Goal: Ask a question: Seek information or help from site administrators or community

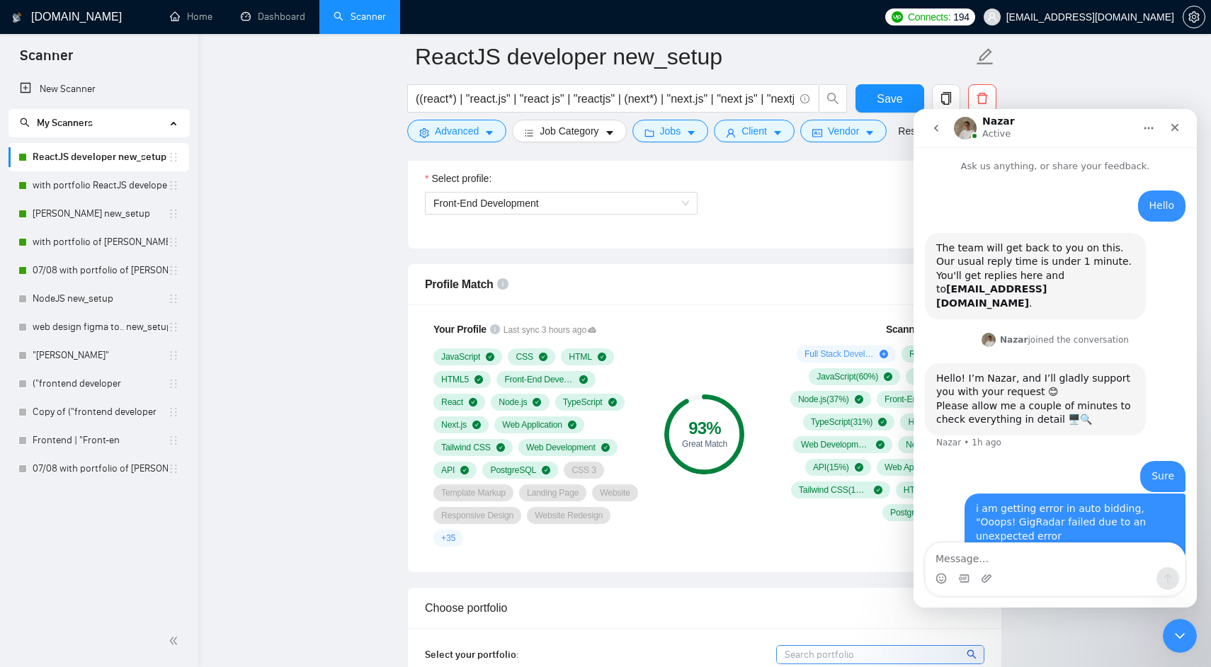
scroll to position [10, 0]
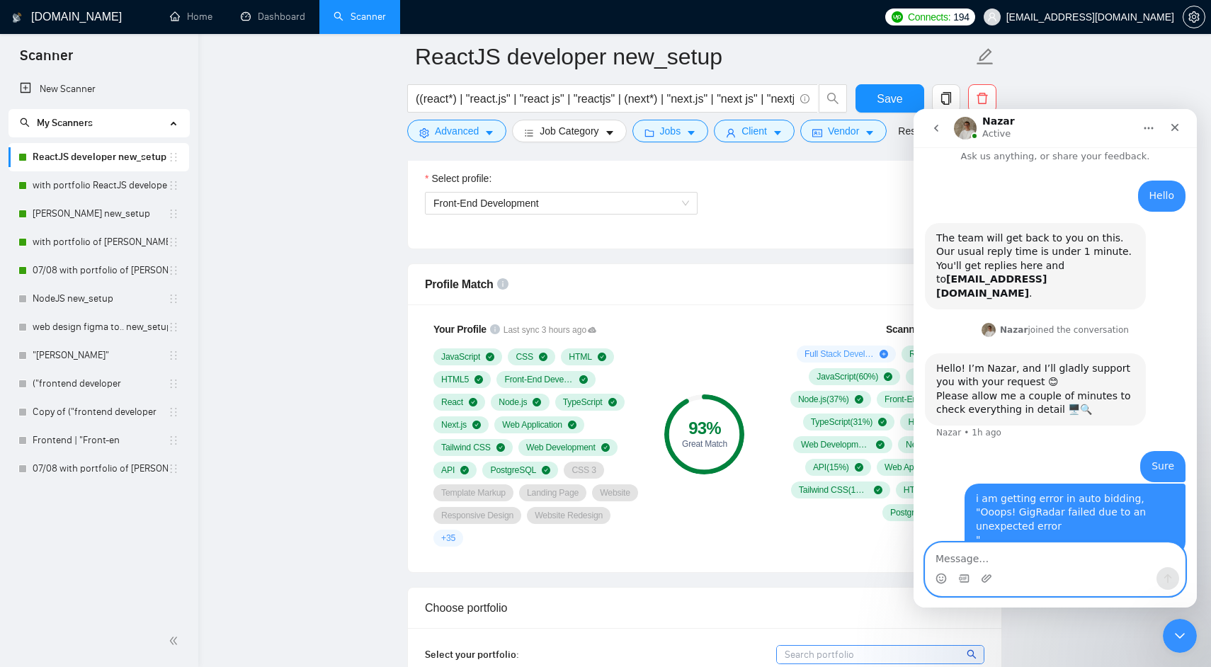
click at [952, 554] on textarea "Message…" at bounding box center [1055, 555] width 259 height 24
type textarea "Hello ????"
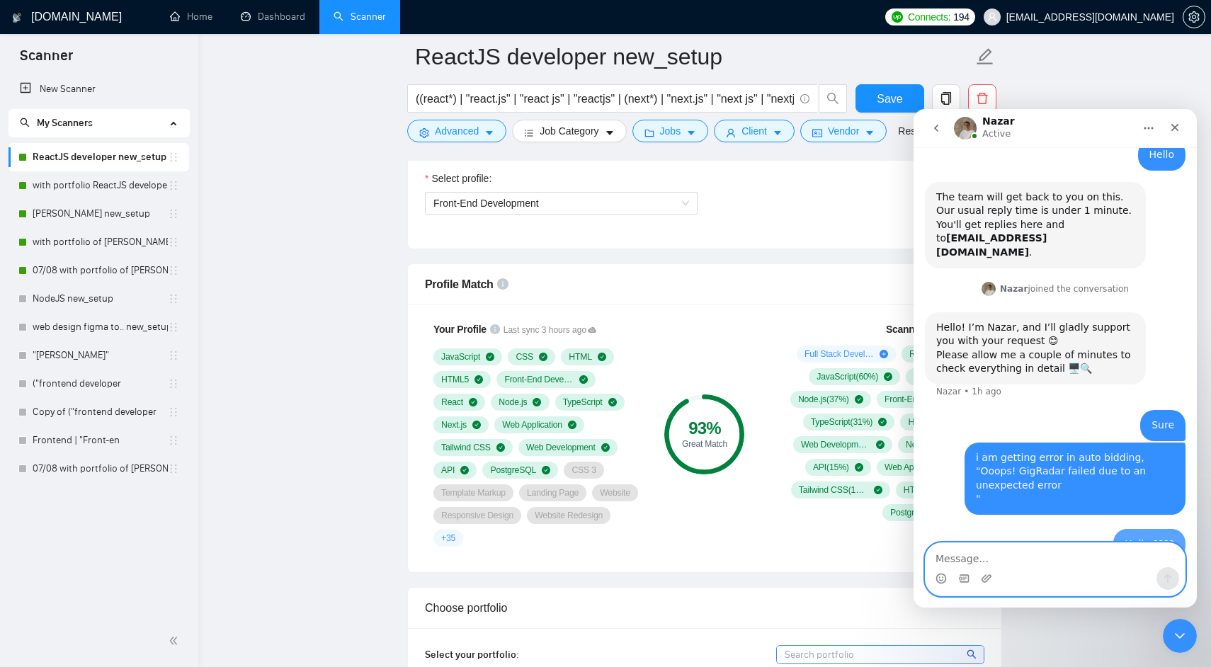
scroll to position [52, 0]
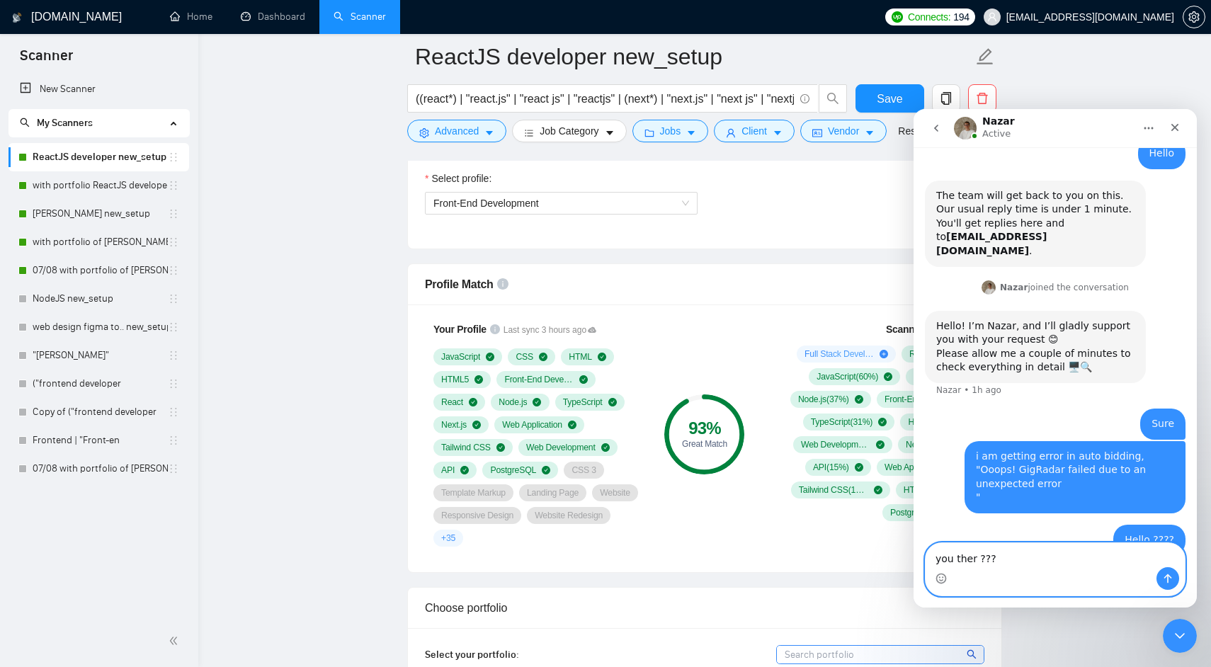
type textarea "you there ???"
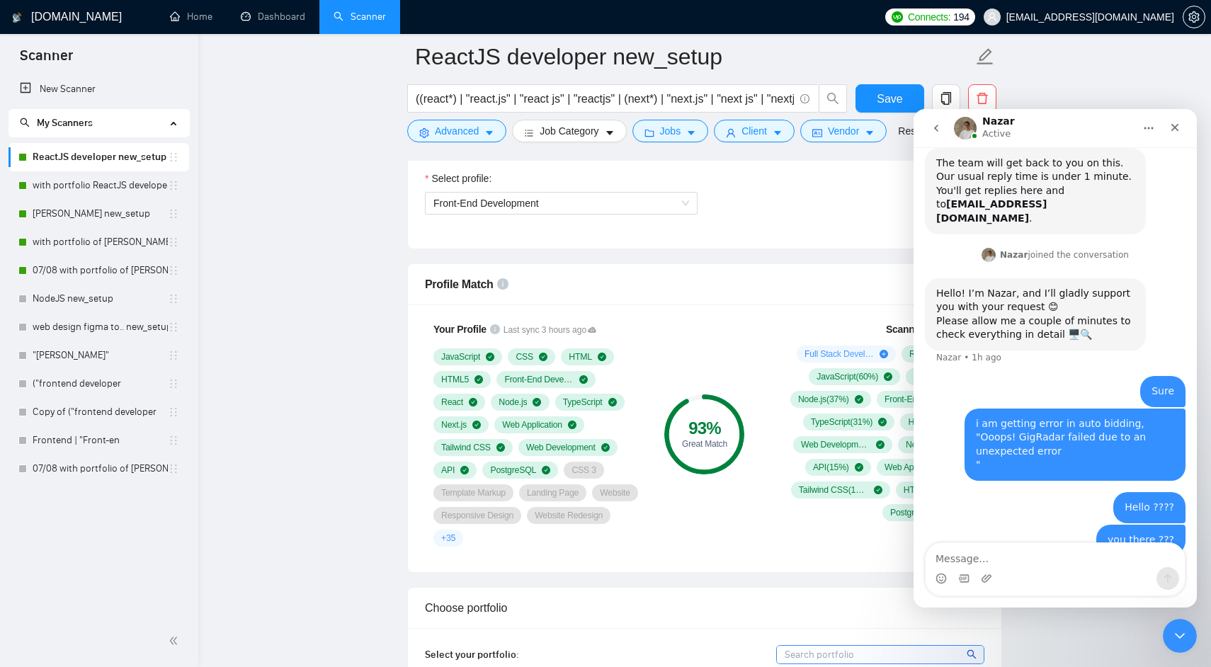
click at [1020, 417] on div "i am getting error in auto bidding, "Ooops! GigRadar failed due to an unexpecte…" at bounding box center [1075, 444] width 198 height 55
drag, startPoint x: 1020, startPoint y: 412, endPoint x: 1103, endPoint y: 513, distance: 130.3
click at [1104, 516] on div "Hello [EMAIL_ADDRESS][DOMAIN_NAME] • 1h ago The team will get back to you on th…" at bounding box center [1055, 339] width 261 height 467
click at [1103, 525] on div "you there ??? [EMAIL_ADDRESS][DOMAIN_NAME] • Just now" at bounding box center [1140, 540] width 89 height 31
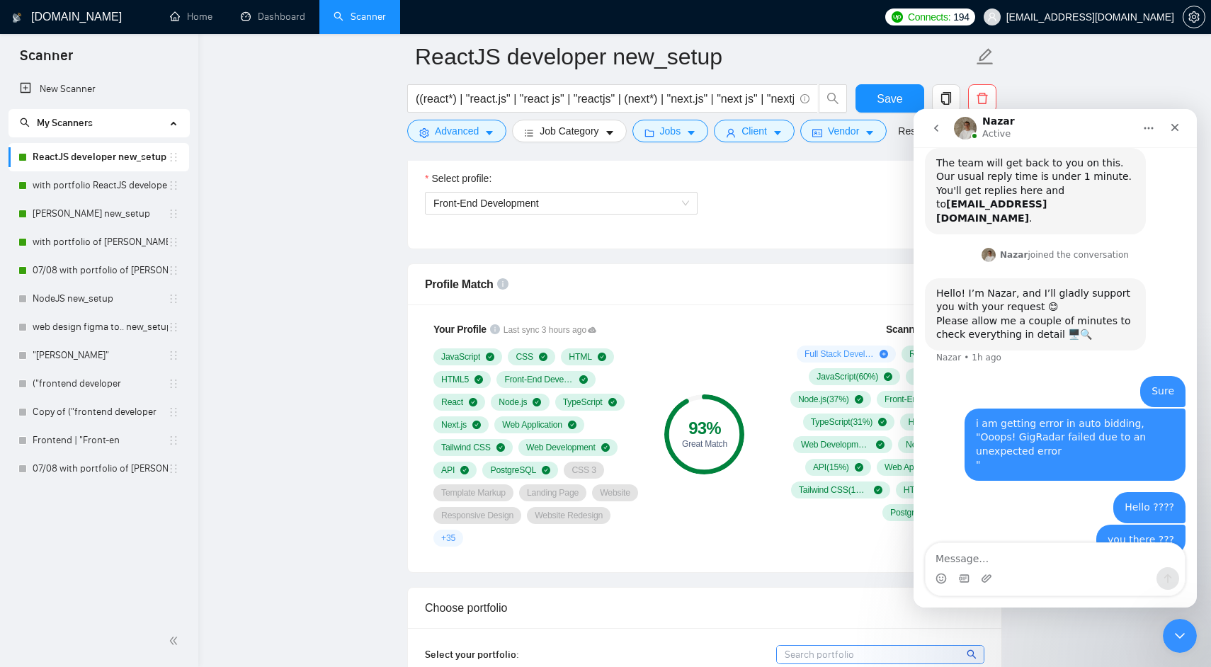
click at [931, 114] on nav "Nazar Active" at bounding box center [1055, 128] width 283 height 38
click at [939, 135] on button "go back" at bounding box center [936, 128] width 27 height 27
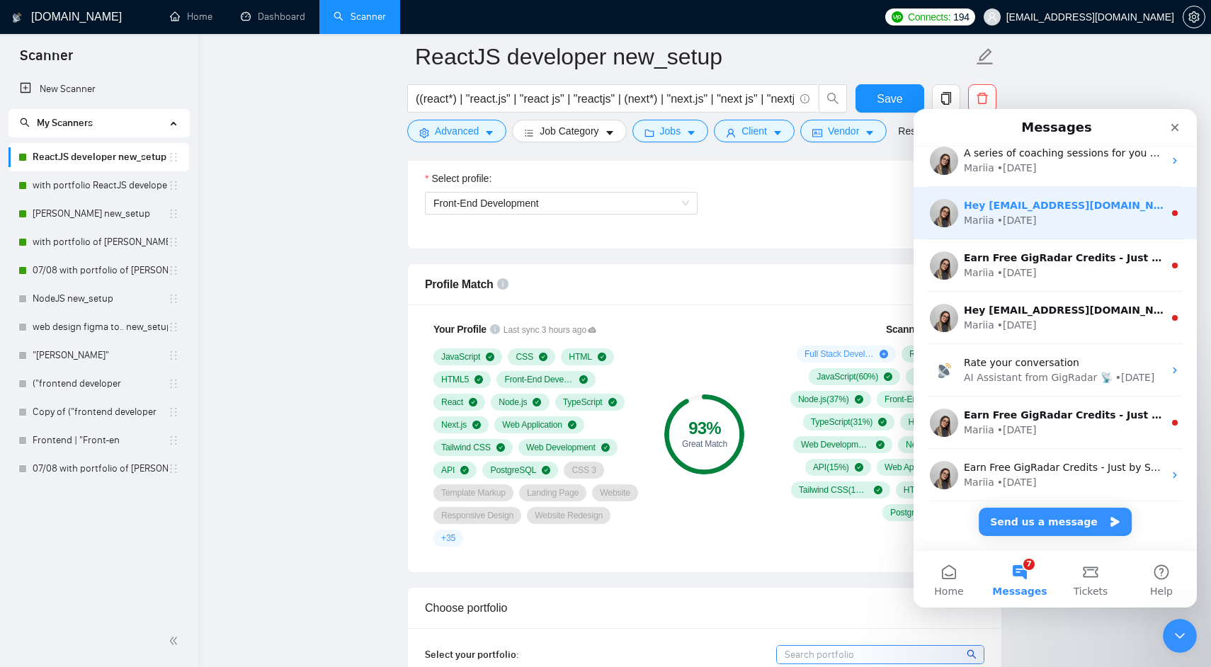
scroll to position [229, 0]
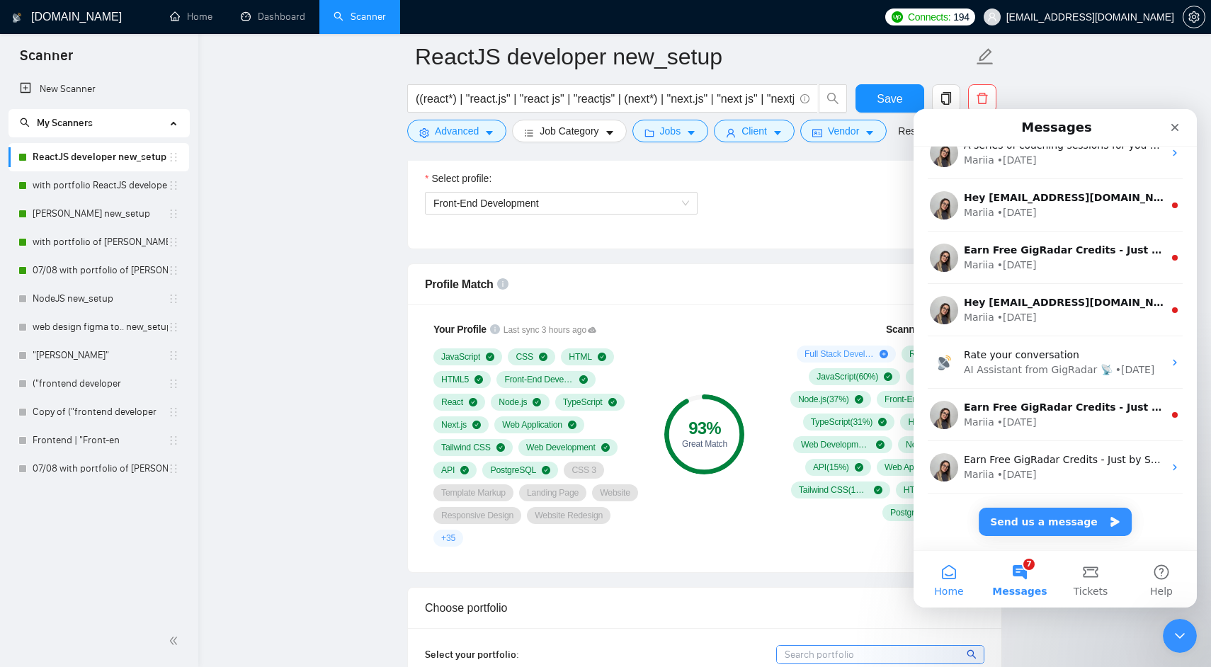
click at [952, 579] on button "Home" at bounding box center [949, 579] width 71 height 57
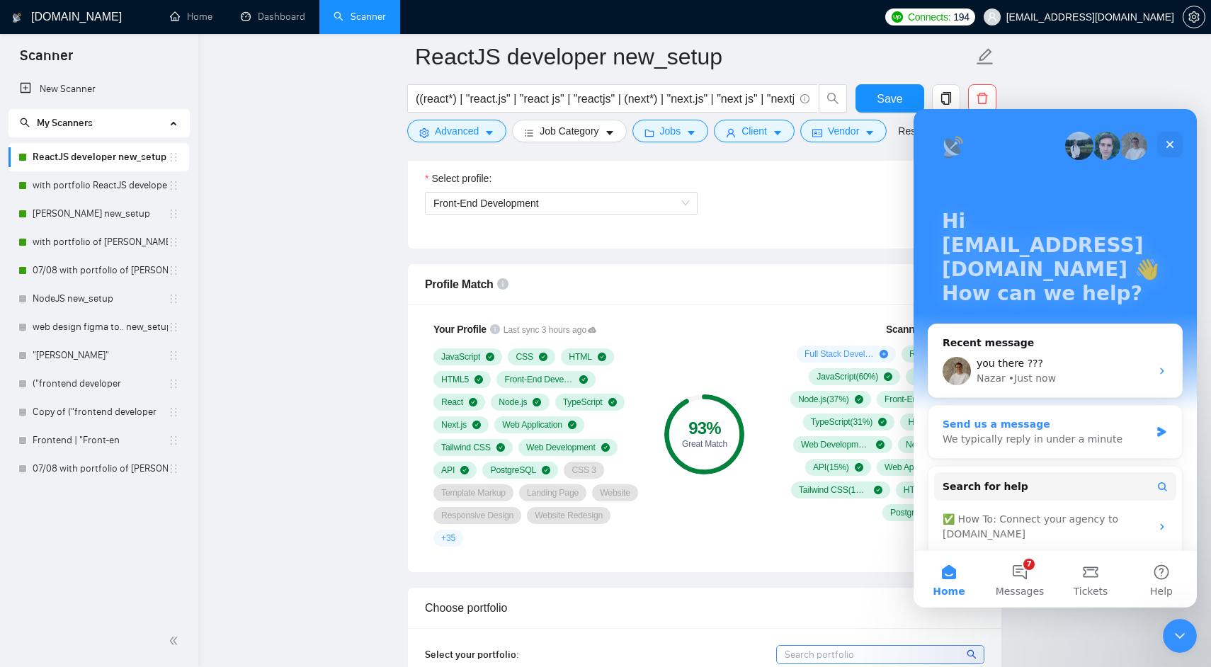
scroll to position [104, 0]
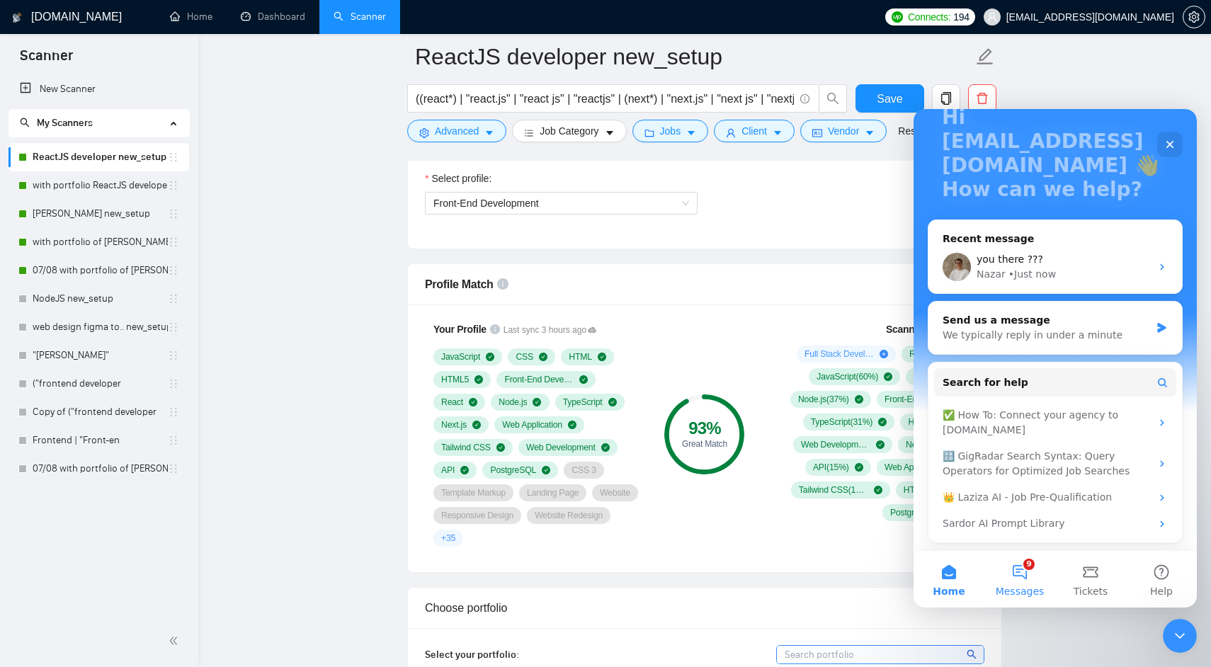
click at [1017, 573] on button "9 Messages" at bounding box center [1019, 579] width 71 height 57
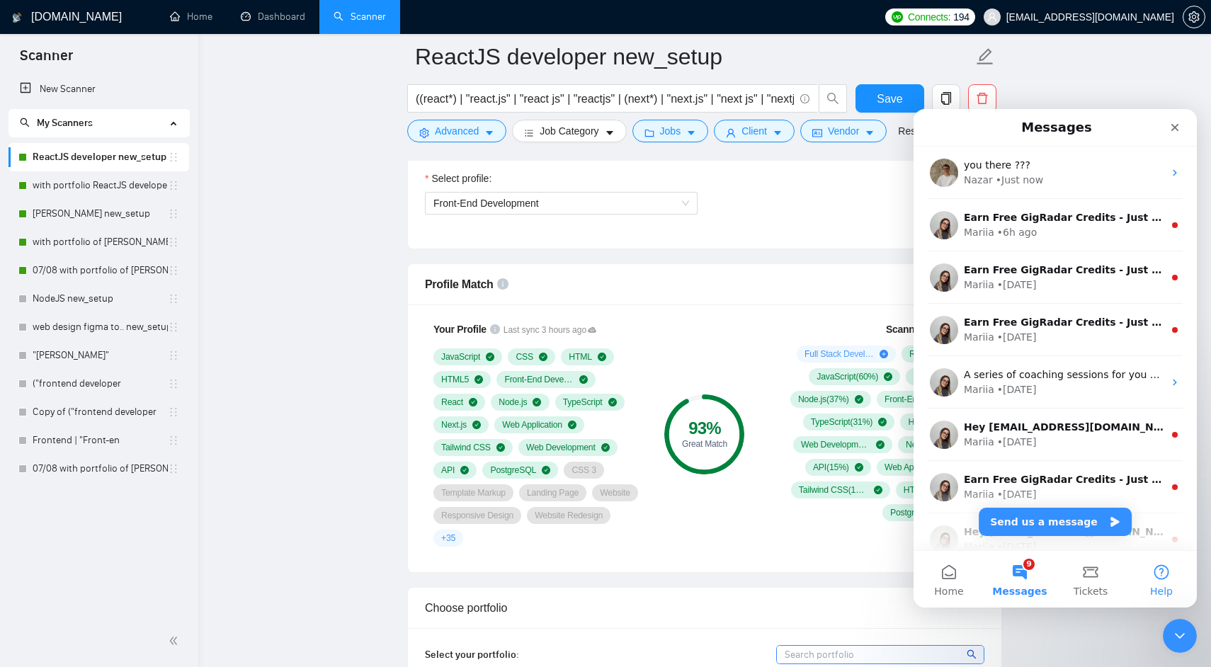
click at [1148, 569] on button "Help" at bounding box center [1161, 579] width 71 height 57
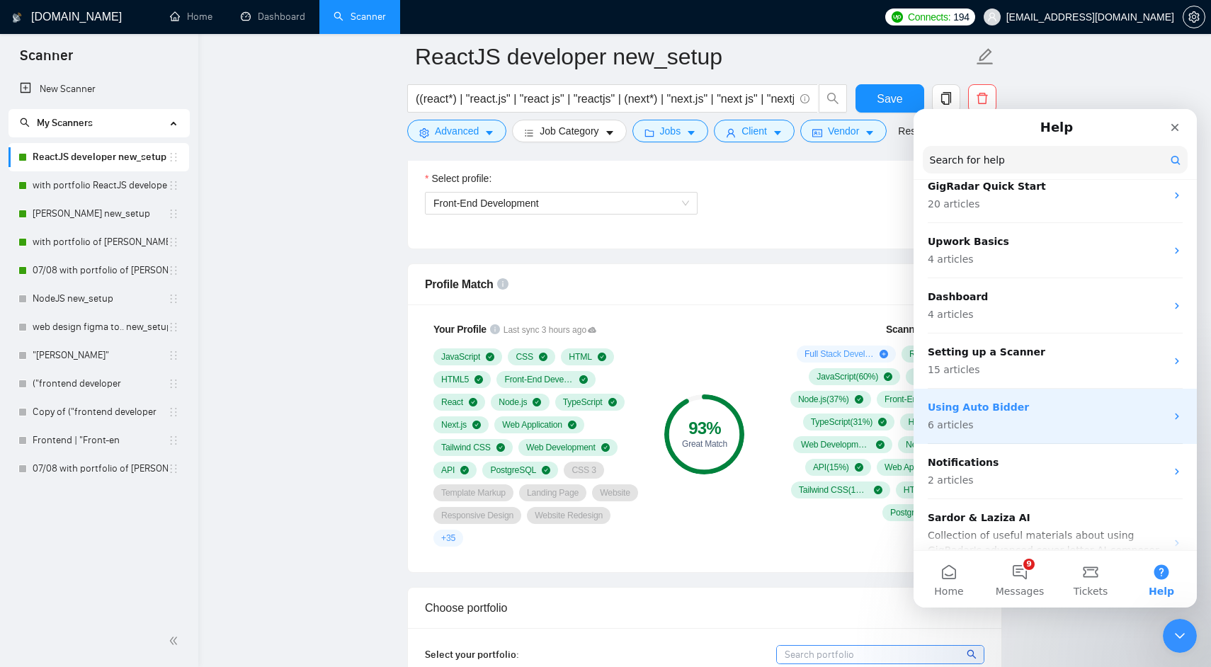
scroll to position [59, 0]
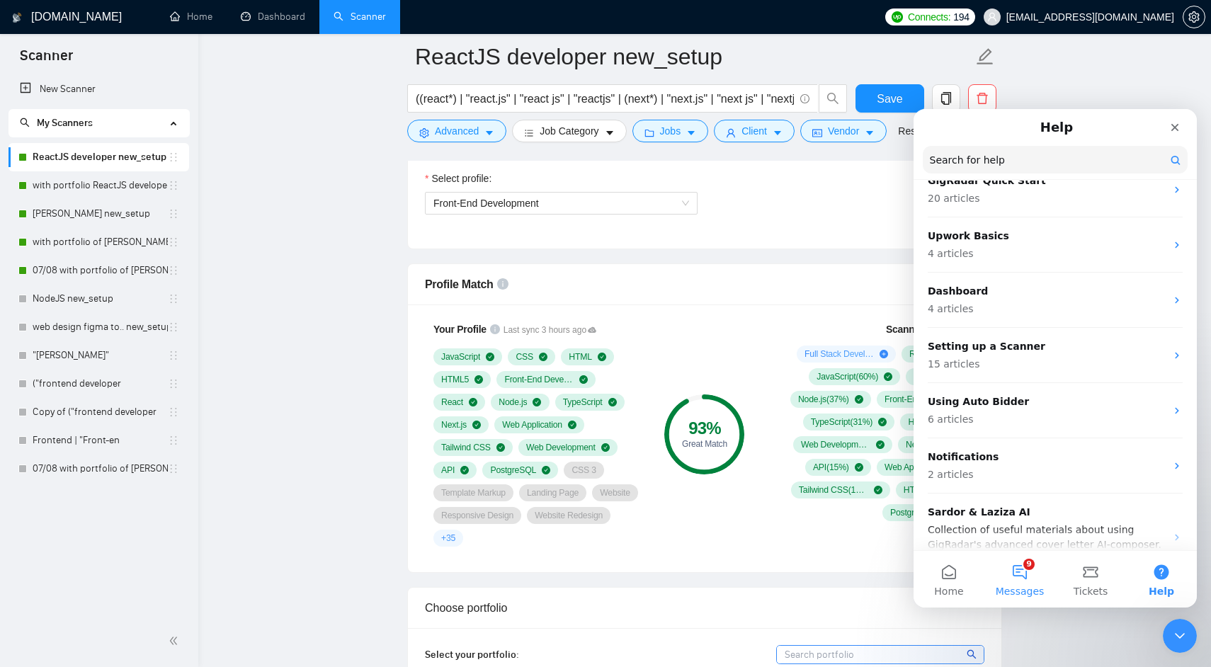
click at [1020, 578] on button "9 Messages" at bounding box center [1019, 579] width 71 height 57
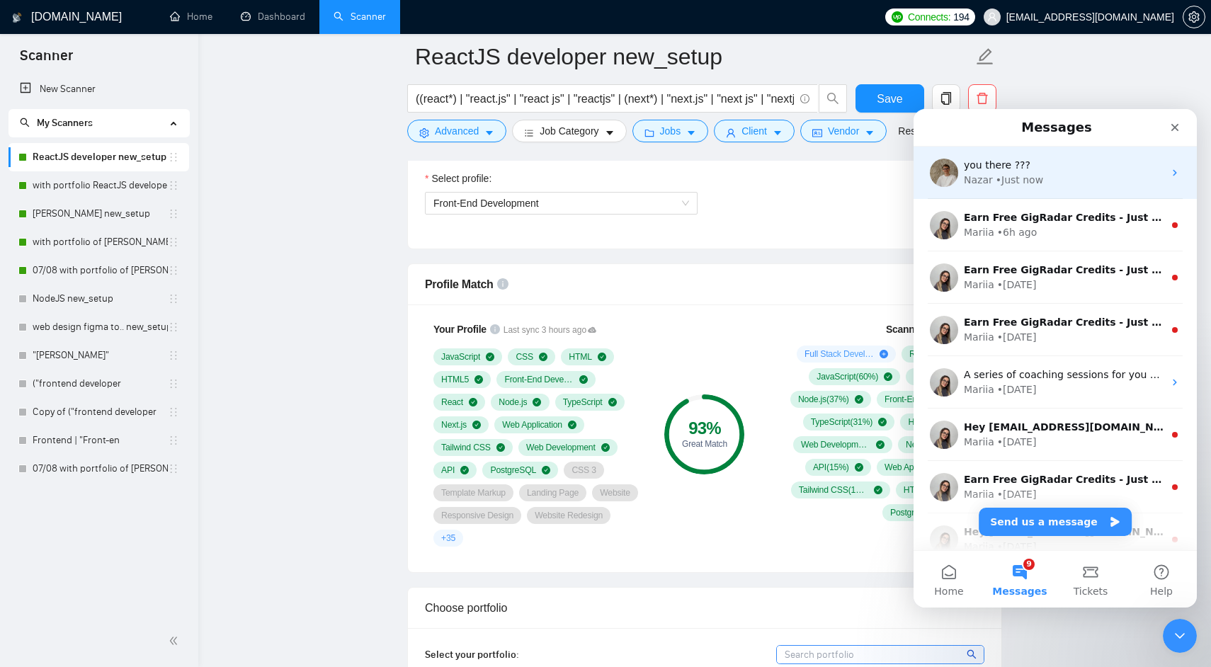
click at [1036, 184] on div "• Just now" at bounding box center [1019, 180] width 47 height 15
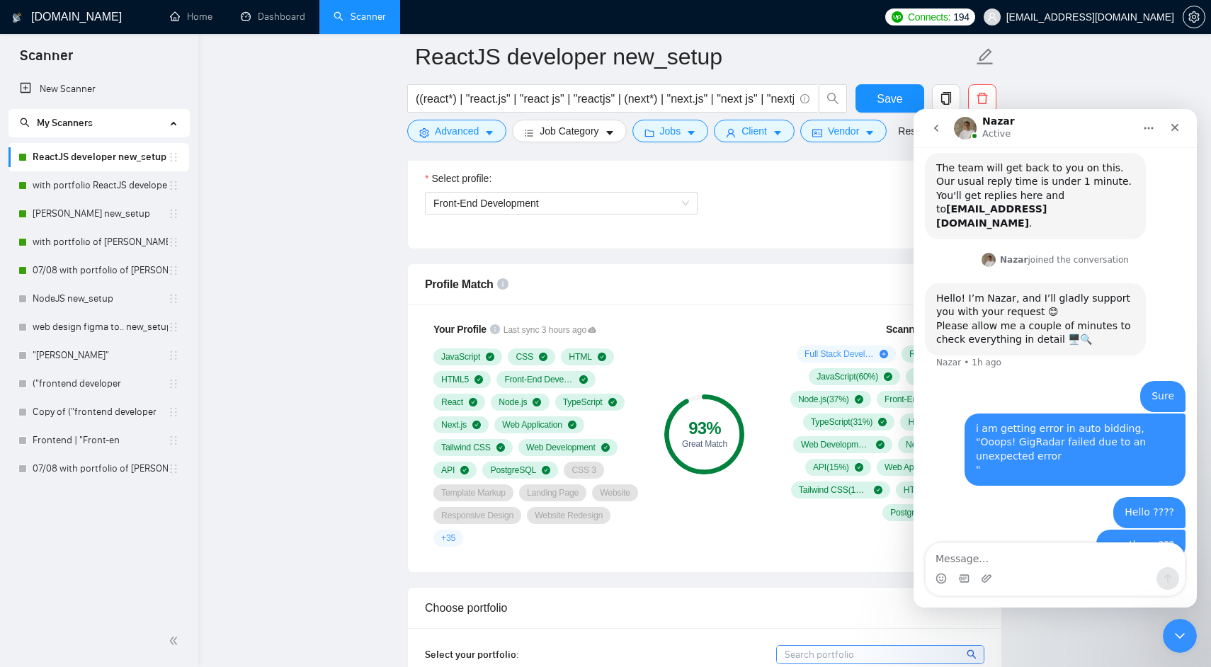
scroll to position [85, 0]
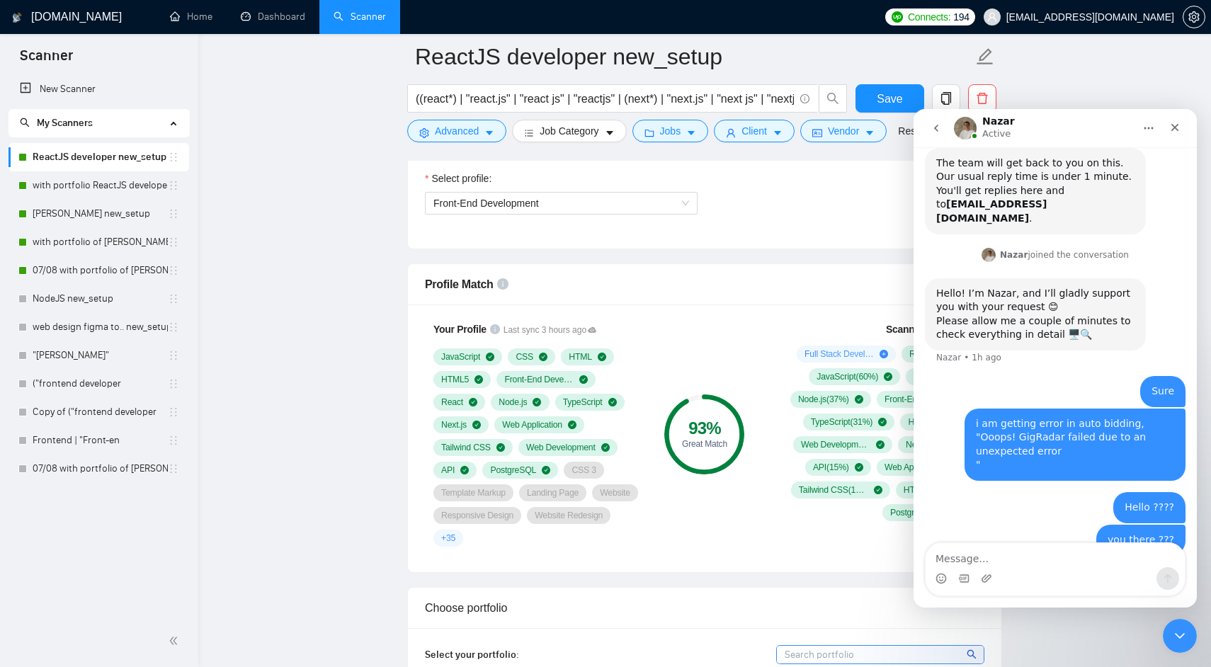
click at [939, 130] on icon "go back" at bounding box center [936, 128] width 11 height 11
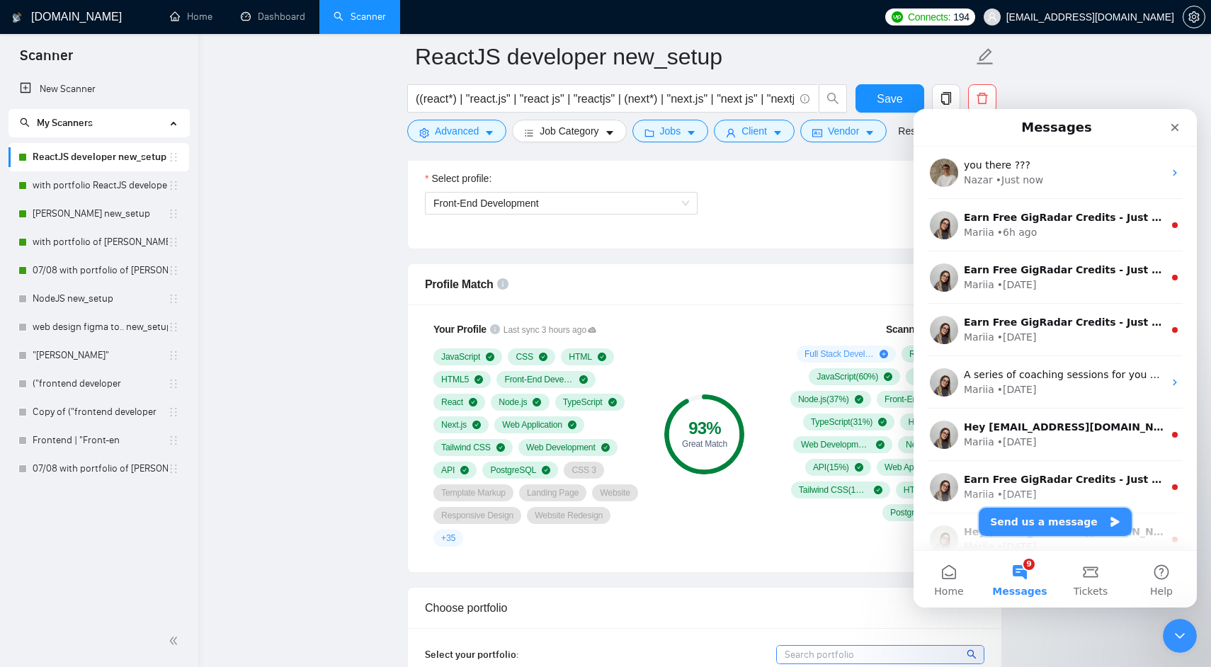
click at [1024, 521] on button "Send us a message" at bounding box center [1055, 522] width 153 height 28
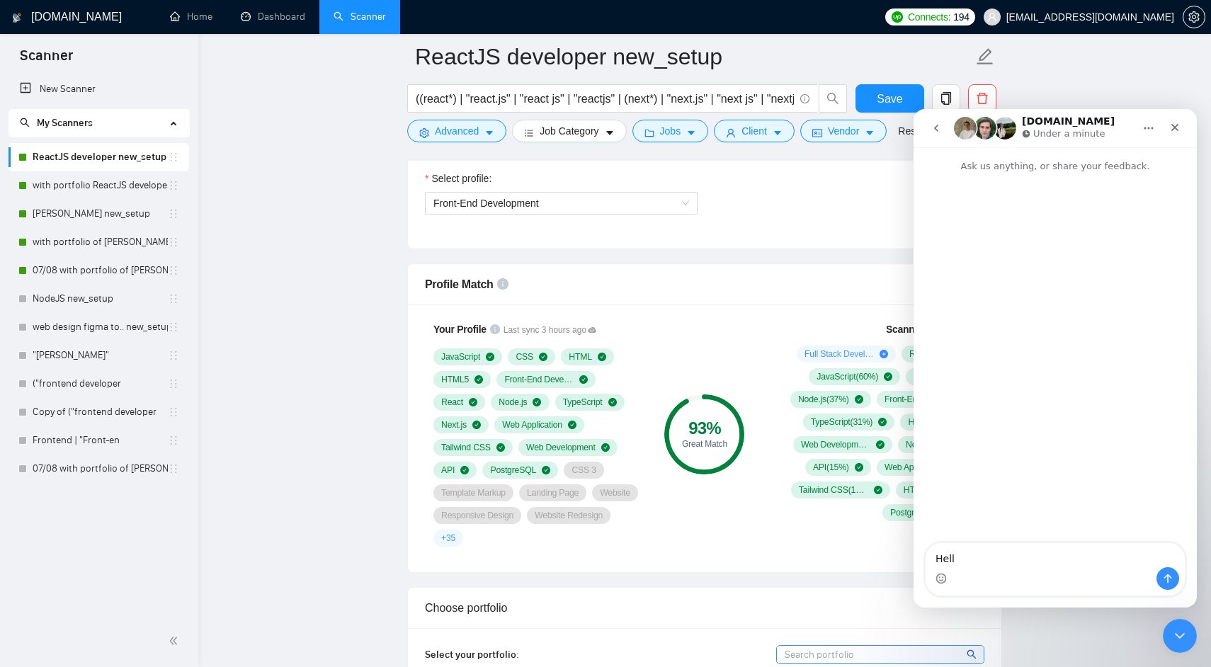
type textarea "Hello"
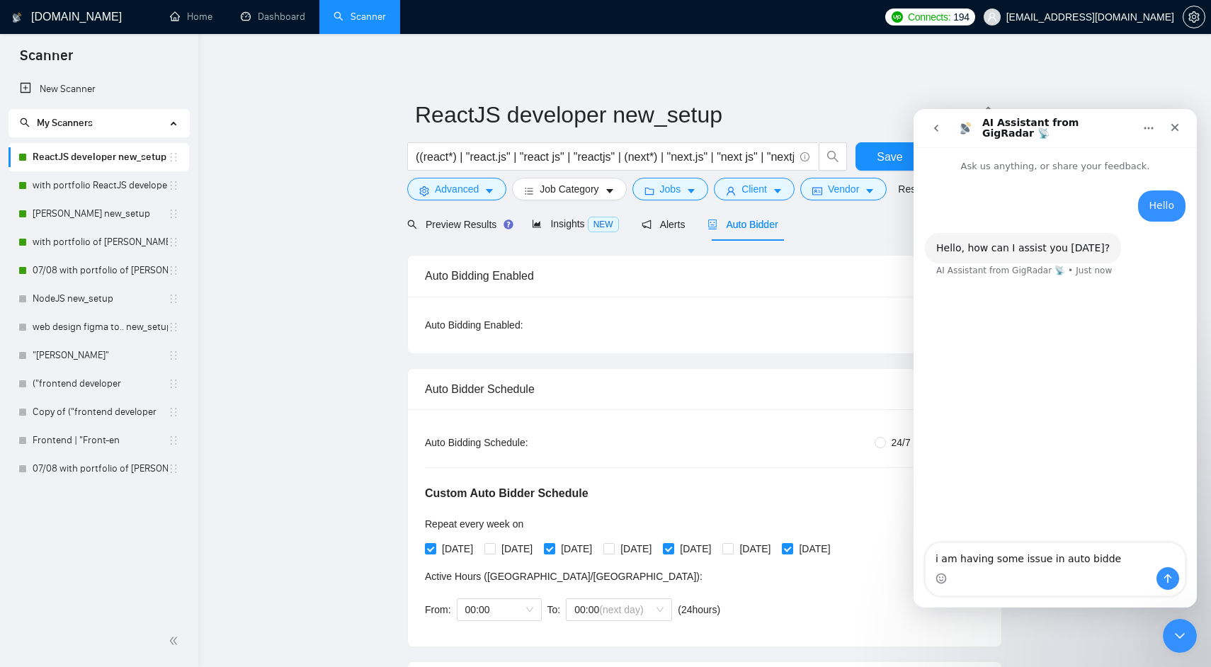
type textarea "i am having some issue in auto bidder"
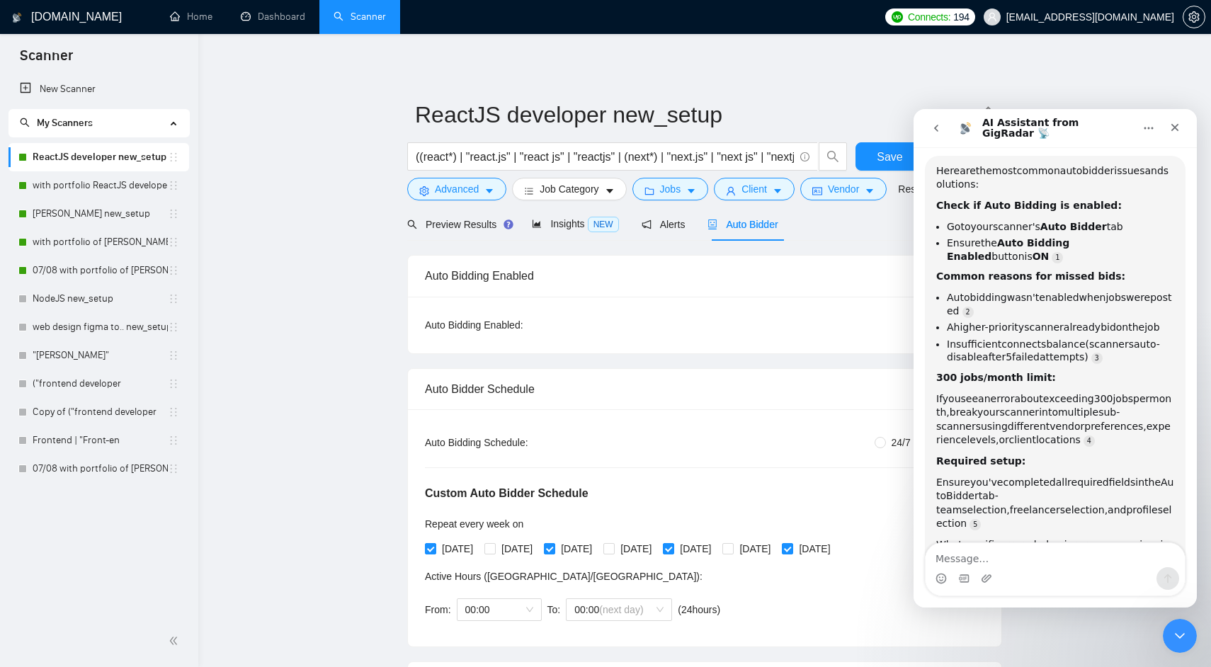
scroll to position [161, 0]
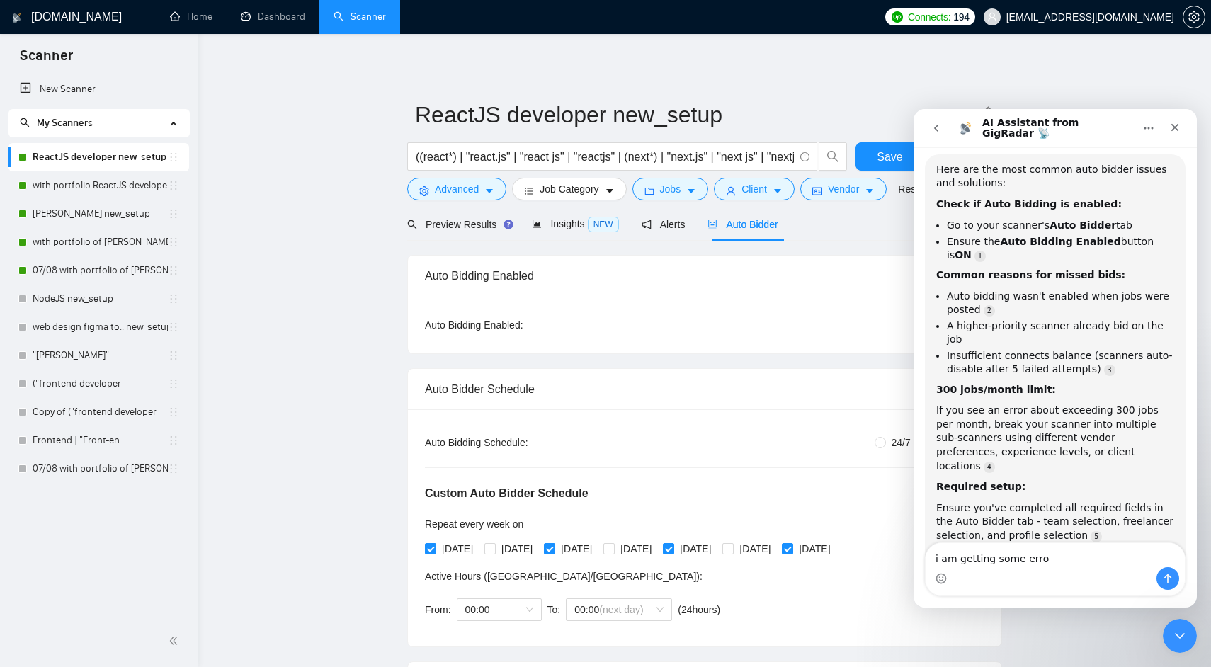
type textarea "i am getting some erros"
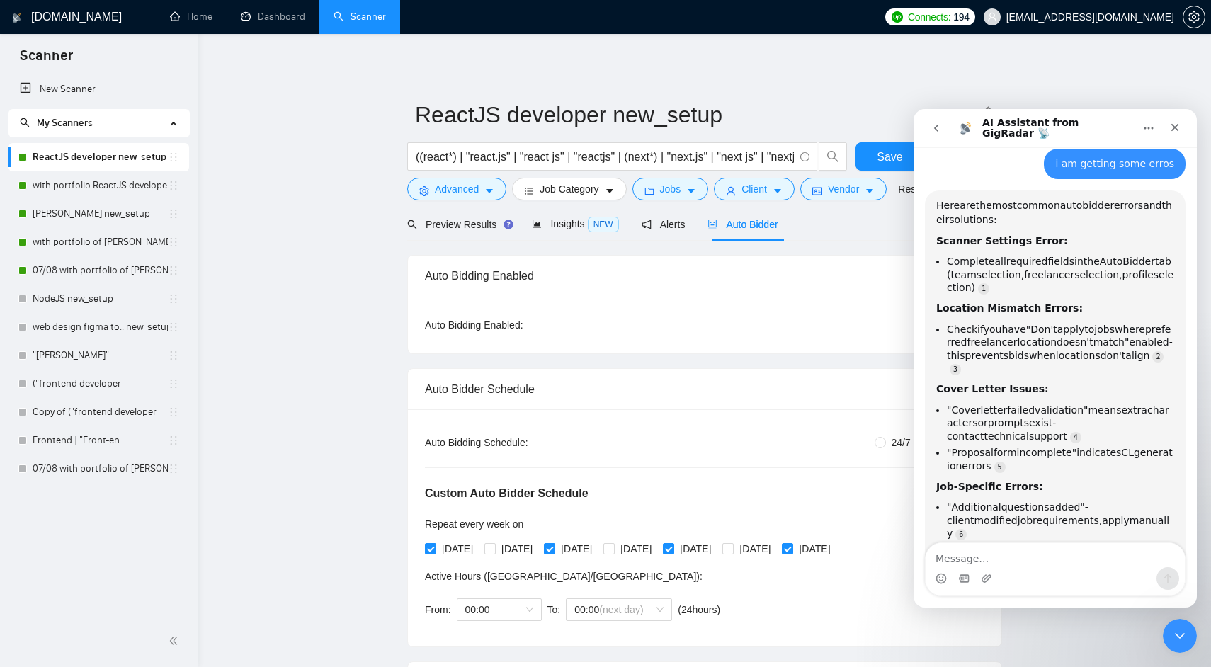
scroll to position [619, 0]
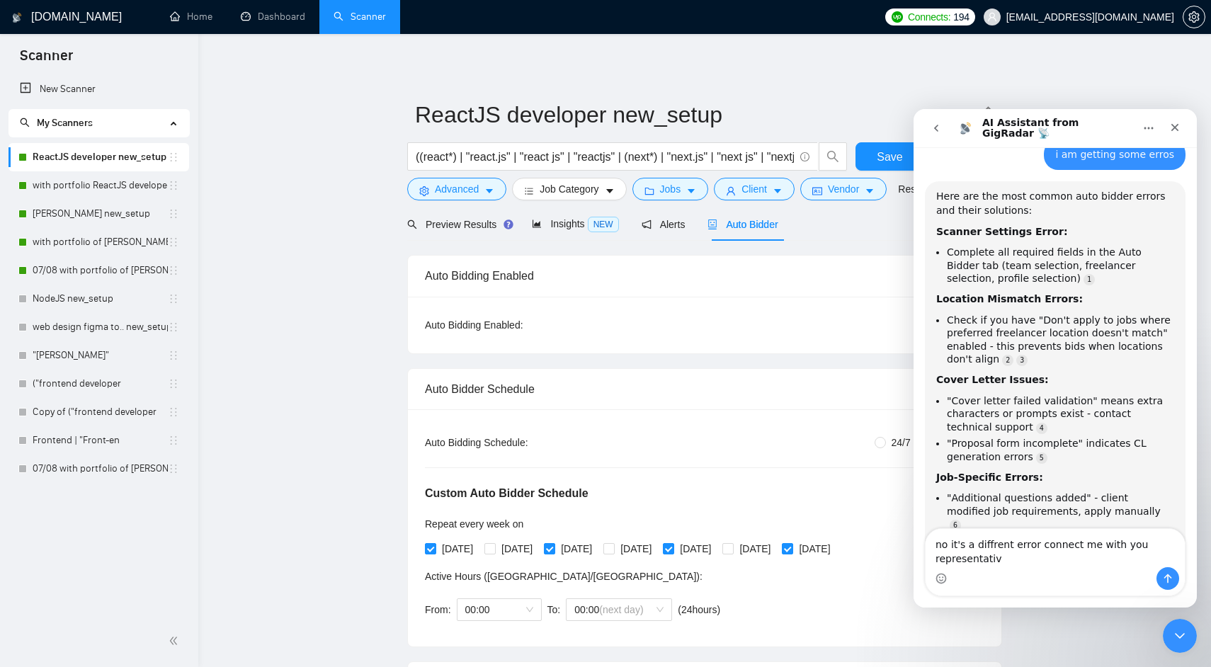
type textarea "no it's a diffrent error connect me with you representative"
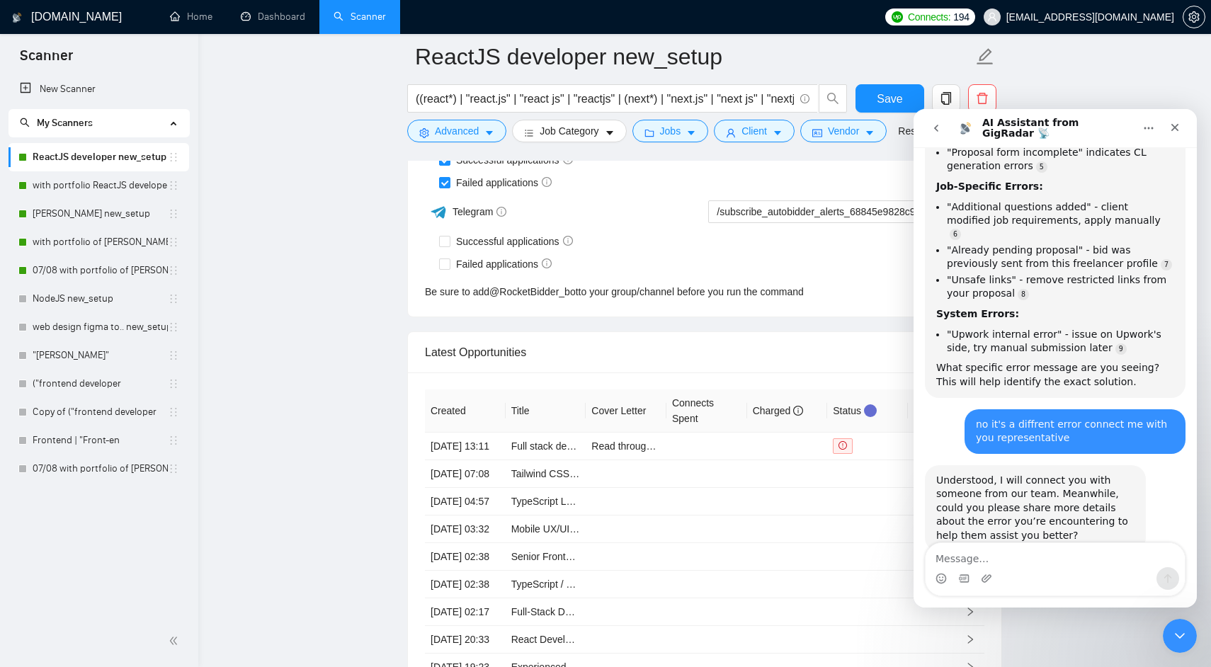
scroll to position [3687, 0]
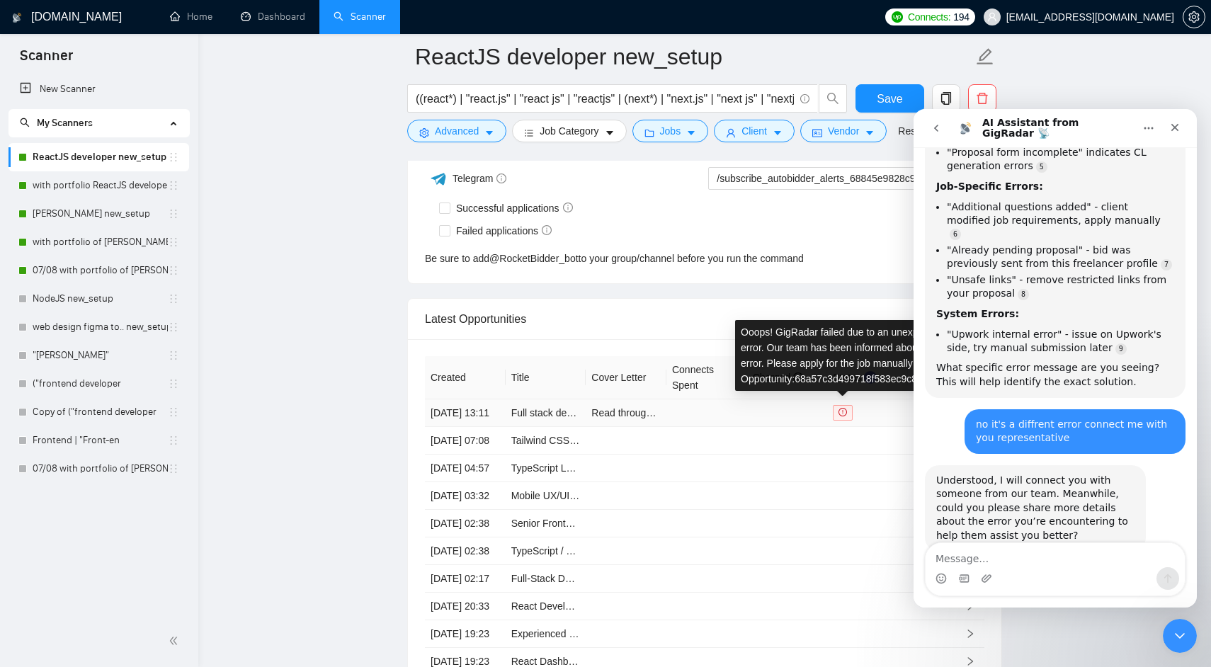
click at [841, 334] on div "Ooops! GigRadar failed due to an unexpected error. Our team has been informed a…" at bounding box center [842, 355] width 215 height 71
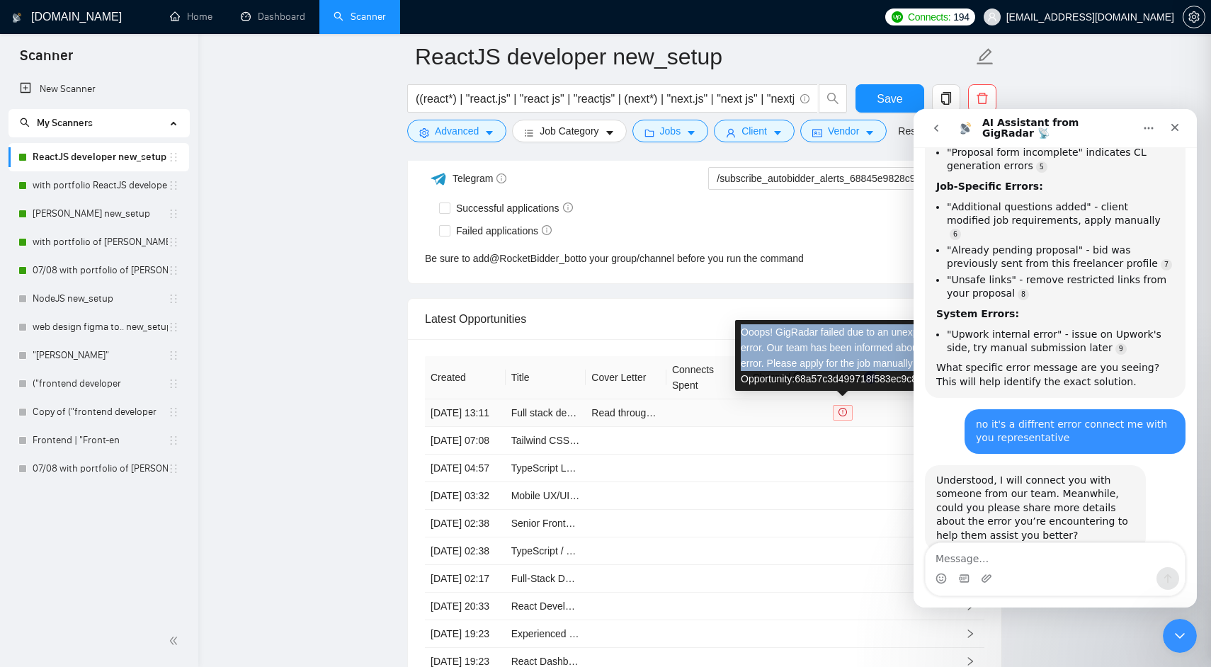
click at [841, 334] on div "Ooops! GigRadar failed due to an unexpected error. Our team has been informed a…" at bounding box center [842, 355] width 215 height 71
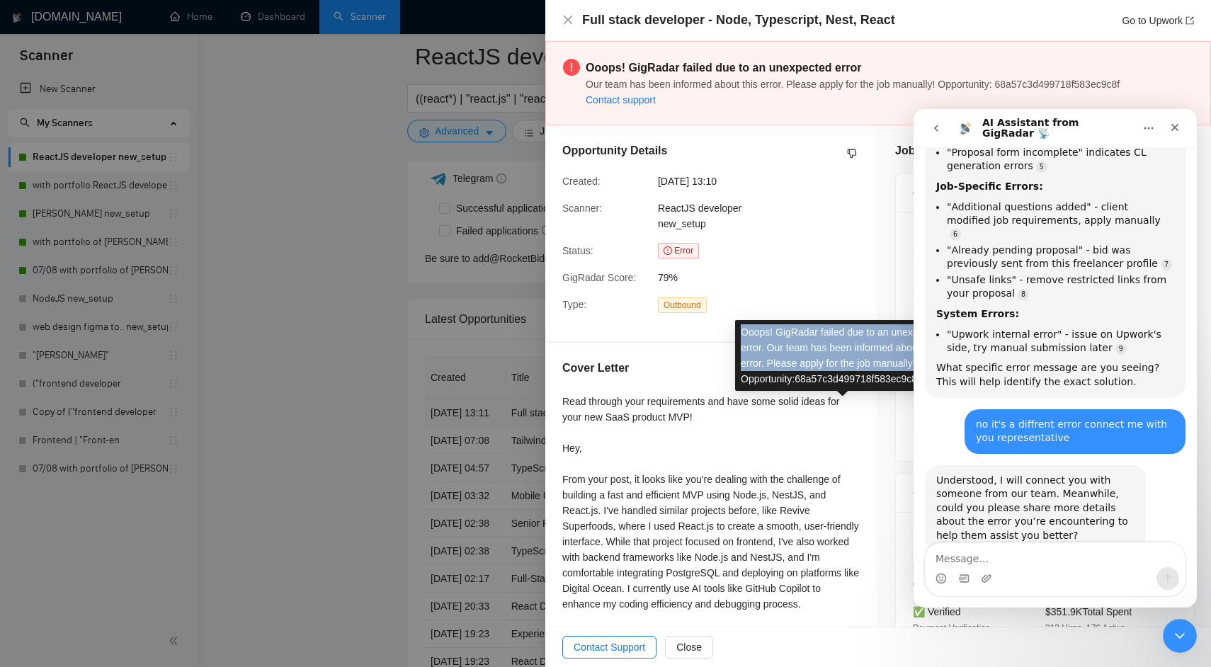
copy div "Ooops! GigRadar failed due to an unexpected error. Our team has been informed a…"
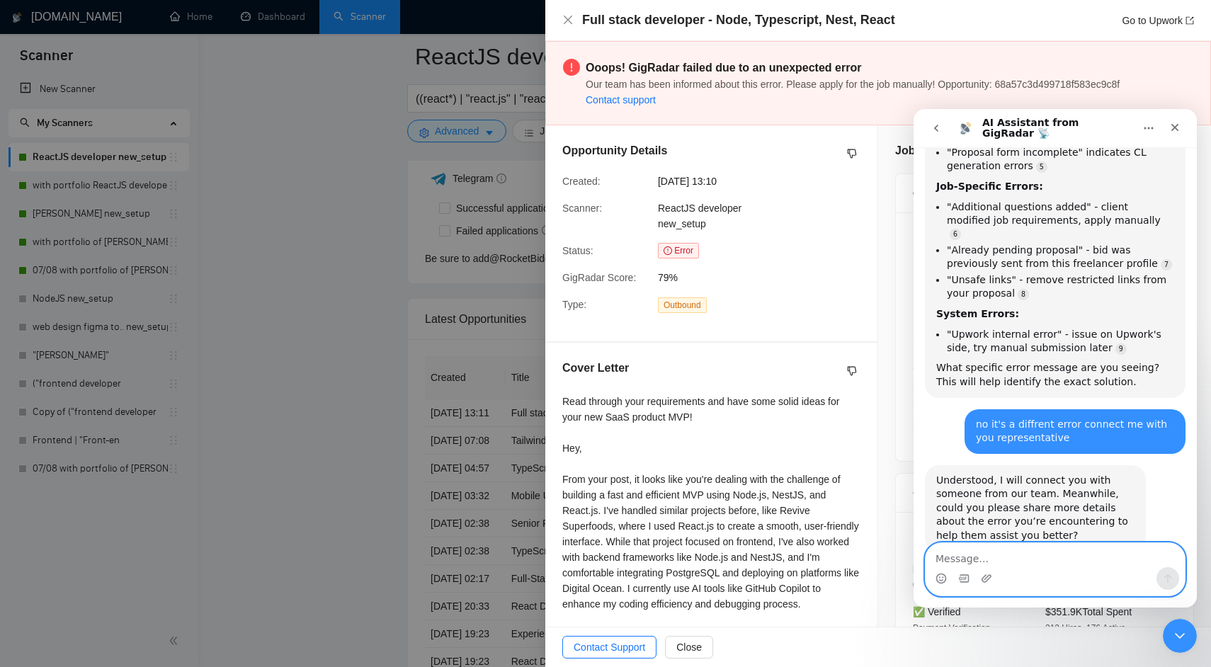
click at [936, 560] on textarea "Message…" at bounding box center [1055, 555] width 259 height 24
paste textarea "Ooops! GigRadar failed due to an unexpected error. Our team has been informed a…"
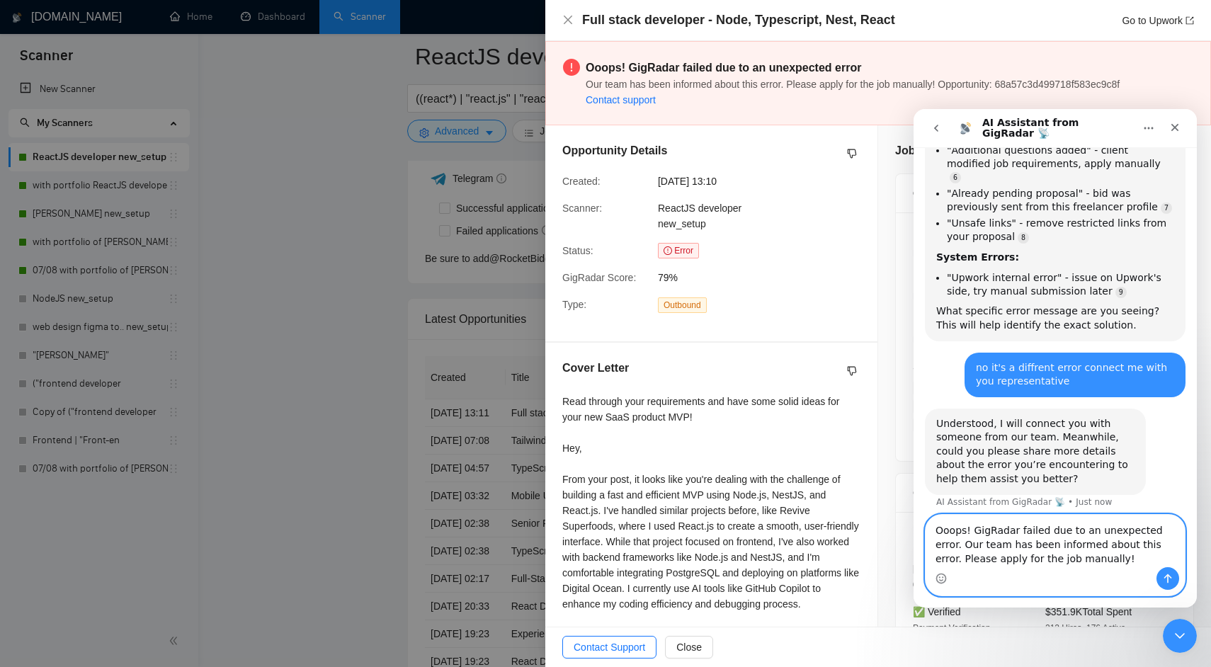
scroll to position [981, 0]
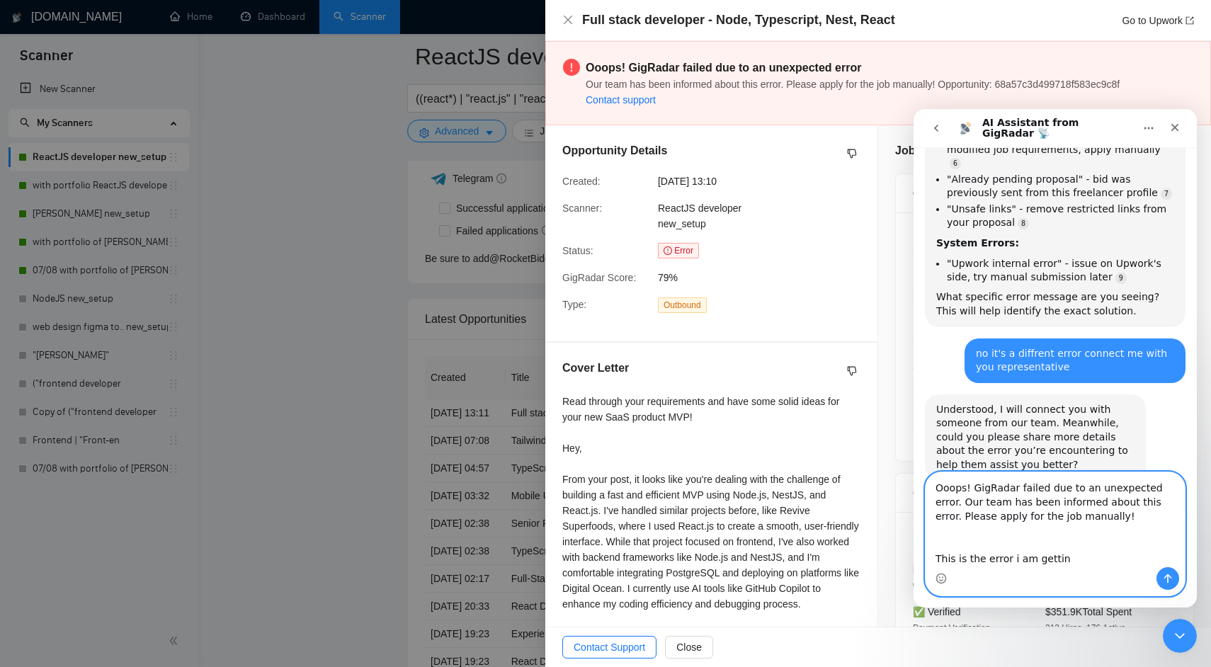
type textarea "Ooops! GigRadar failed due to an unexpected error. Our team has been informed a…"
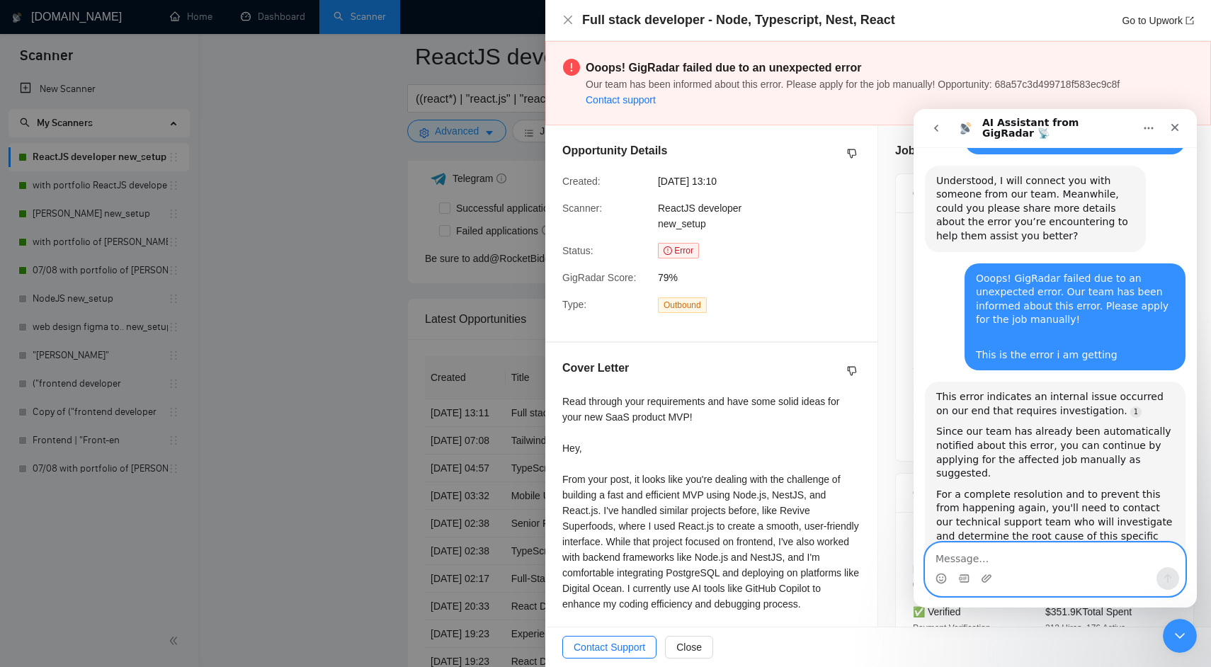
scroll to position [1292, 0]
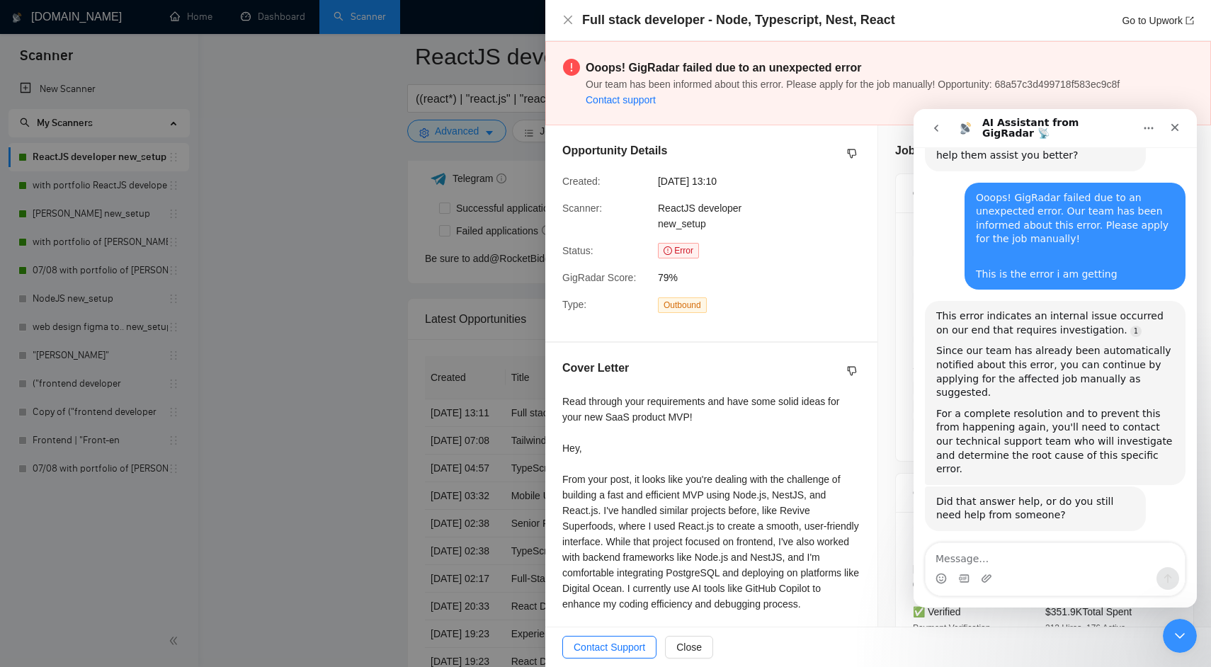
click at [1139, 557] on button "No, I still need help 👤" at bounding box center [1112, 571] width 132 height 28
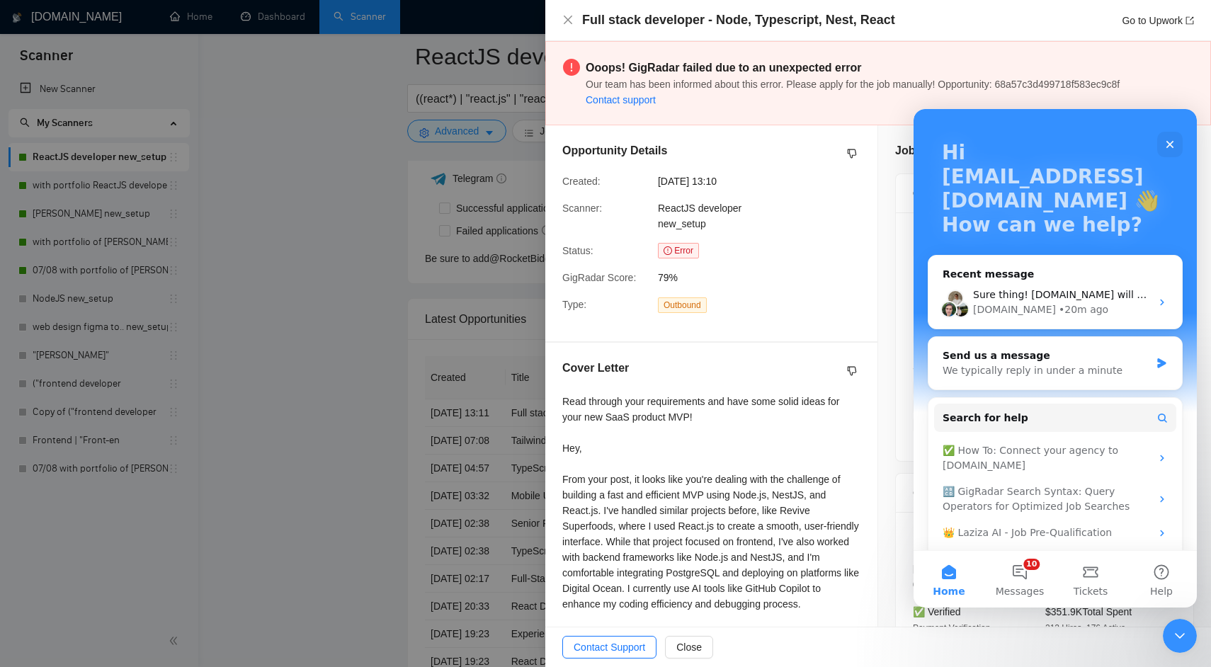
scroll to position [76, 0]
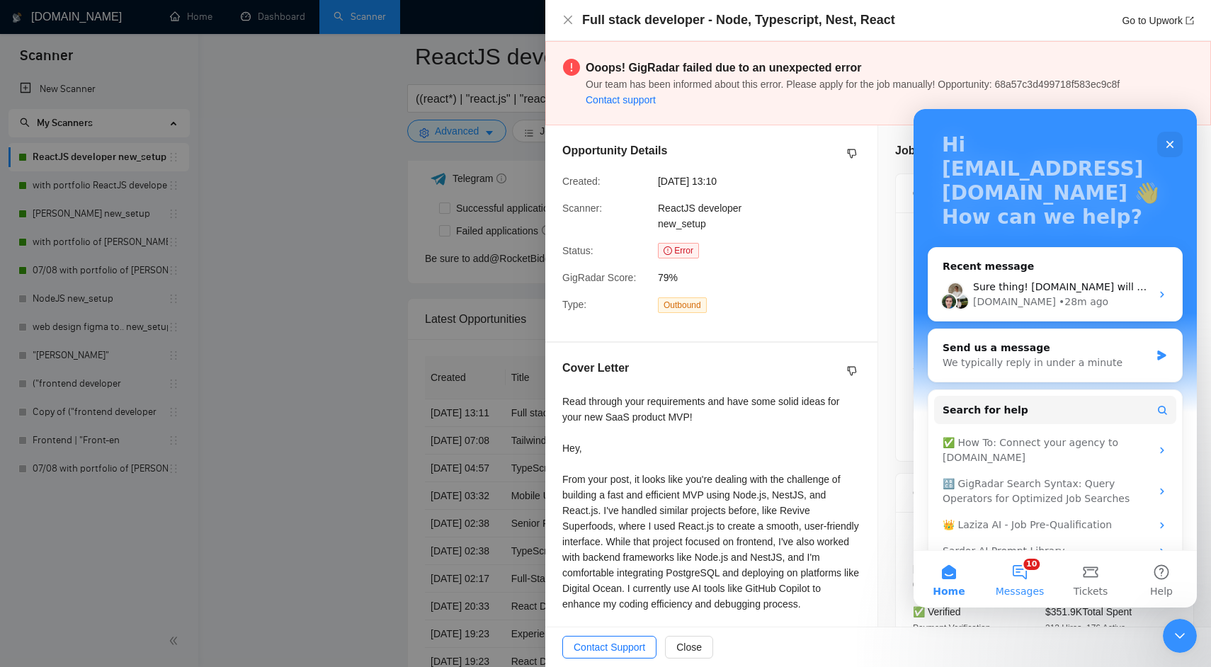
click at [1018, 572] on button "10 Messages" at bounding box center [1019, 579] width 71 height 57
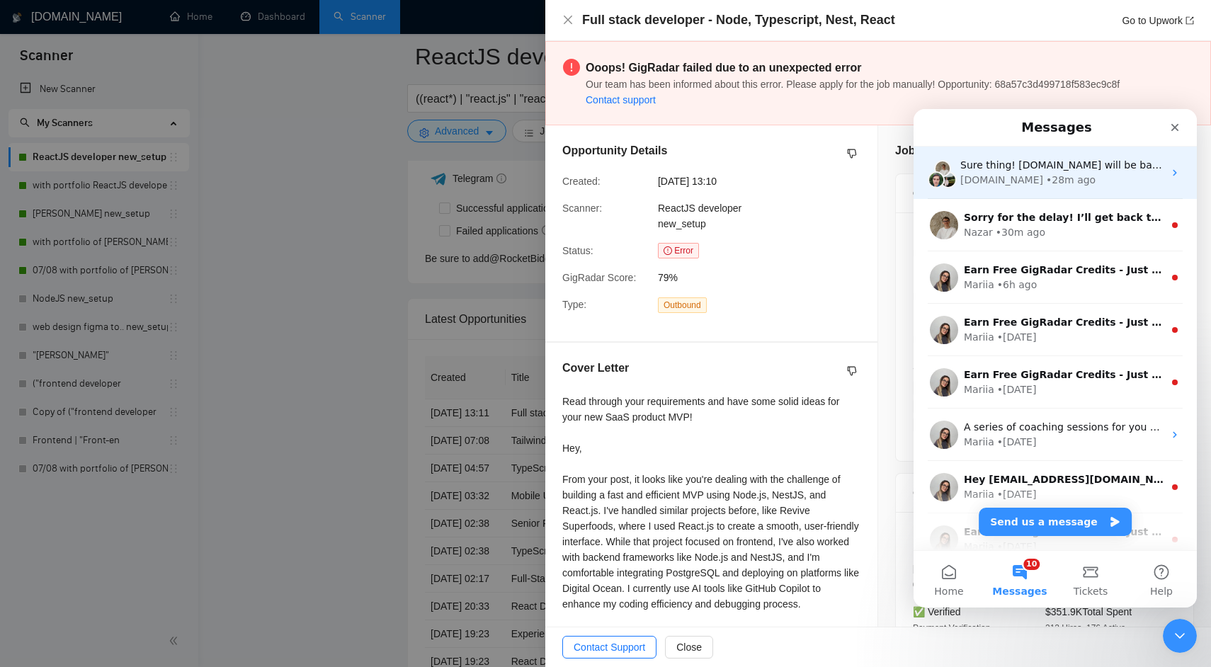
click at [1046, 173] on div "• 28m ago" at bounding box center [1071, 180] width 50 height 15
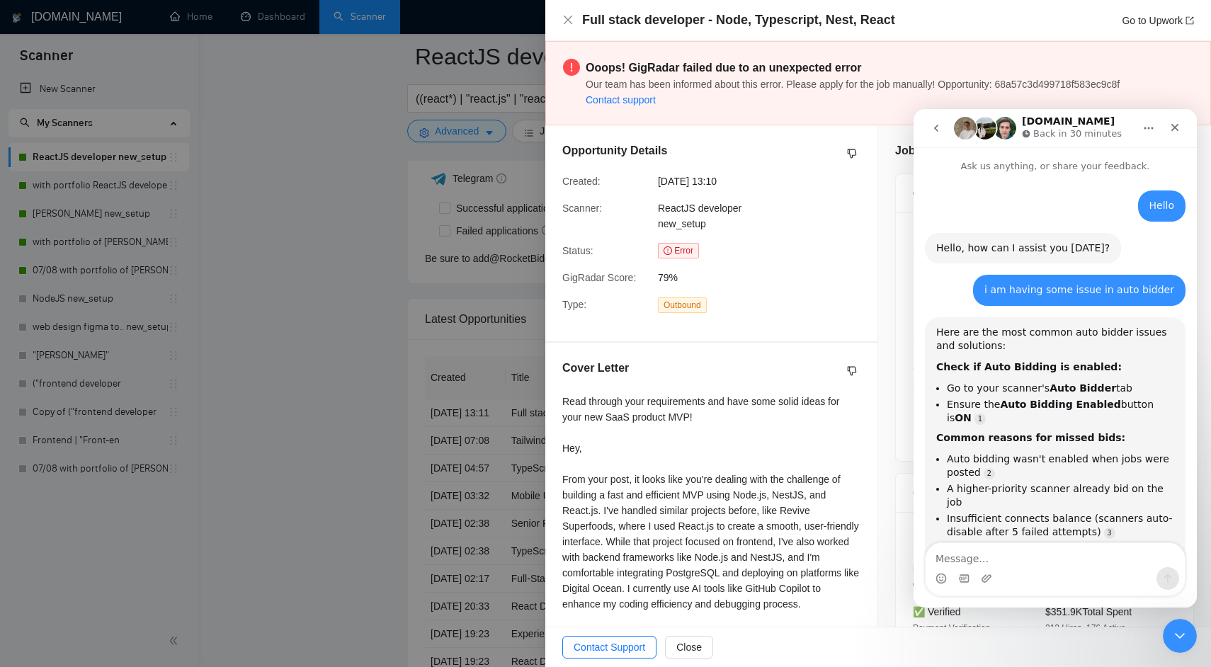
scroll to position [1394, 0]
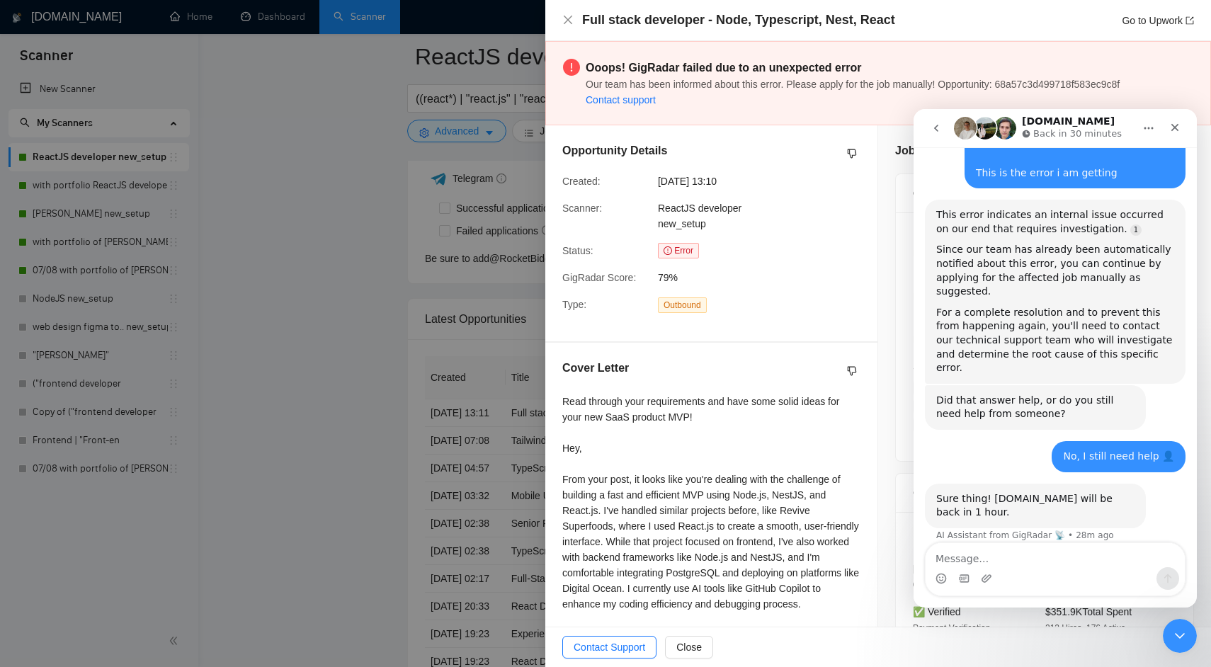
click at [937, 126] on icon "go back" at bounding box center [936, 128] width 11 height 11
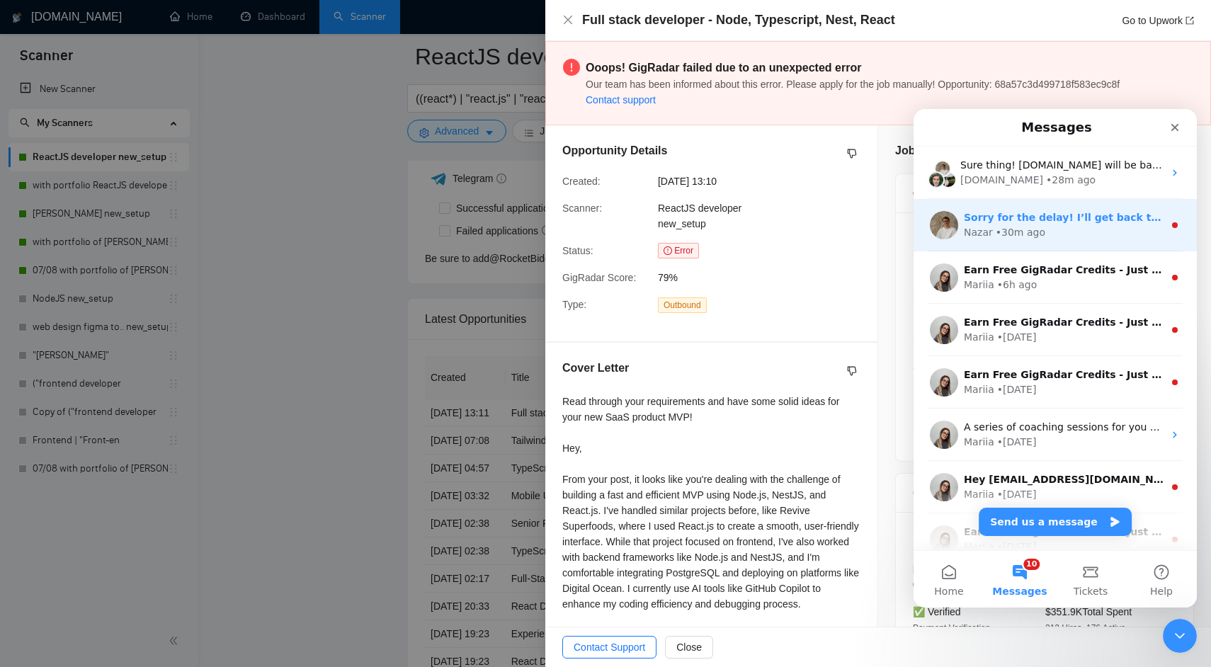
click at [986, 237] on div "Nazar" at bounding box center [978, 232] width 29 height 15
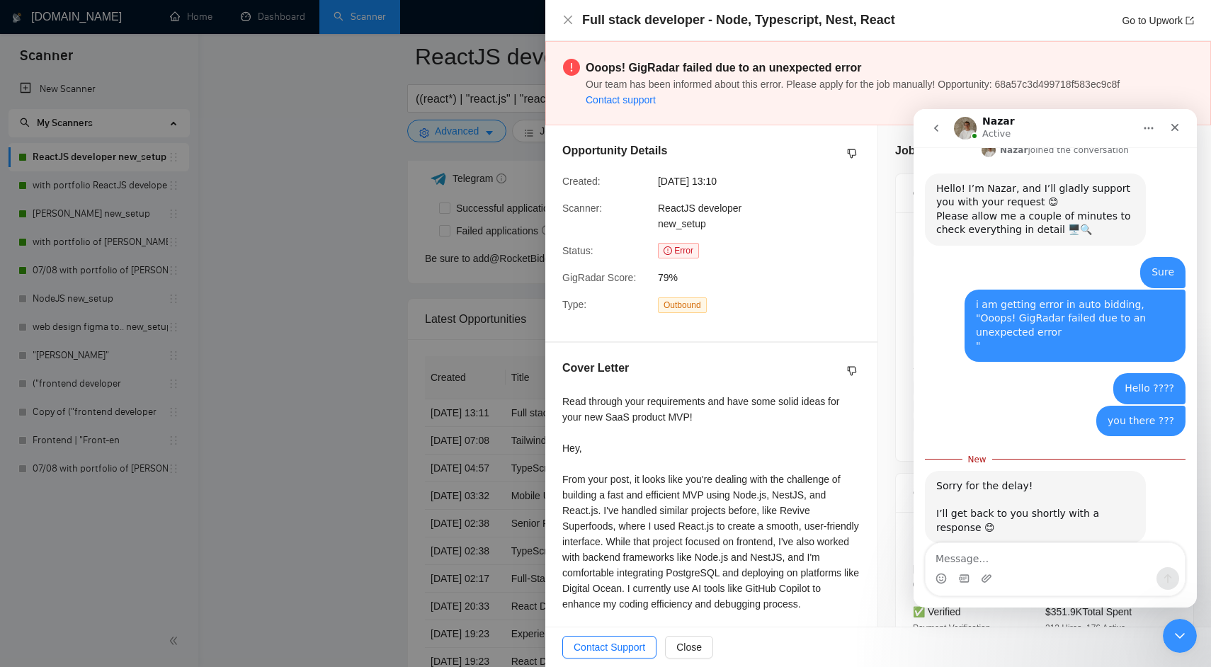
scroll to position [192, 0]
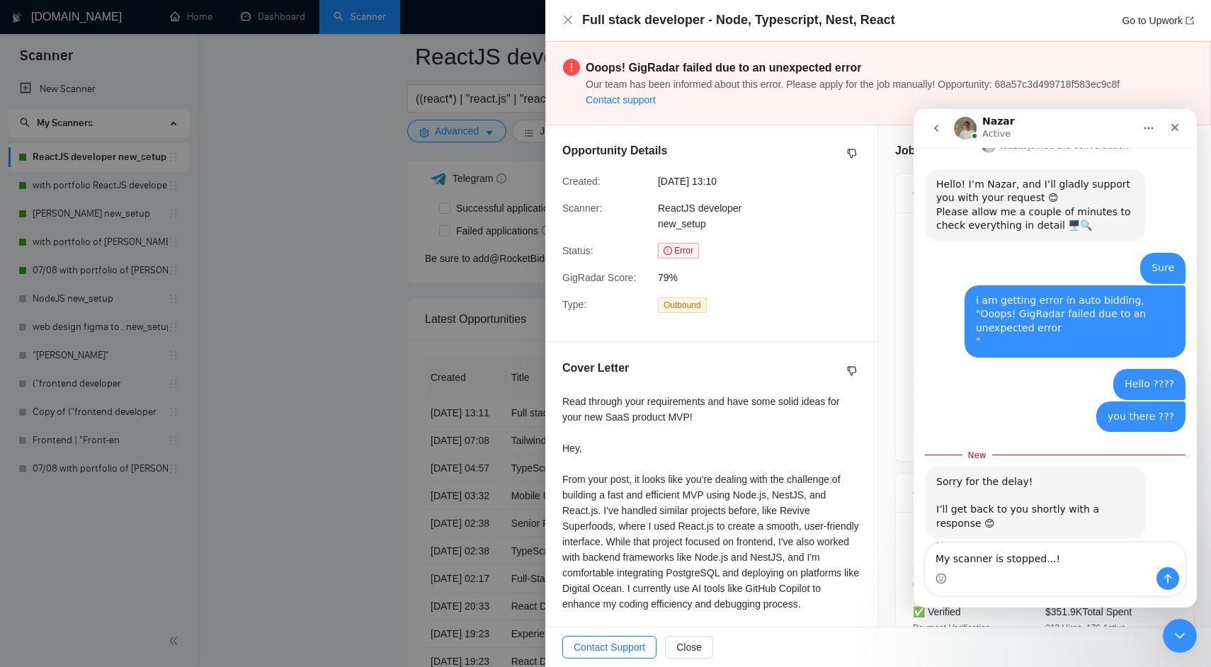
type textarea "My scanner is stopped...!!"
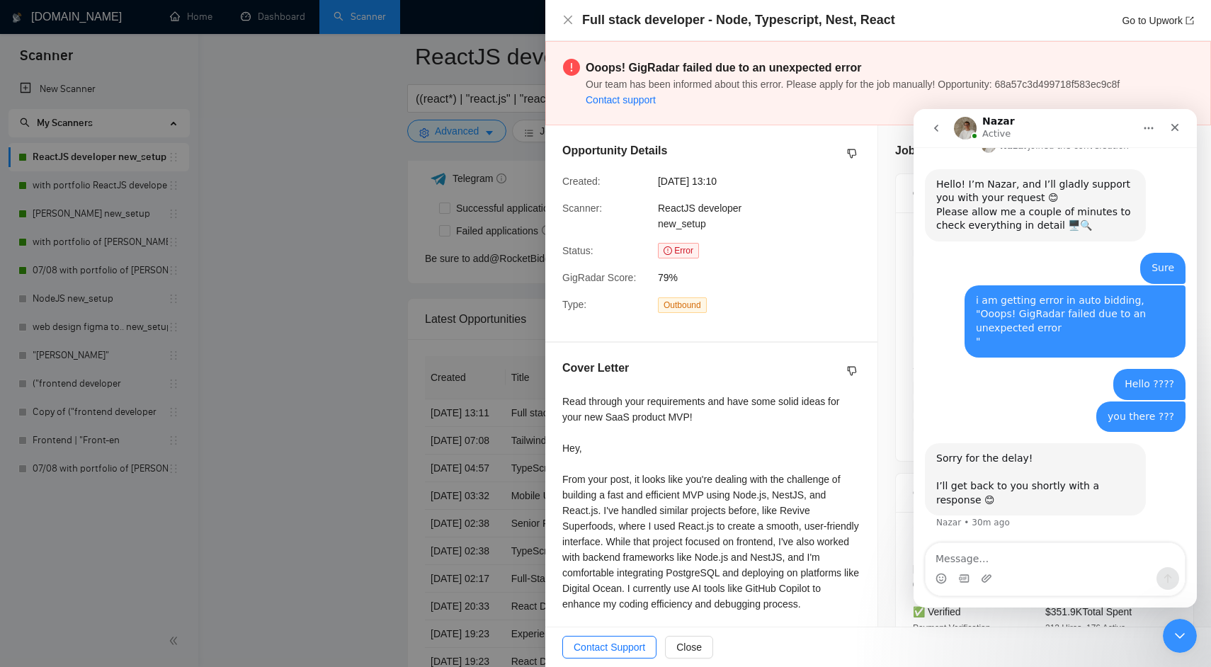
scroll to position [211, 0]
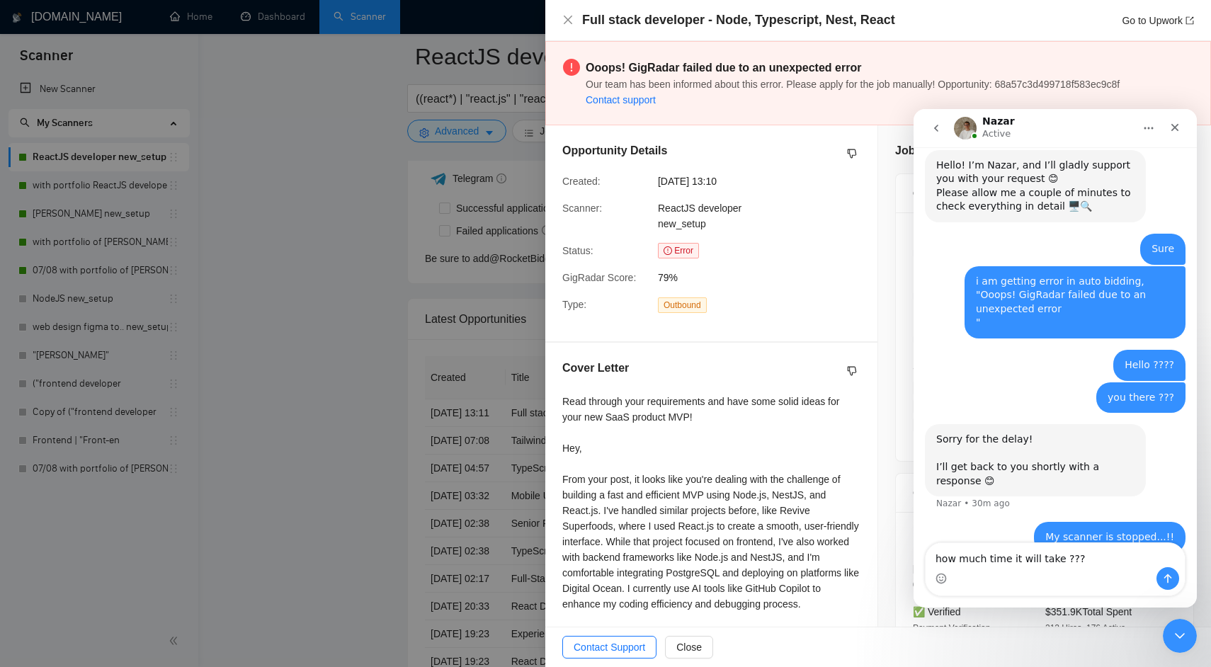
type textarea "how much time it will take ????"
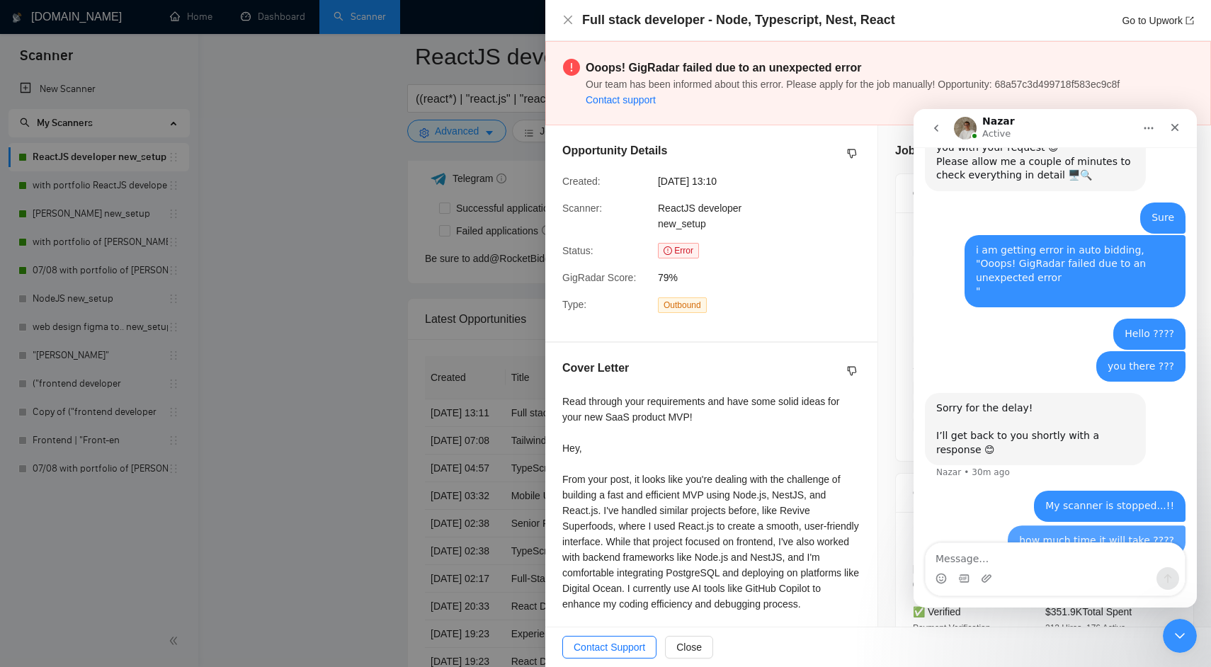
scroll to position [243, 0]
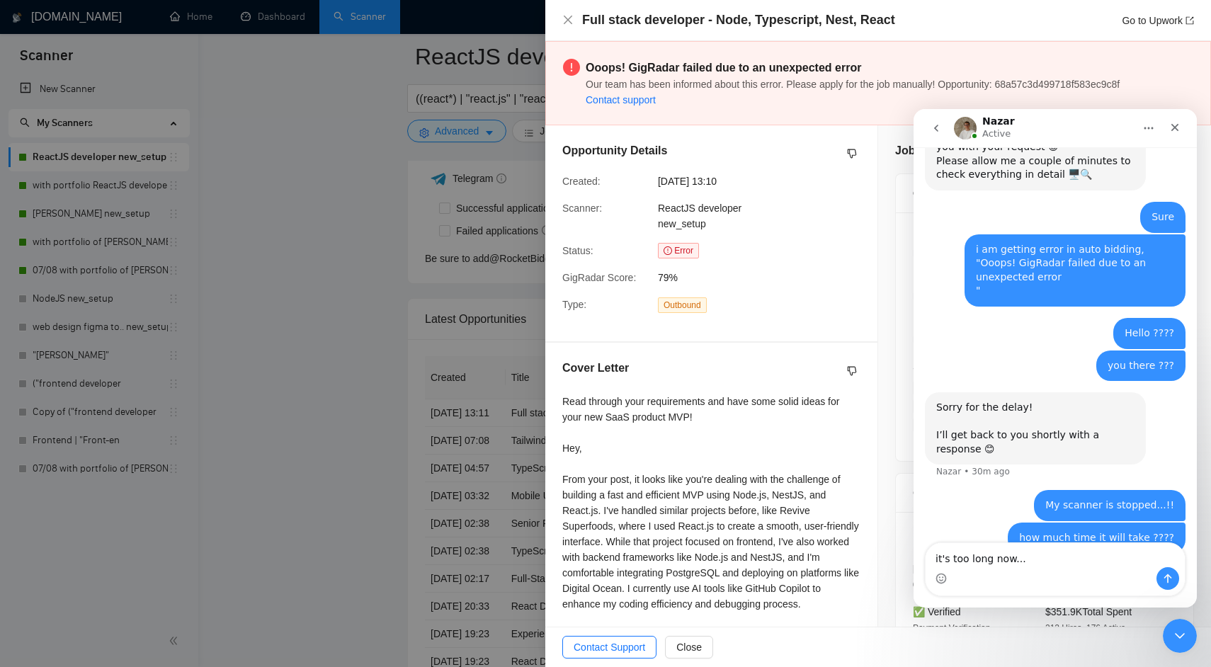
type textarea "it's too long now...!"
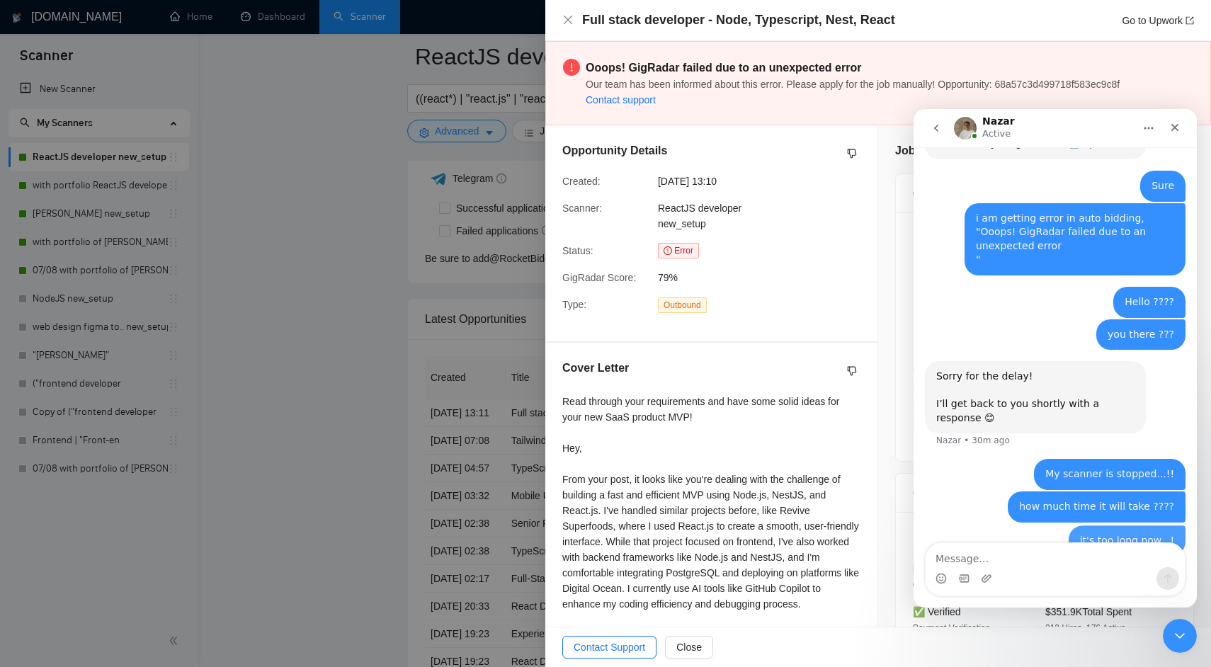
scroll to position [275, 0]
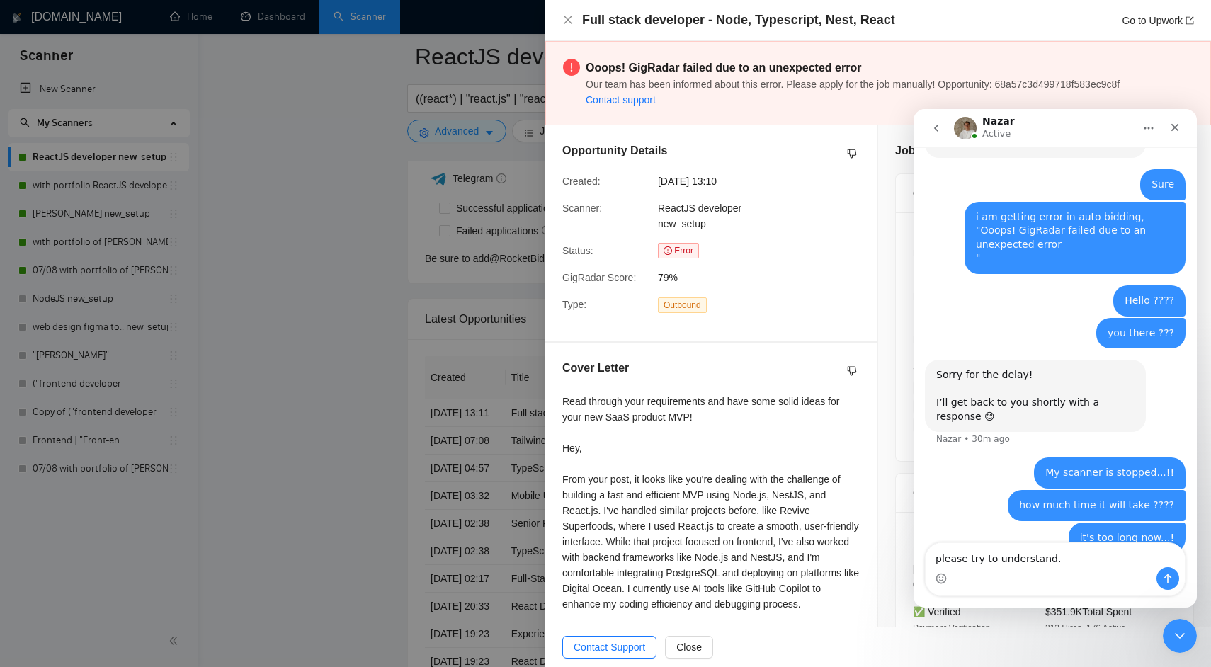
type textarea "please try to understand.."
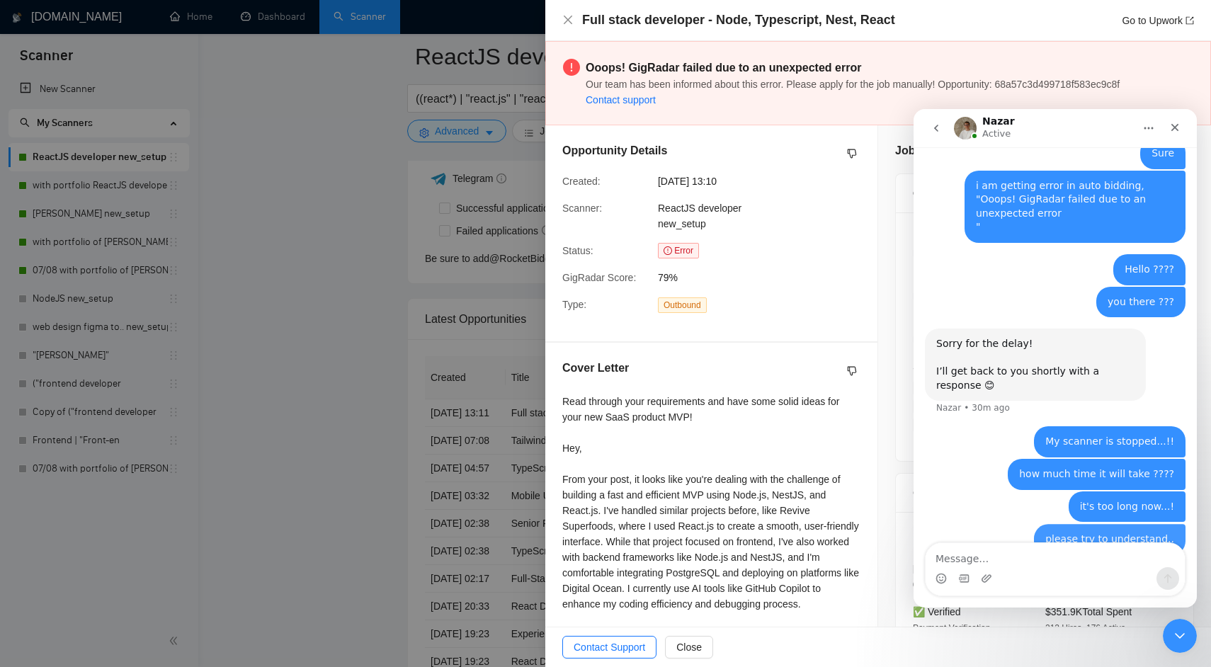
scroll to position [307, 0]
click at [622, 105] on link "Contact support" at bounding box center [621, 99] width 70 height 11
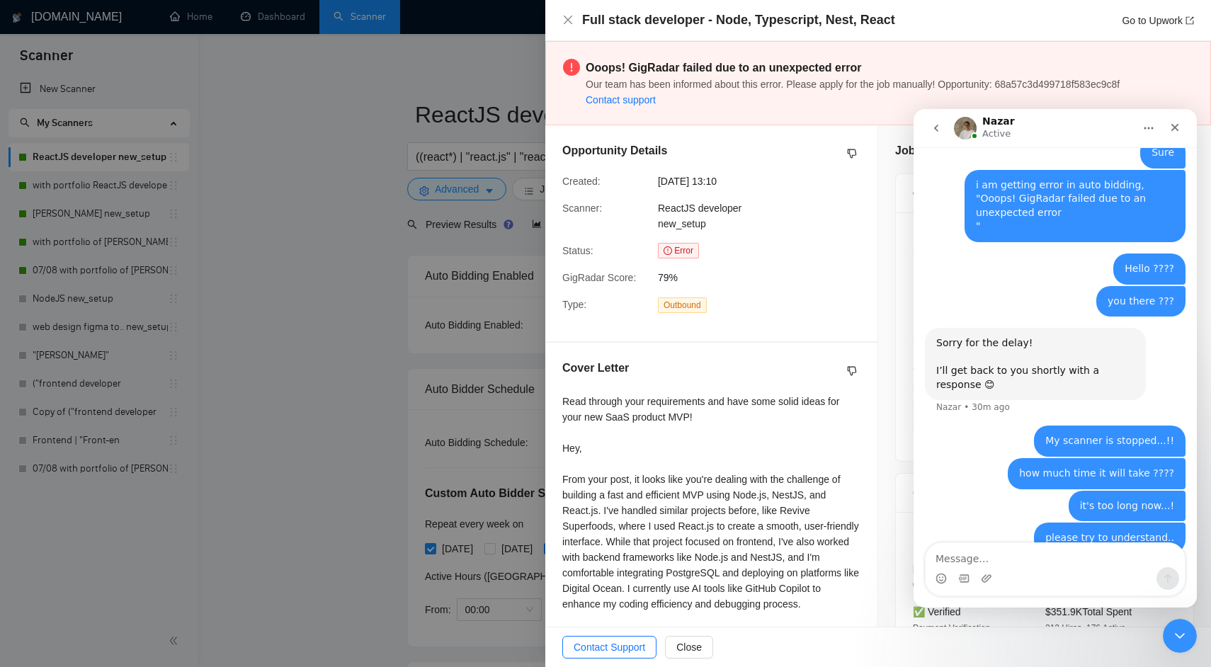
click at [622, 105] on link "Contact support" at bounding box center [621, 99] width 70 height 11
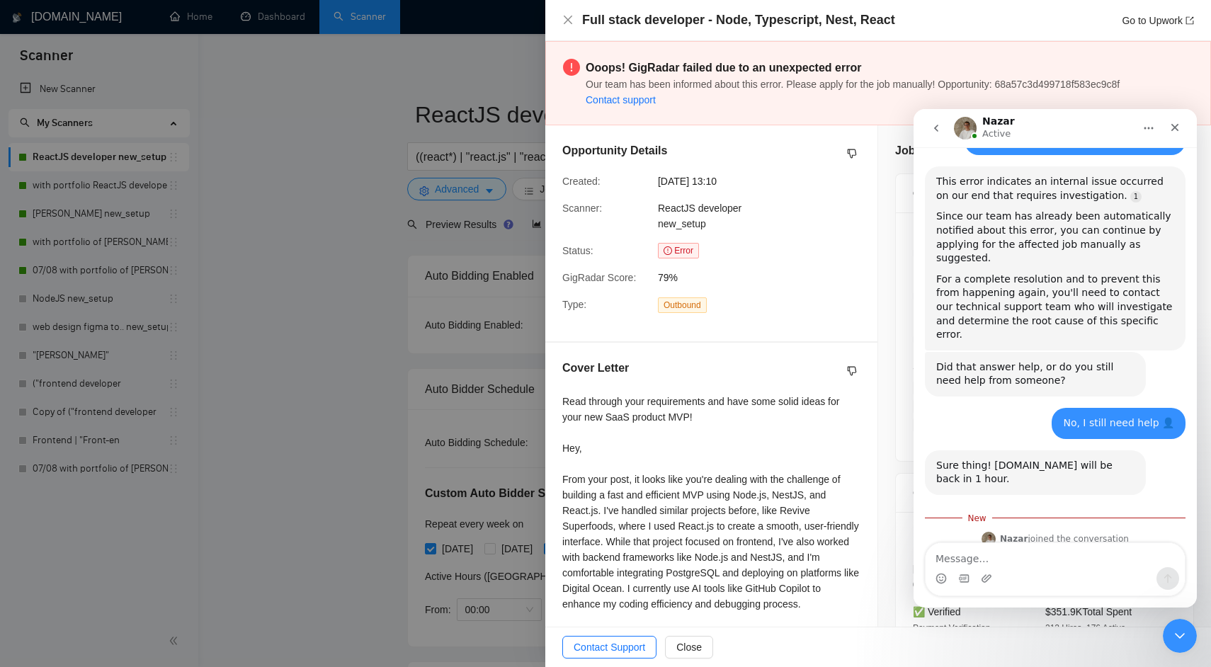
scroll to position [1494, 0]
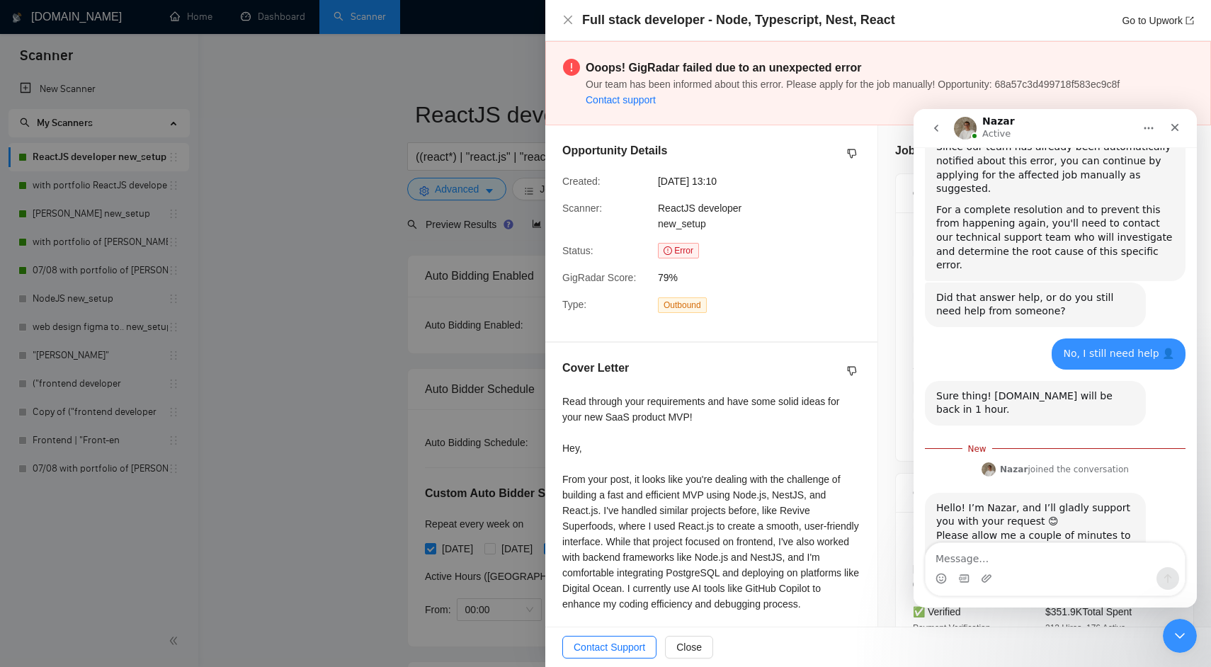
click at [934, 132] on icon "go back" at bounding box center [936, 128] width 11 height 11
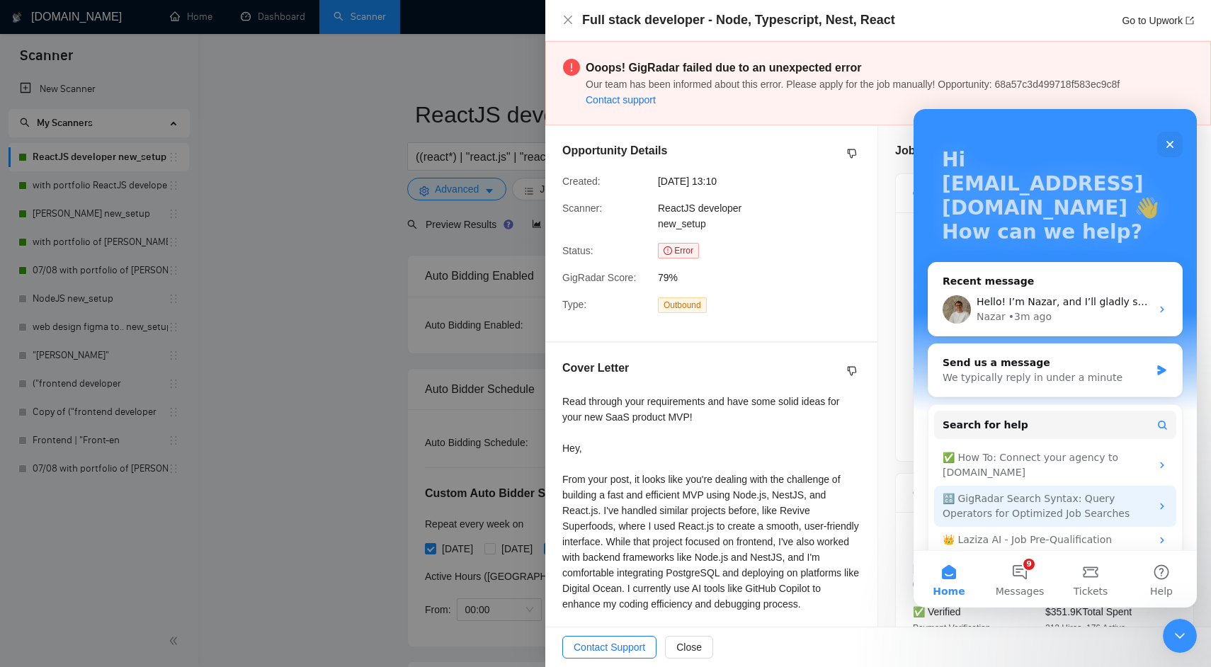
scroll to position [77, 0]
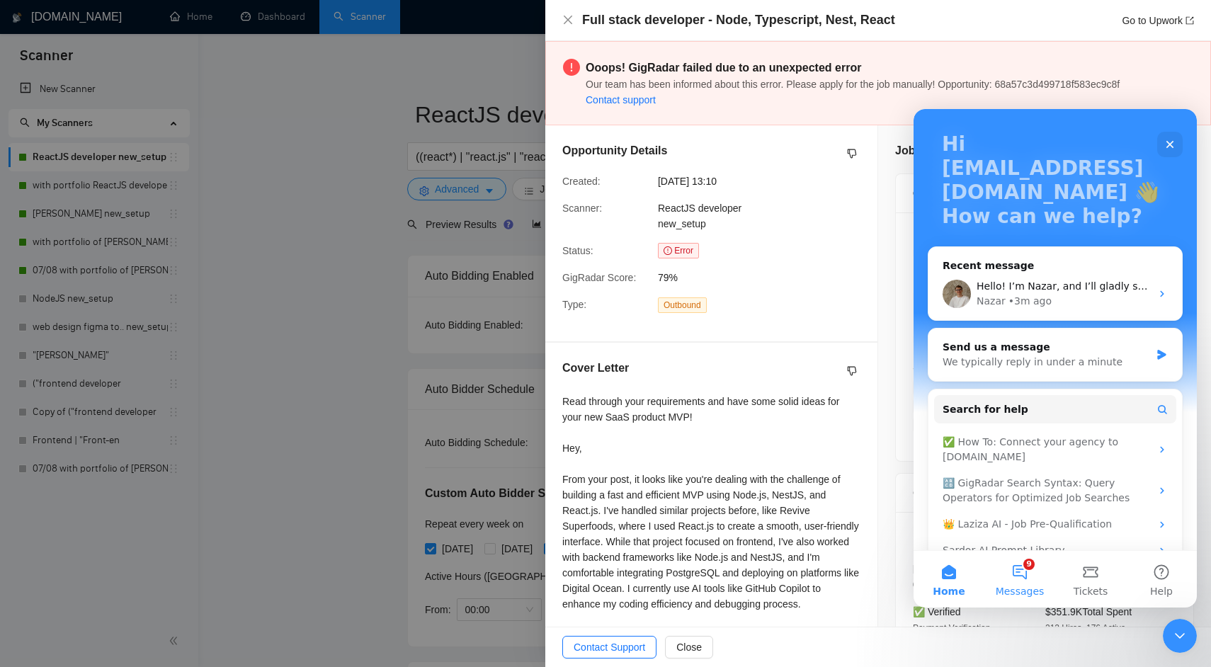
click at [1020, 569] on button "9 Messages" at bounding box center [1019, 579] width 71 height 57
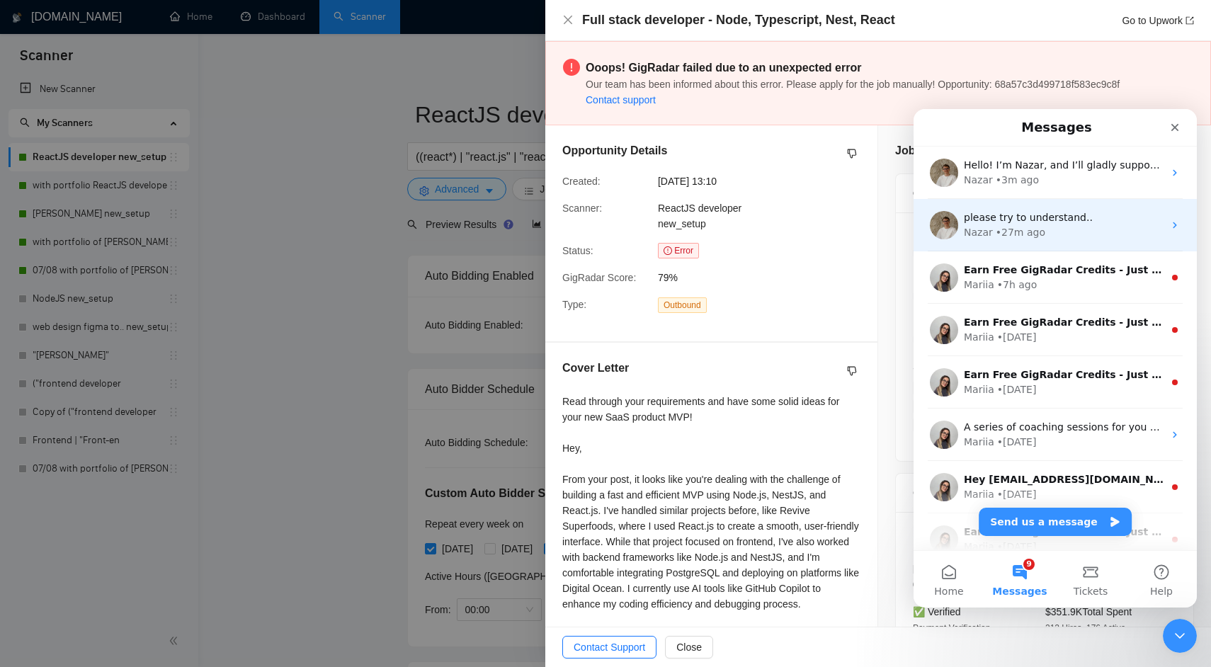
click at [1011, 219] on span "please try to understand.." at bounding box center [1028, 217] width 129 height 11
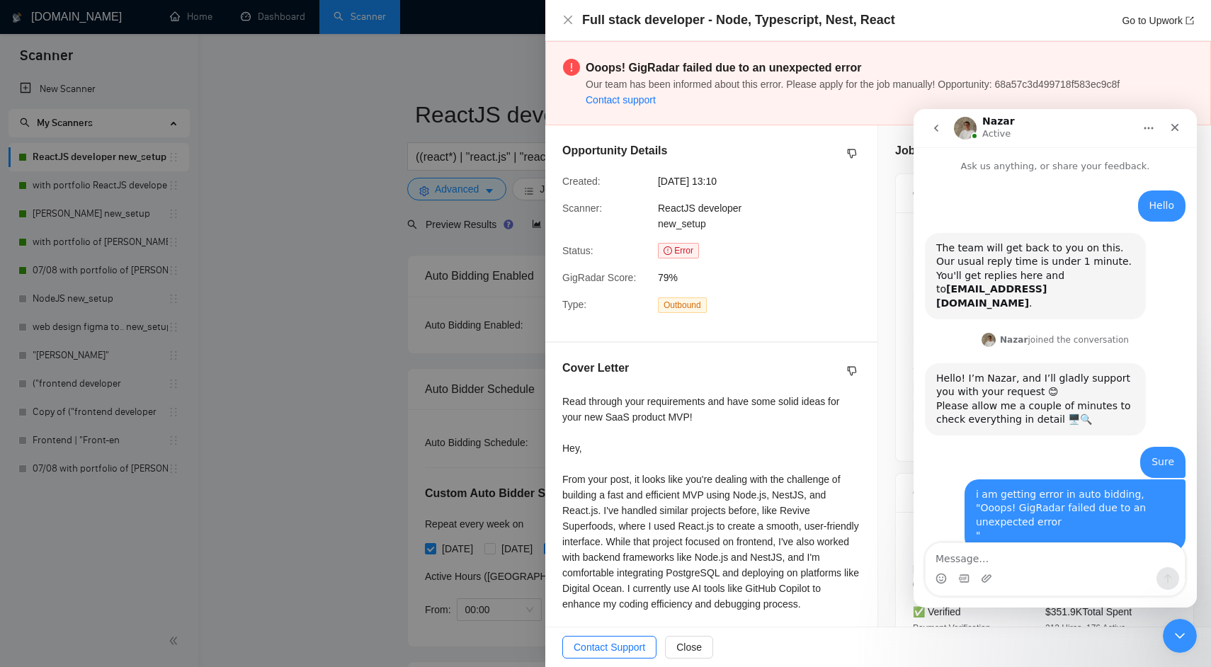
scroll to position [307, 0]
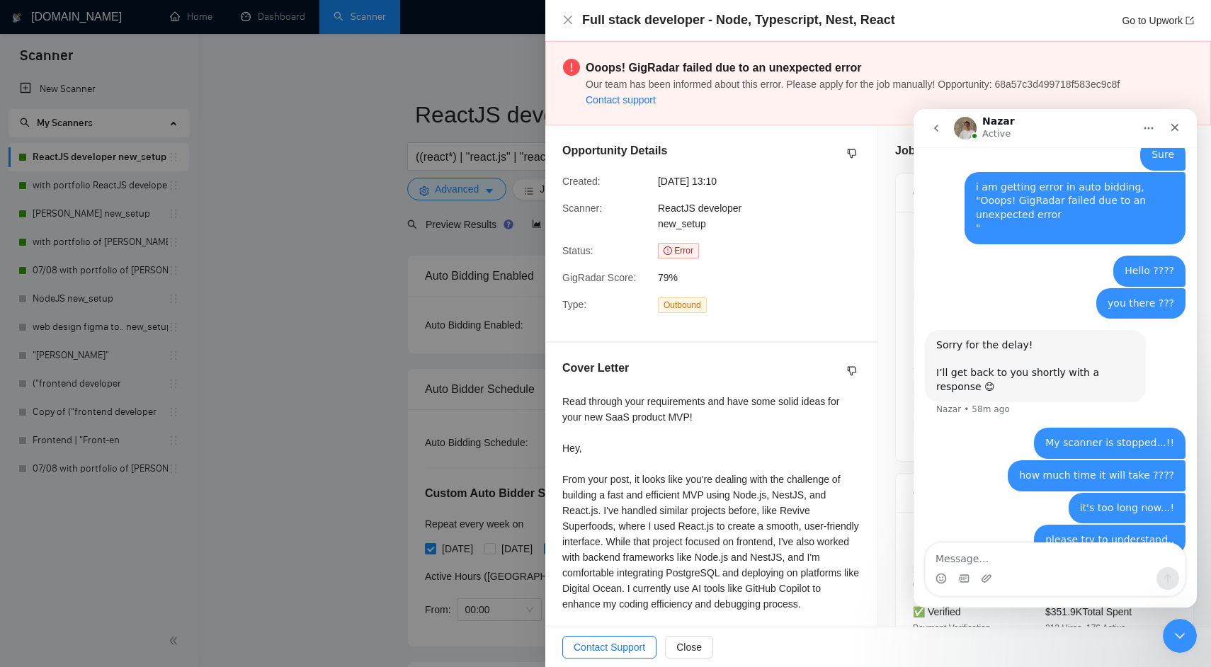
click at [767, 83] on span "Our team has been informed about this error. Please apply for the job manually!…" at bounding box center [853, 84] width 534 height 11
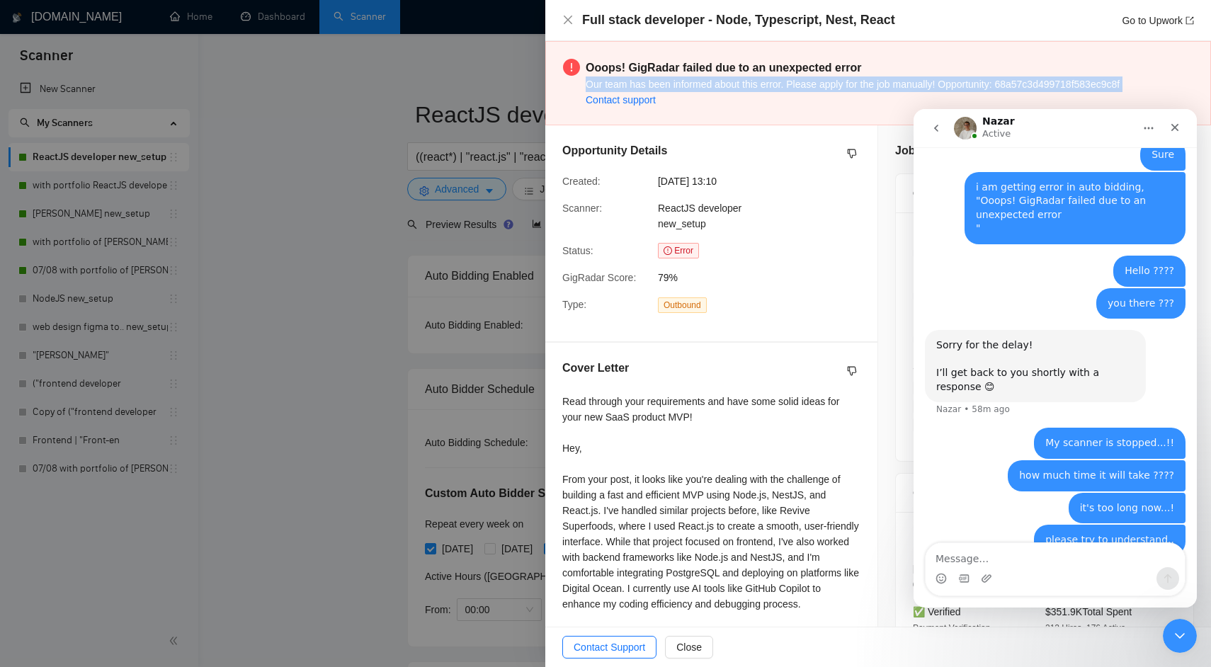
click at [767, 83] on span "Our team has been informed about this error. Please apply for the job manually!…" at bounding box center [853, 84] width 534 height 11
copy span "Our team has been informed about this error. Please apply for the job manually!…"
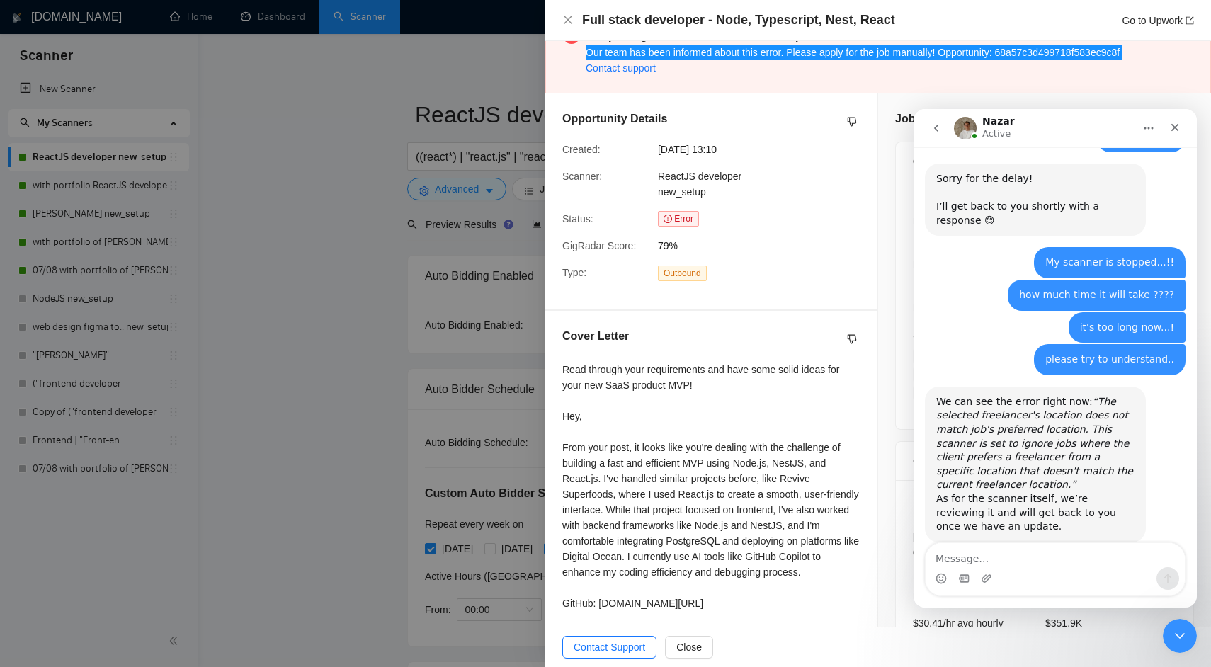
scroll to position [474, 0]
click at [998, 394] on div "We can see the error right now: “The selected freelancer's location does not ma…" at bounding box center [1035, 442] width 198 height 97
drag, startPoint x: 998, startPoint y: 372, endPoint x: 1033, endPoint y: 372, distance: 35.4
click at [1033, 394] on div "We can see the error right now: “The selected freelancer's location does not ma…" at bounding box center [1035, 442] width 198 height 97
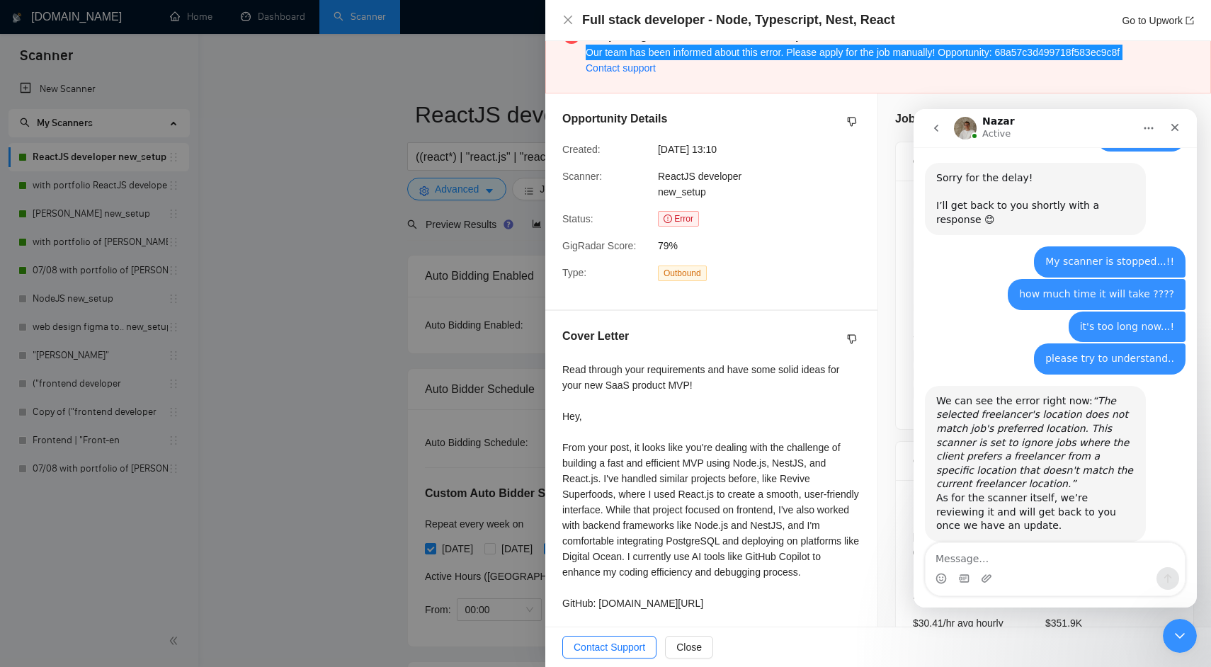
click at [1013, 395] on icon "“The selected freelancer's location does not match job's preferred location. Th…" at bounding box center [1034, 442] width 197 height 95
drag, startPoint x: 1013, startPoint y: 389, endPoint x: 1035, endPoint y: 402, distance: 25.7
click at [1035, 402] on icon "“The selected freelancer's location does not match job's preferred location. Th…" at bounding box center [1034, 442] width 197 height 95
click at [1021, 418] on icon "“The selected freelancer's location does not match job's preferred location. Th…" at bounding box center [1034, 442] width 197 height 95
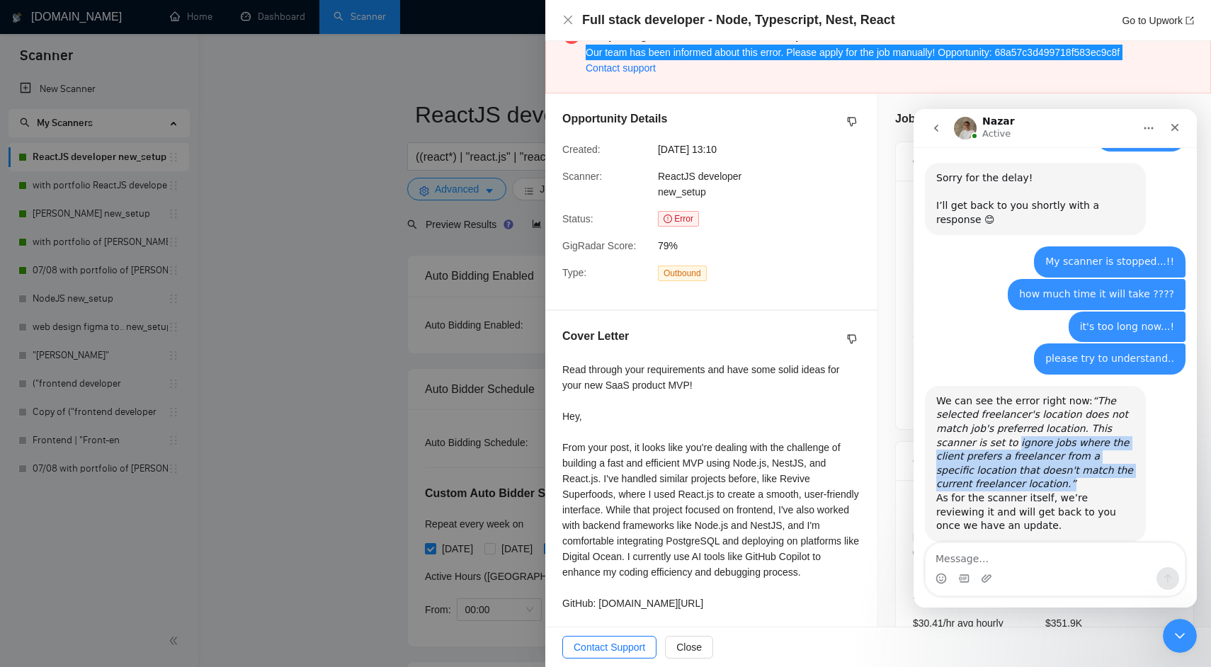
drag, startPoint x: 1021, startPoint y: 418, endPoint x: 1023, endPoint y: 450, distance: 31.9
click at [1023, 450] on div "We can see the error right now: “The selected freelancer's location does not ma…" at bounding box center [1035, 442] width 198 height 97
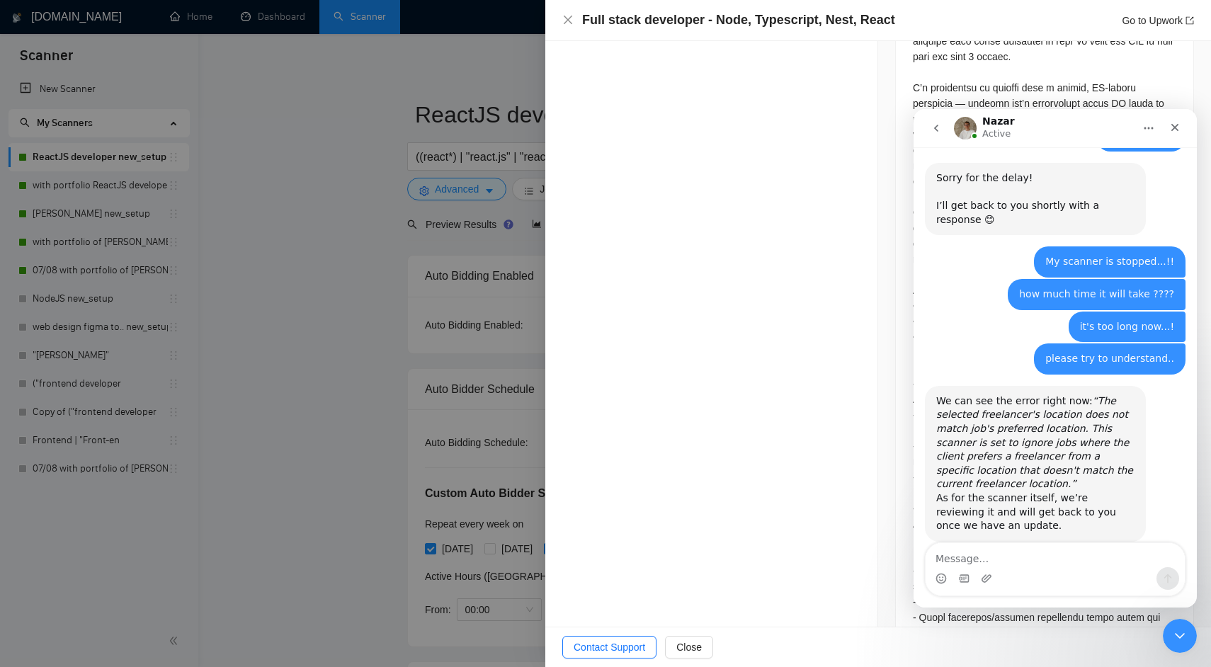
scroll to position [1059, 0]
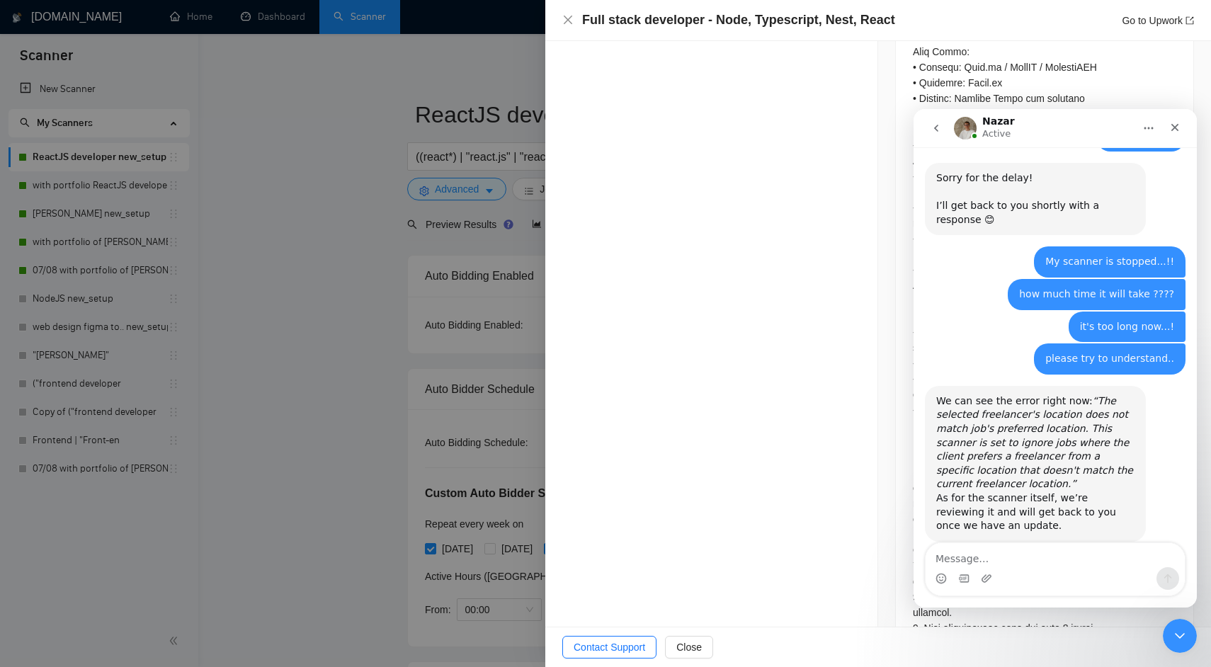
click at [472, 189] on div at bounding box center [605, 333] width 1211 height 667
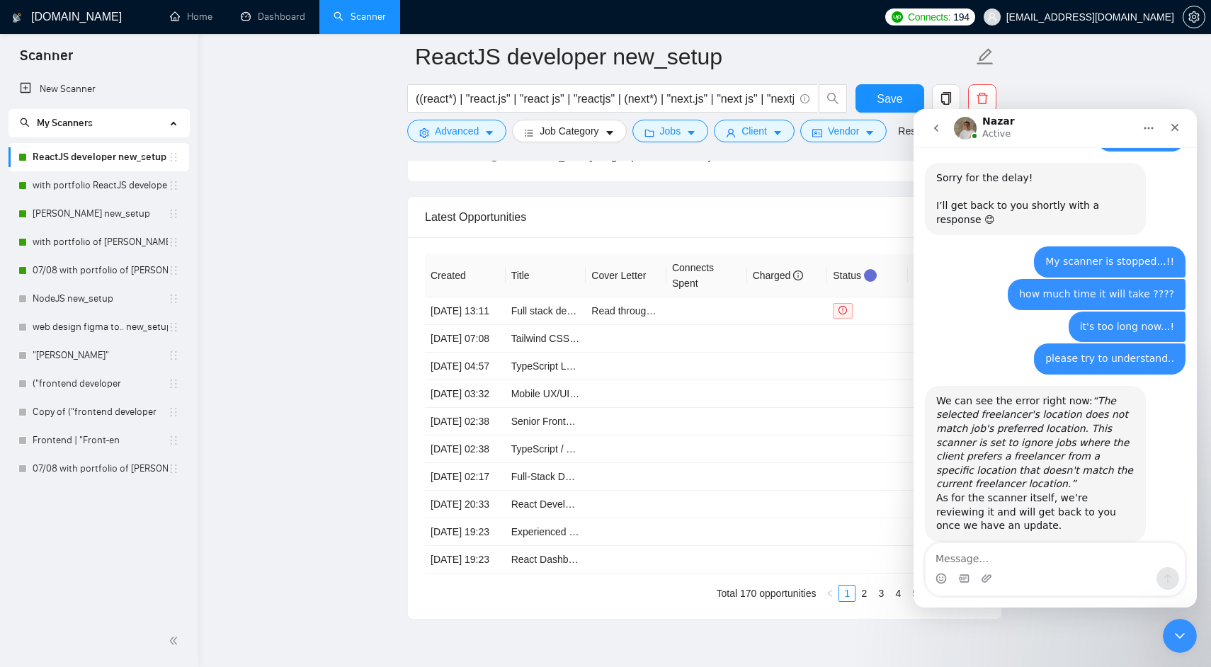
scroll to position [3795, 0]
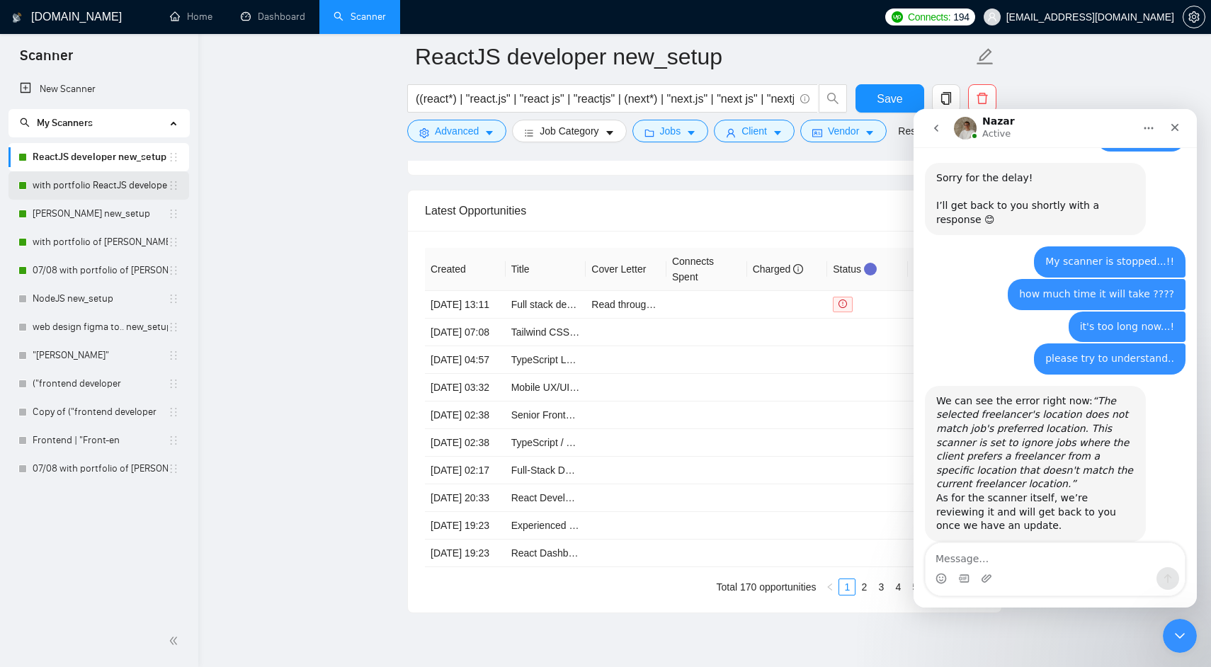
click at [118, 184] on link "with portfolio ReactJS developer new_setup" at bounding box center [100, 185] width 135 height 28
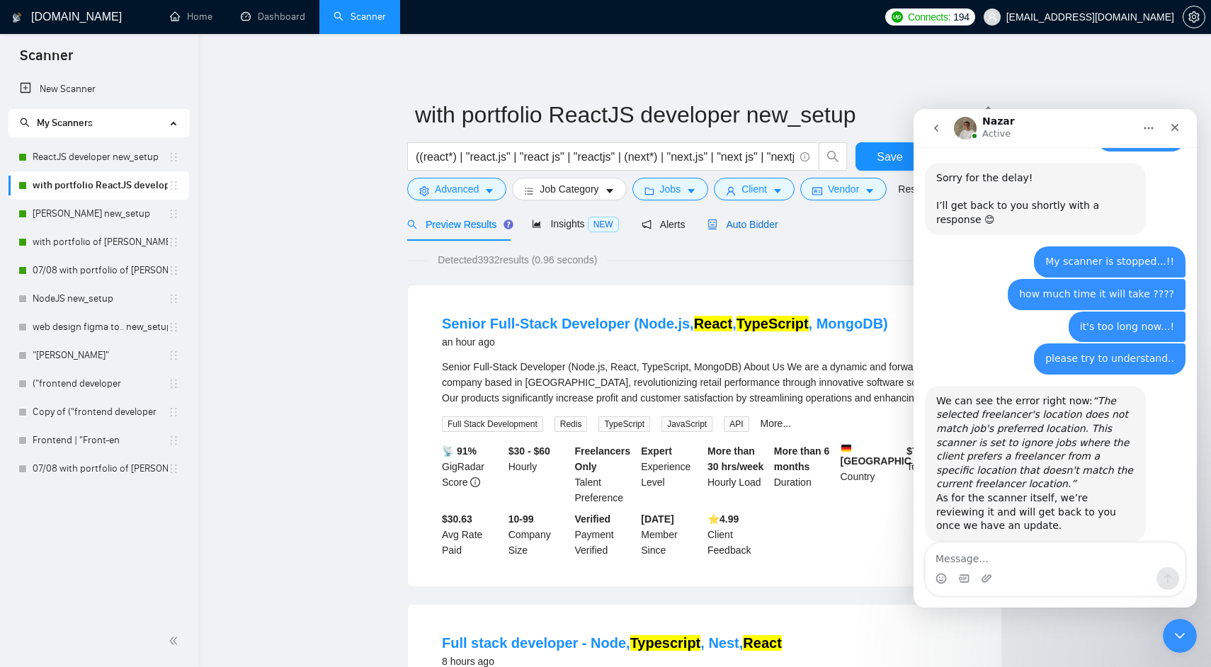
click at [758, 228] on span "Auto Bidder" at bounding box center [742, 224] width 70 height 11
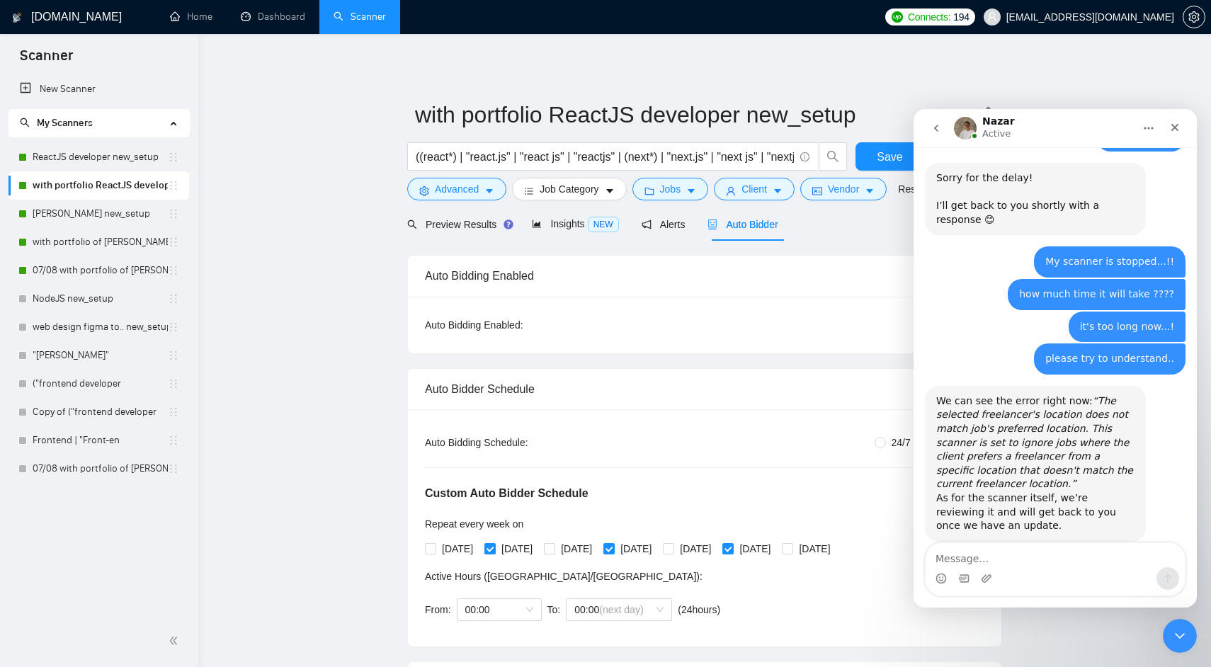
radio input "false"
radio input "true"
checkbox input "true"
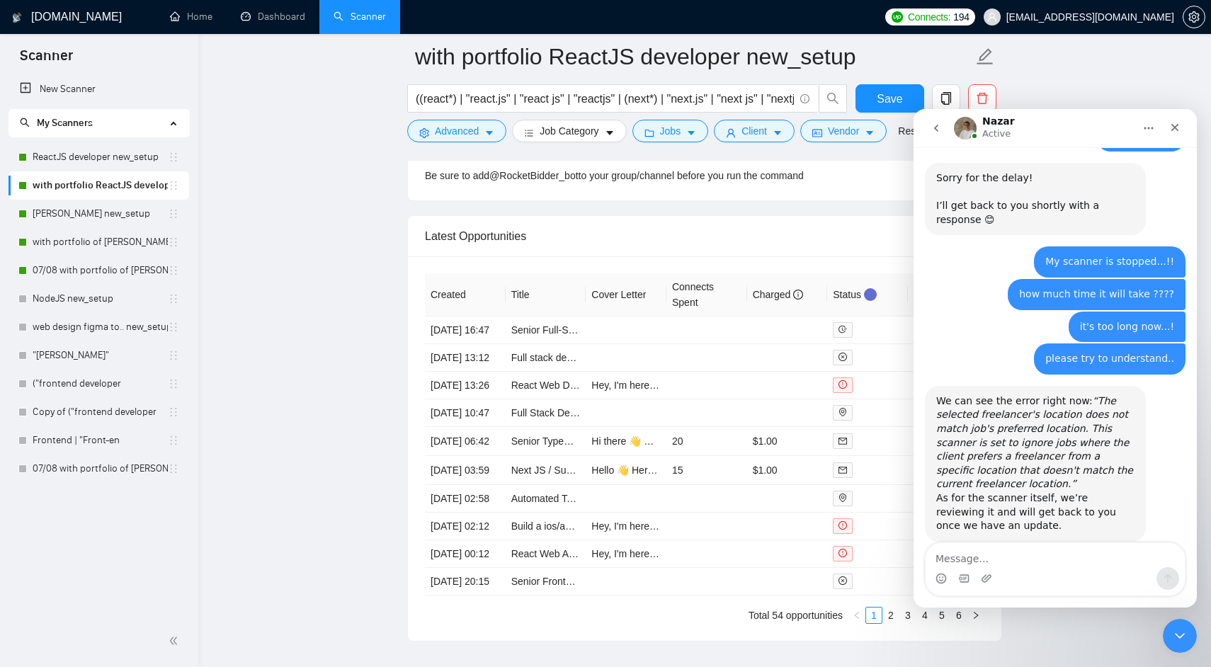
scroll to position [3774, 0]
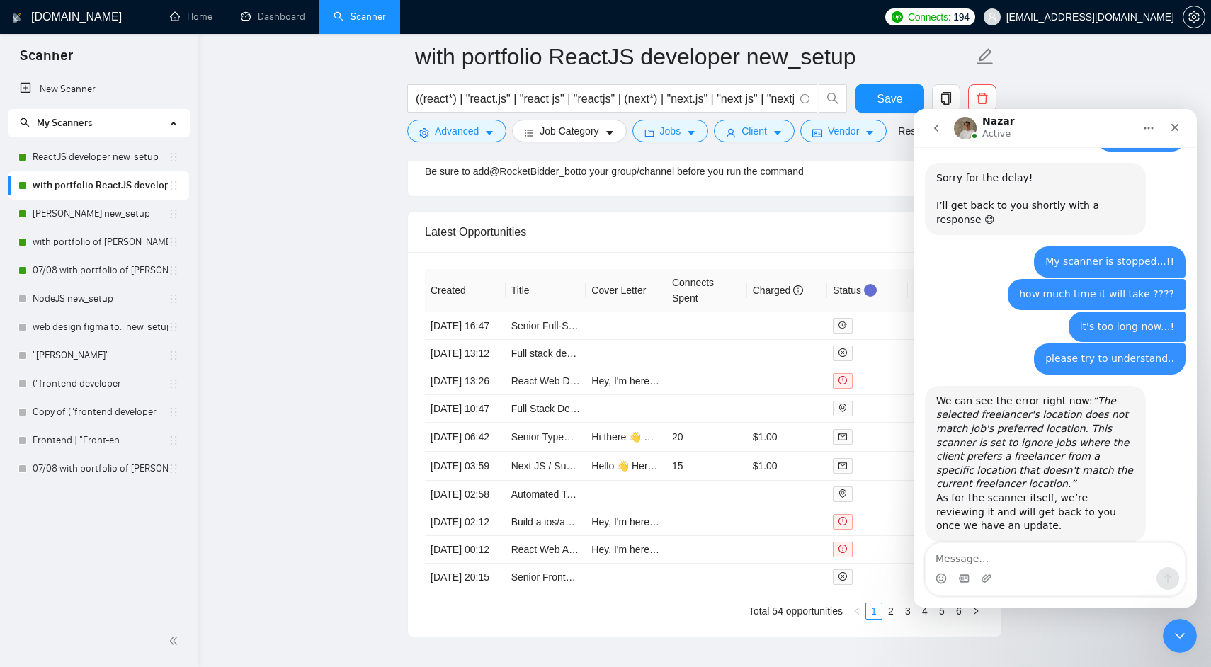
click at [1054, 119] on div "Nazar Active" at bounding box center [1044, 128] width 180 height 25
click at [1173, 134] on div "Close" at bounding box center [1174, 127] width 25 height 25
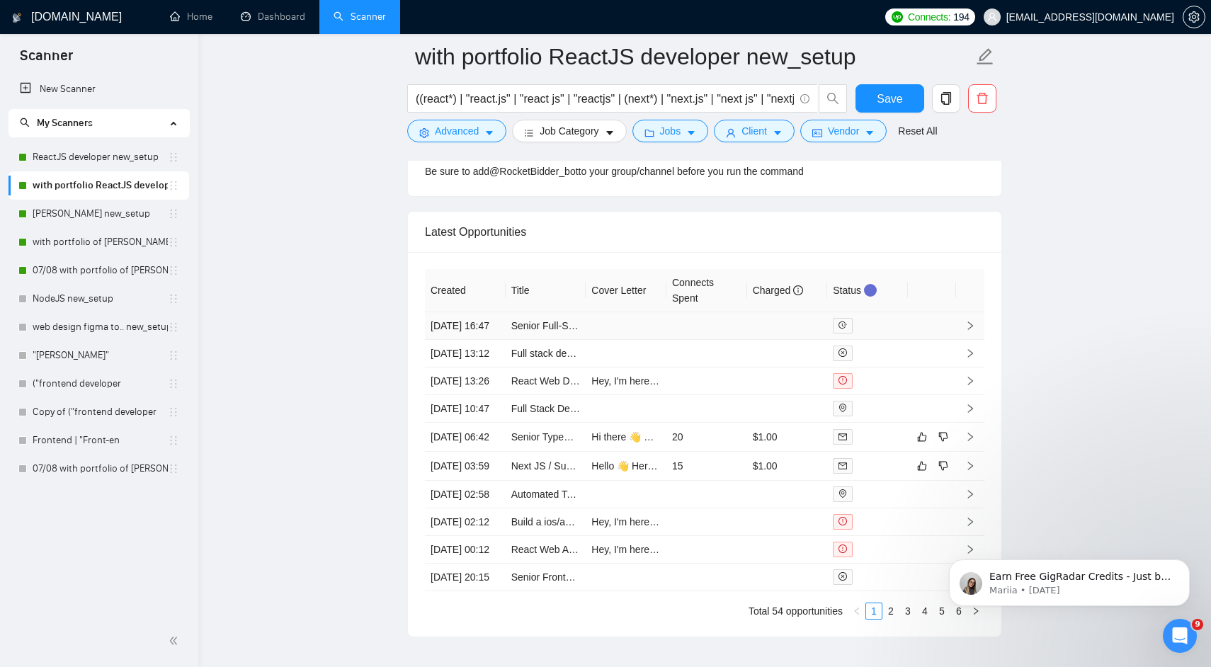
scroll to position [0, 0]
click at [138, 219] on link "[PERSON_NAME] new_setup" at bounding box center [100, 214] width 135 height 28
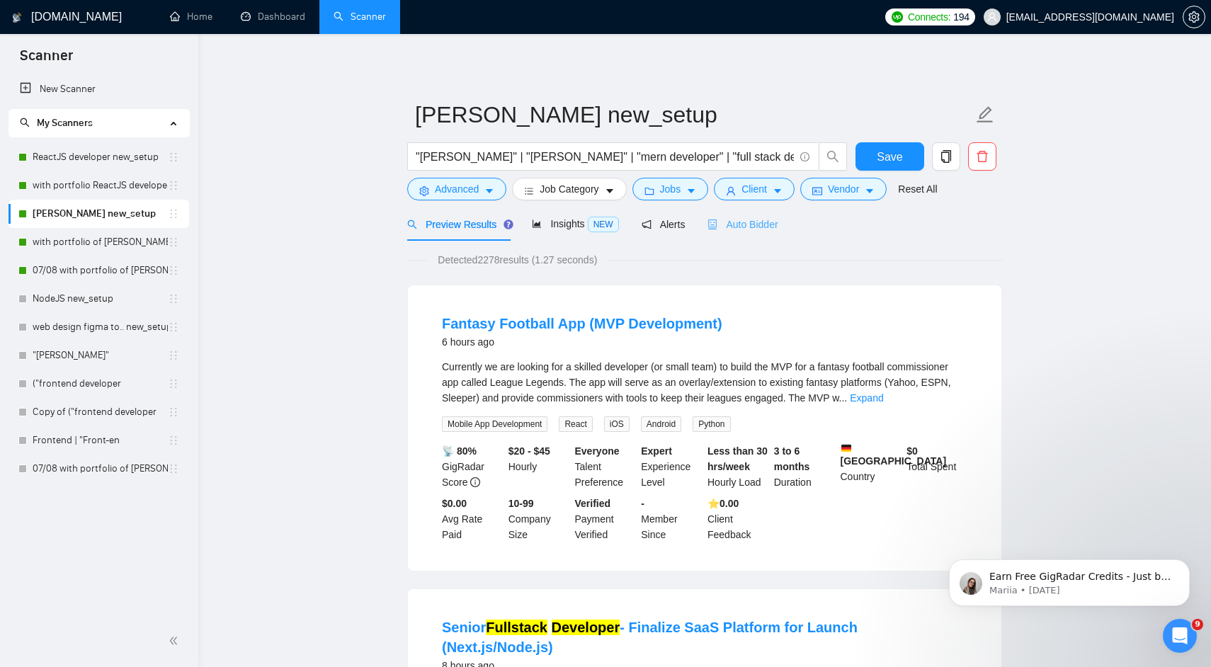
click at [762, 214] on div "Auto Bidder" at bounding box center [742, 223] width 70 height 33
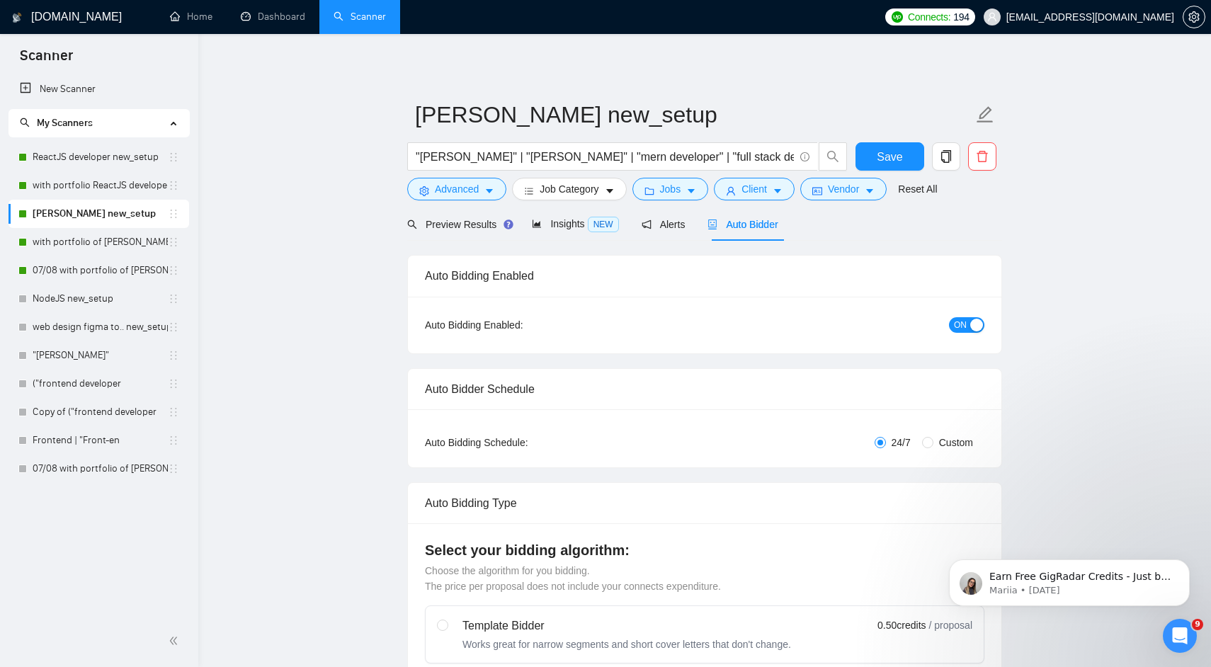
radio input "false"
radio input "true"
checkbox input "true"
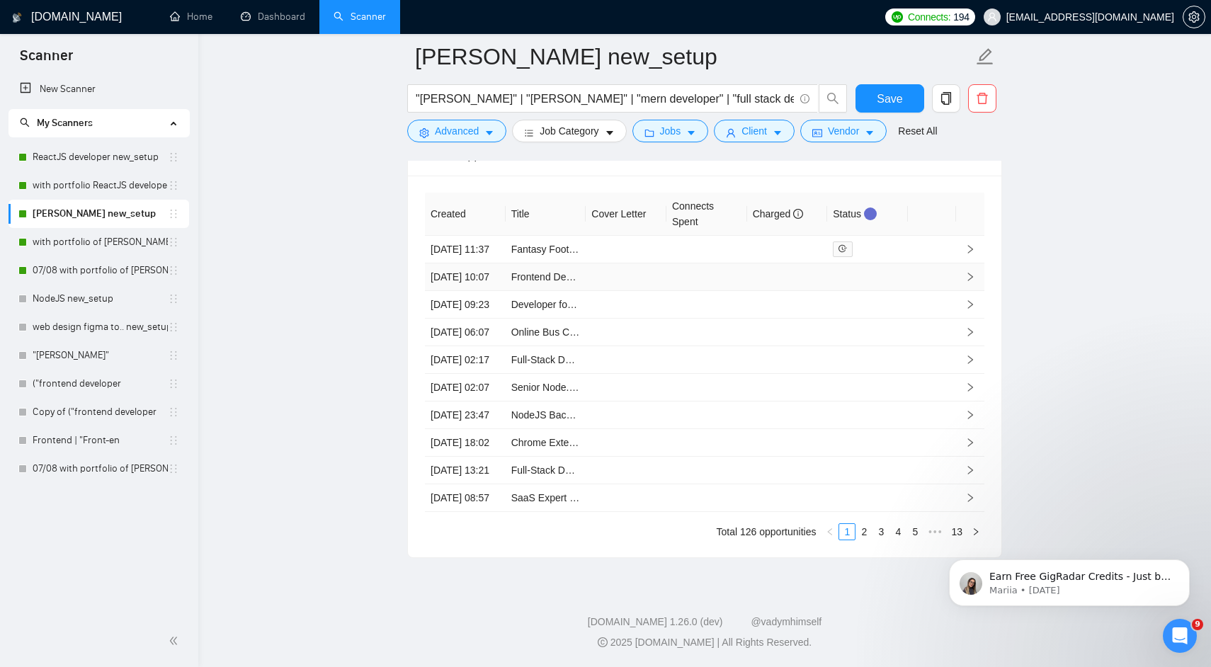
scroll to position [3850, 0]
click at [804, 275] on td at bounding box center [787, 277] width 81 height 28
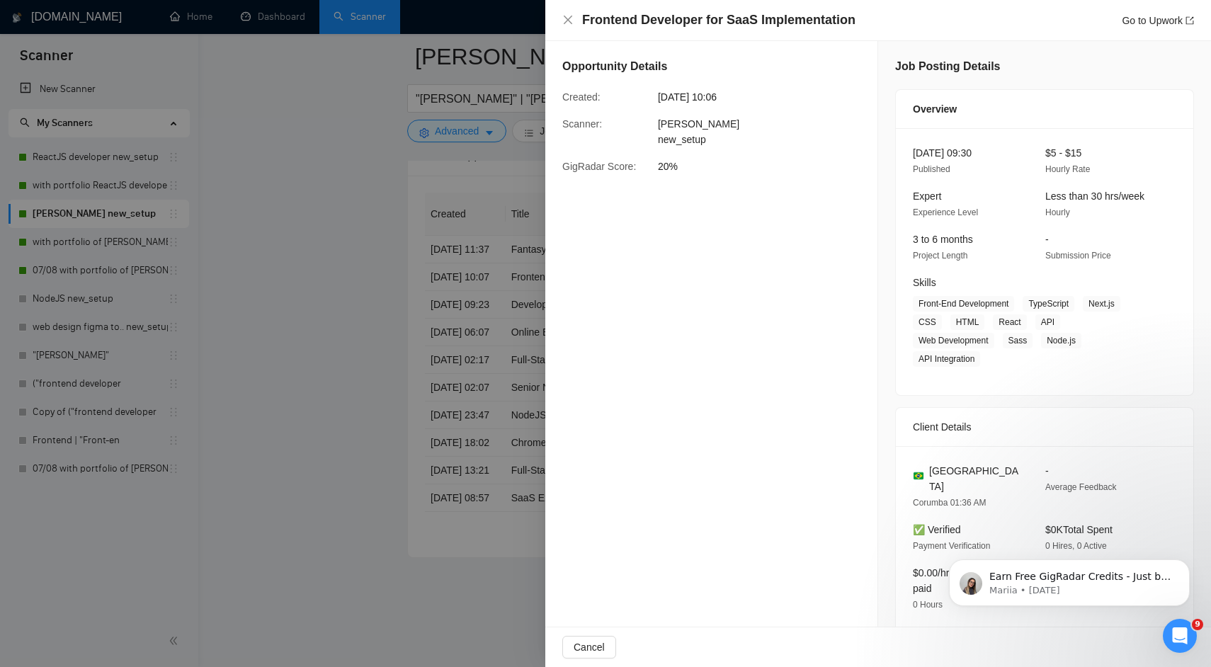
click at [731, 64] on div "Opportunity Details" at bounding box center [711, 69] width 298 height 23
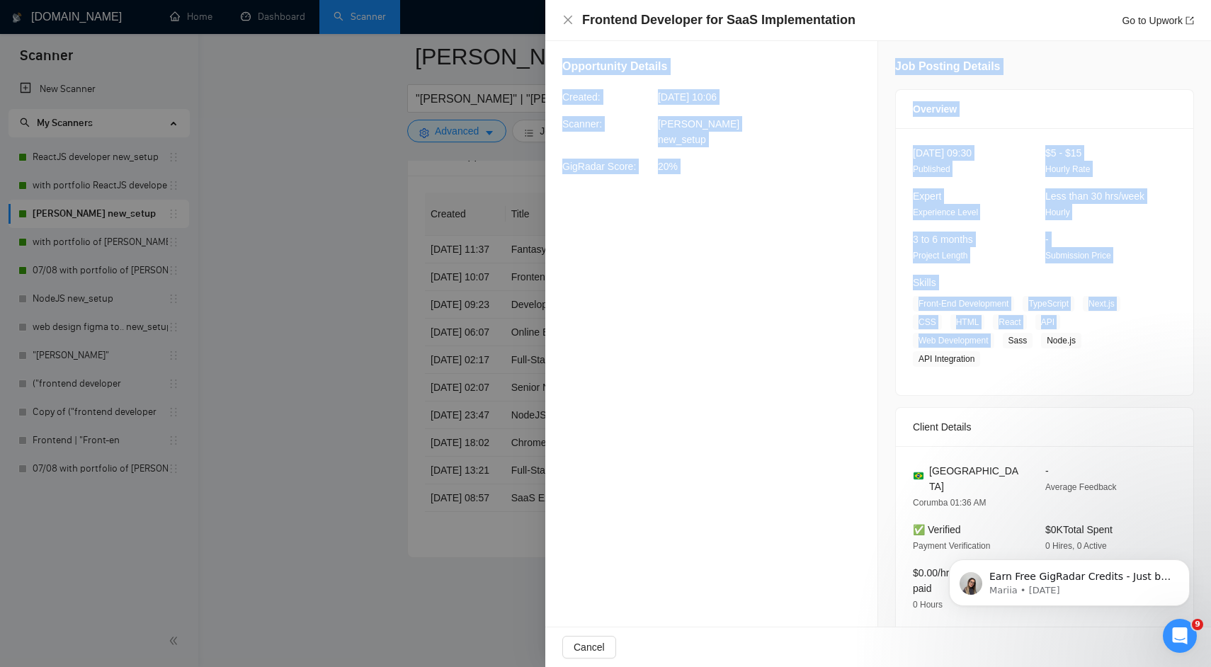
drag, startPoint x: 731, startPoint y: 64, endPoint x: 913, endPoint y: 375, distance: 359.6
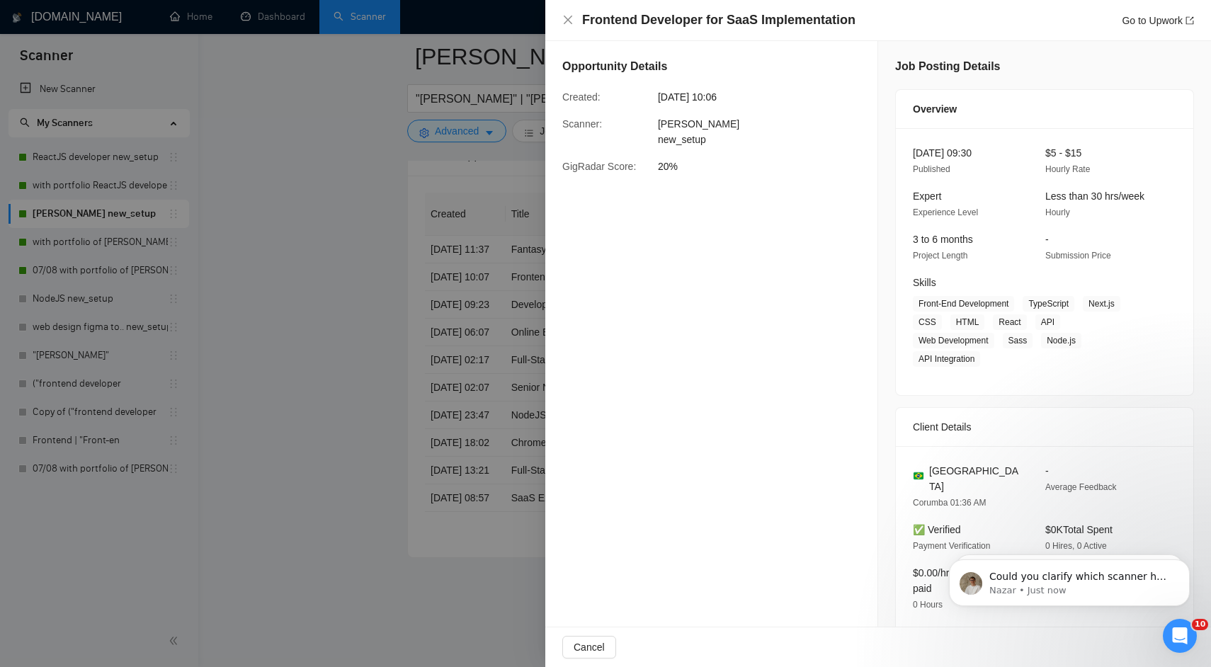
click at [530, 239] on div at bounding box center [605, 333] width 1211 height 667
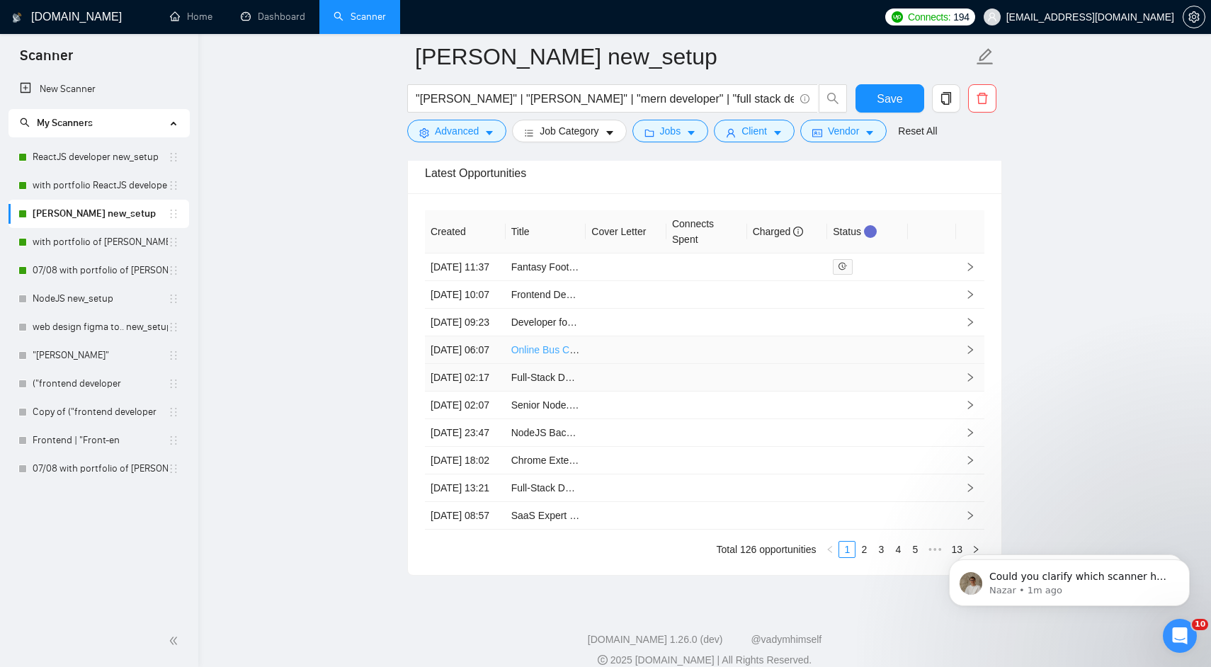
scroll to position [3808, 0]
click at [130, 244] on link "with portfolio of [PERSON_NAME] new_setup" at bounding box center [100, 242] width 135 height 28
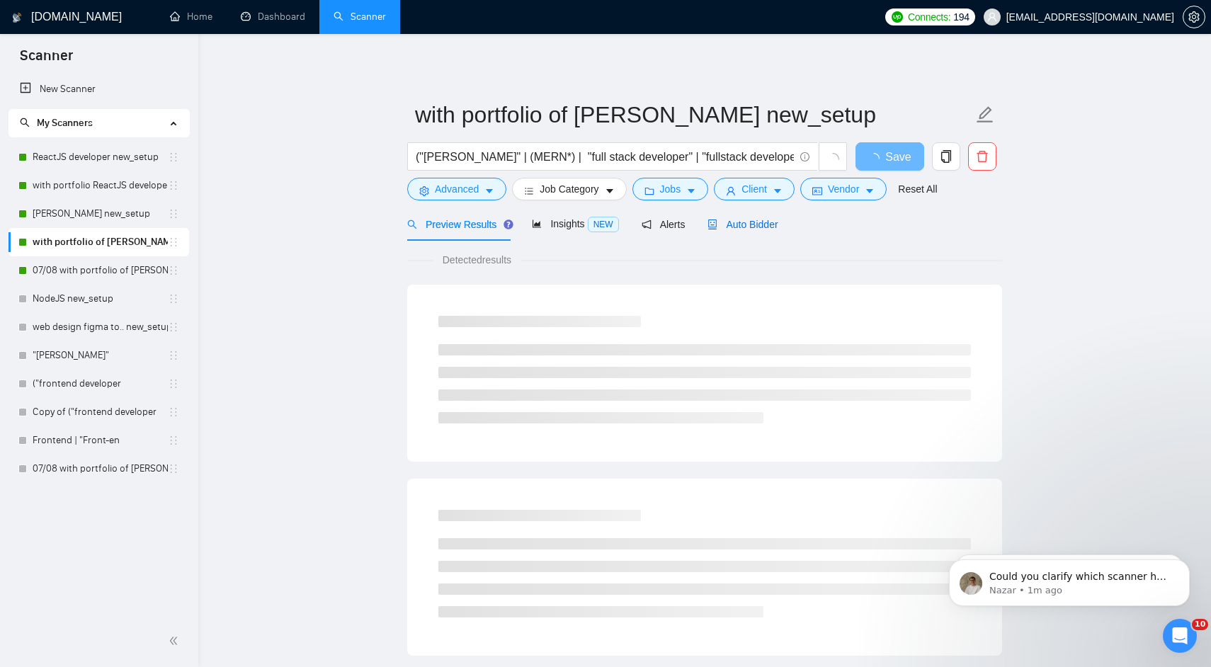
click at [752, 224] on span "Auto Bidder" at bounding box center [742, 224] width 70 height 11
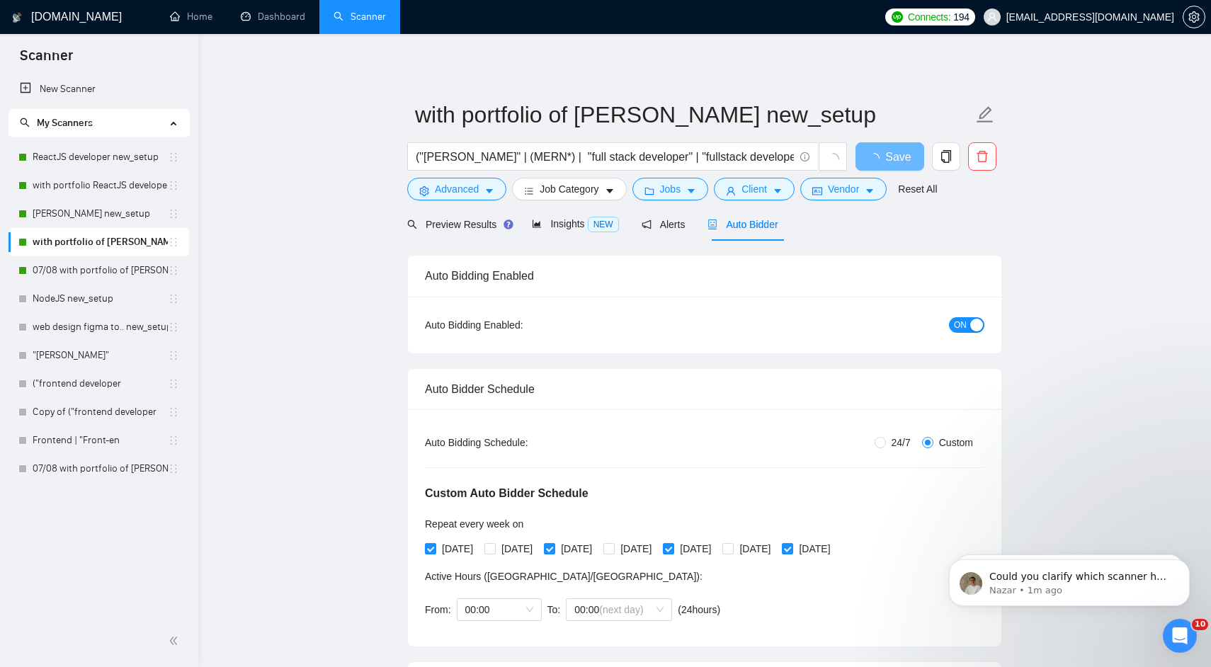
radio input "false"
radio input "true"
checkbox input "true"
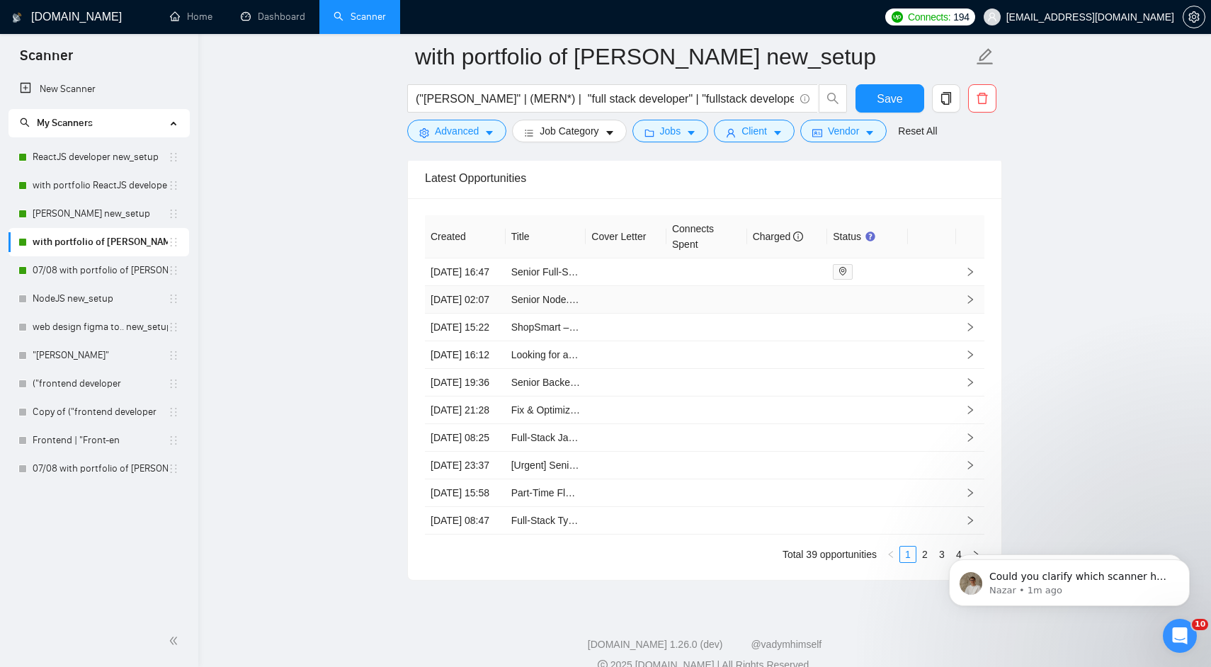
scroll to position [3787, 0]
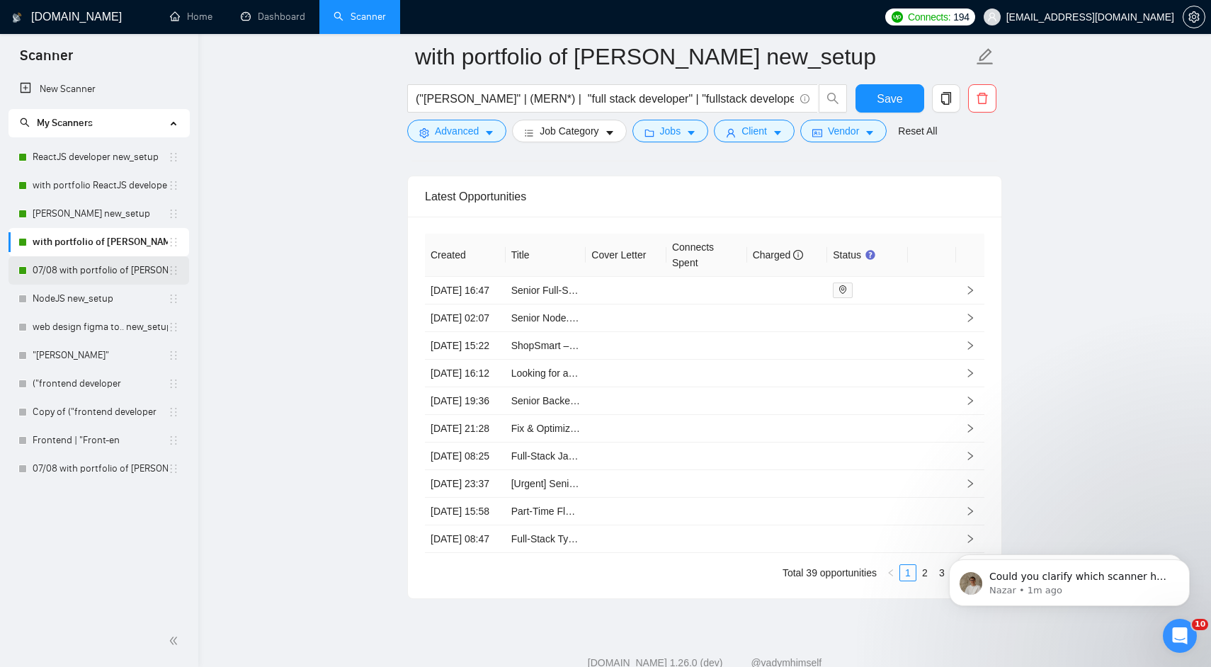
click at [113, 264] on link "07/08 with portfolio of [PERSON_NAME] new_setup" at bounding box center [100, 270] width 135 height 28
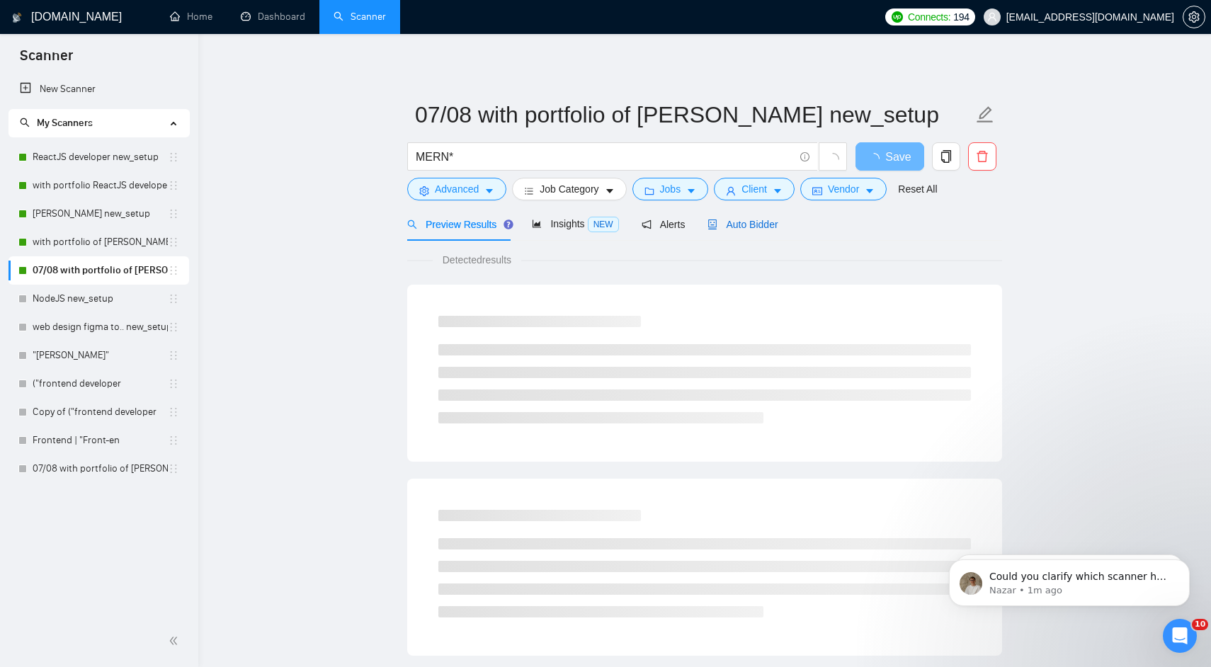
click at [736, 220] on span "Auto Bidder" at bounding box center [742, 224] width 70 height 11
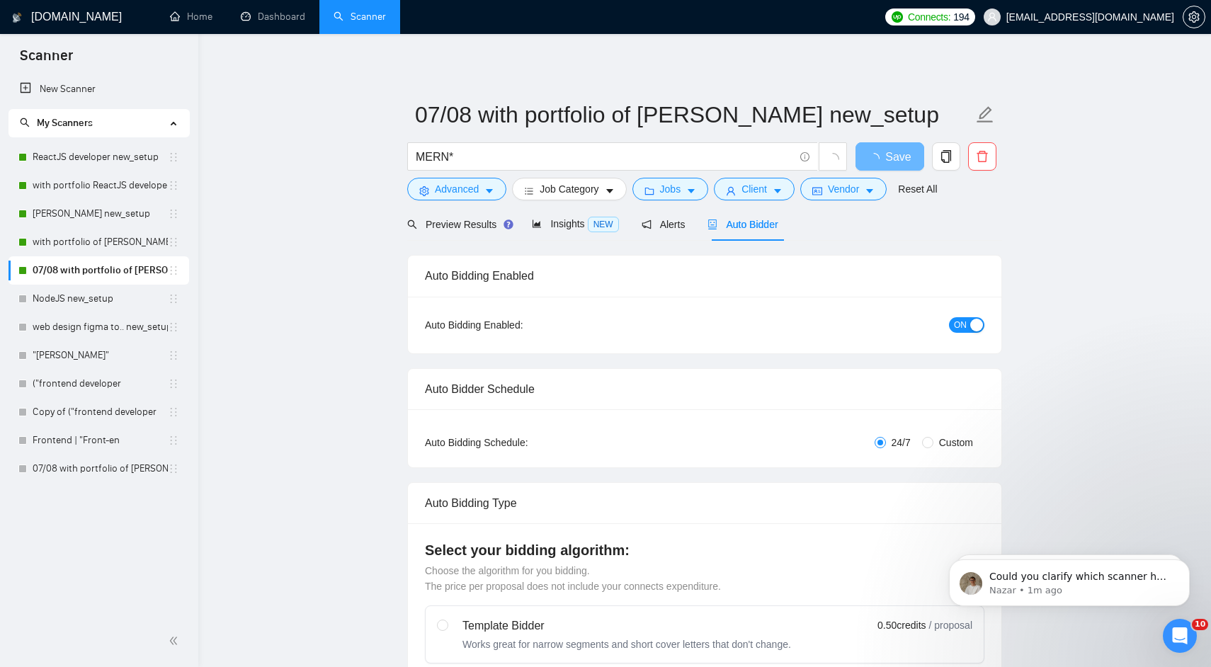
radio input "false"
radio input "true"
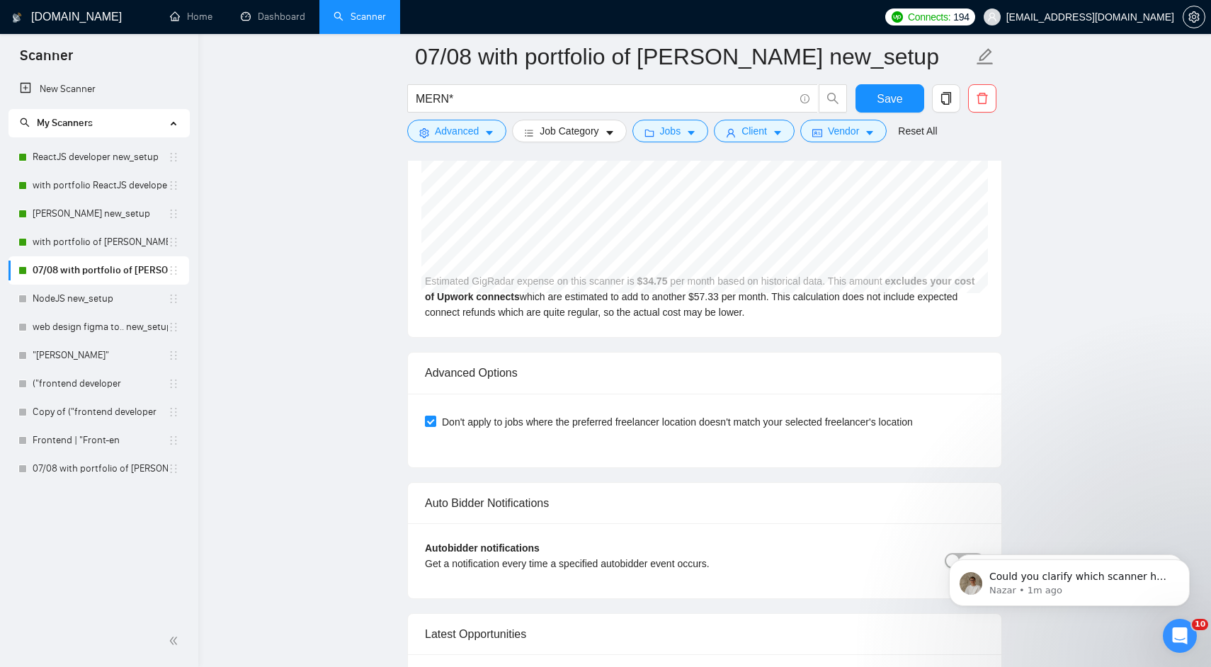
scroll to position [3403, 0]
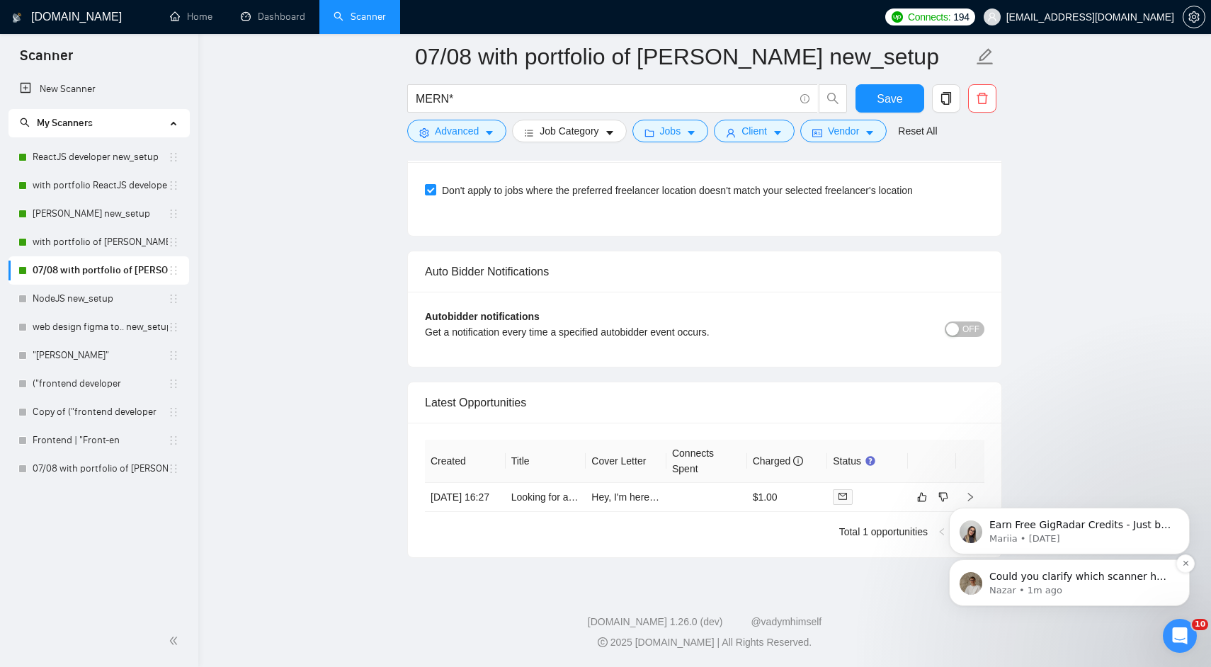
click at [1084, 584] on p "Nazar • 1m ago" at bounding box center [1080, 590] width 183 height 13
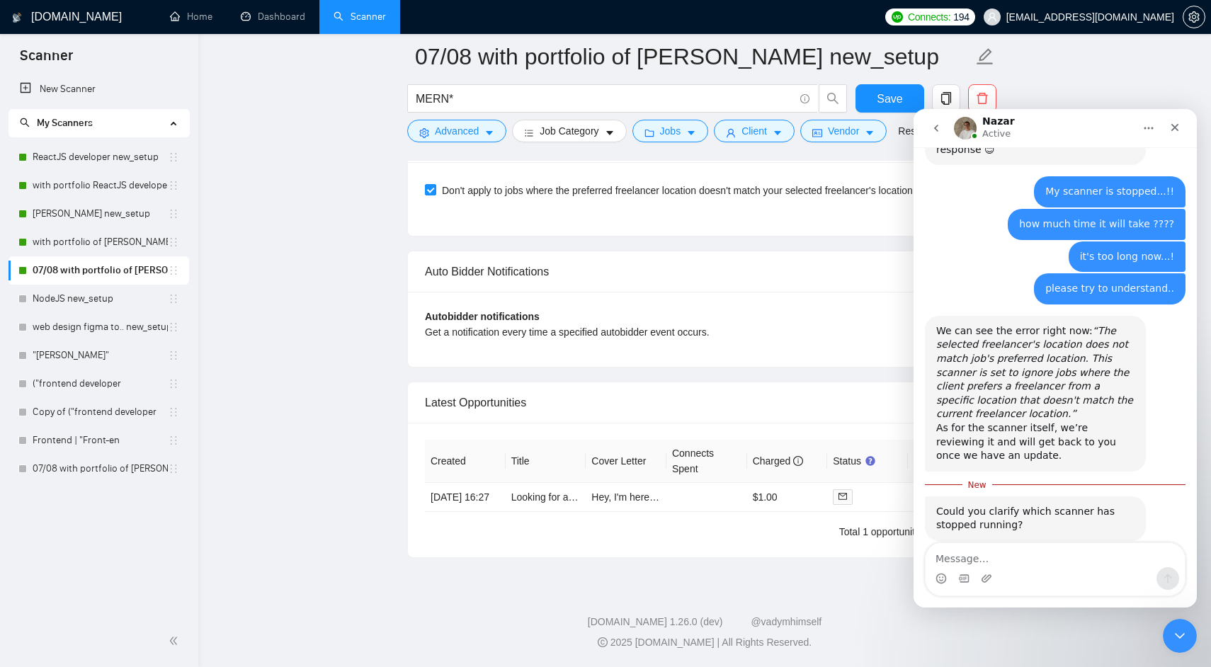
scroll to position [545, 0]
click at [982, 553] on textarea "Message…" at bounding box center [1055, 555] width 259 height 24
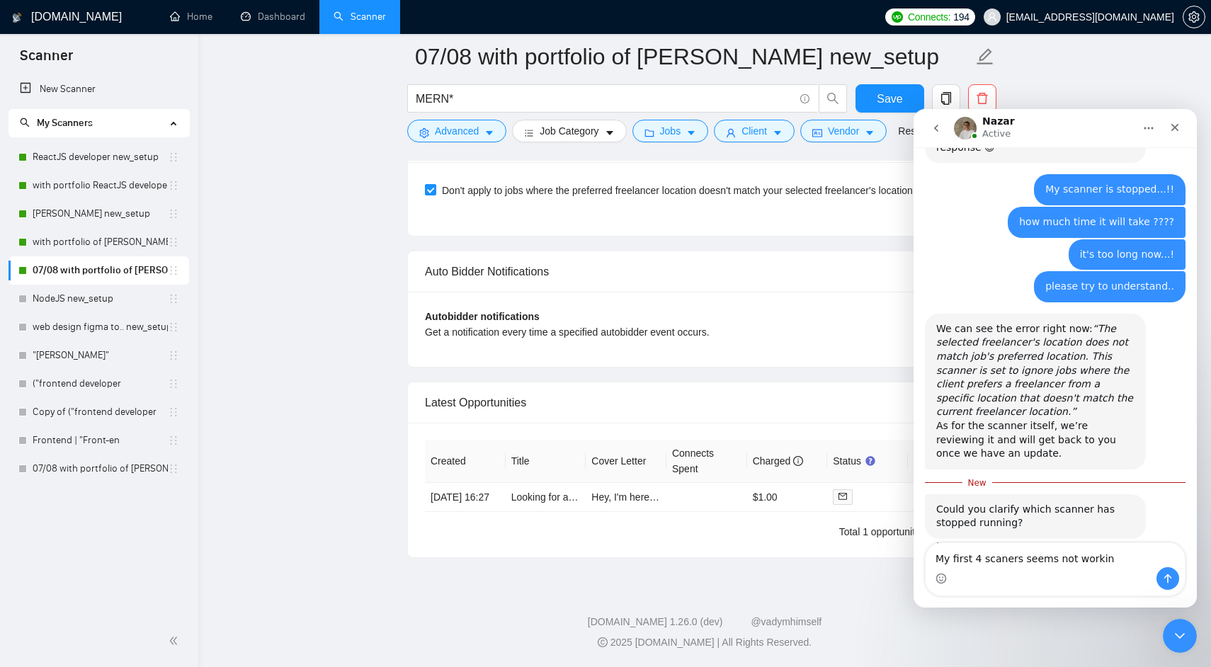
type textarea "My first 4 scaners seems not working"
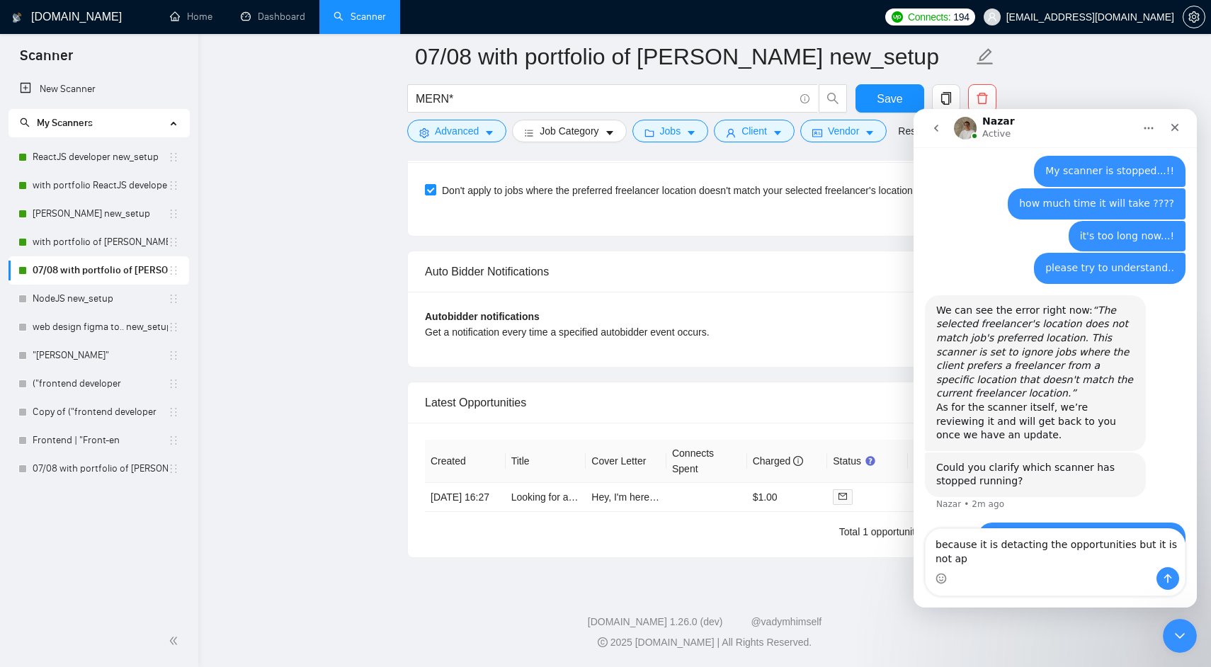
scroll to position [577, 0]
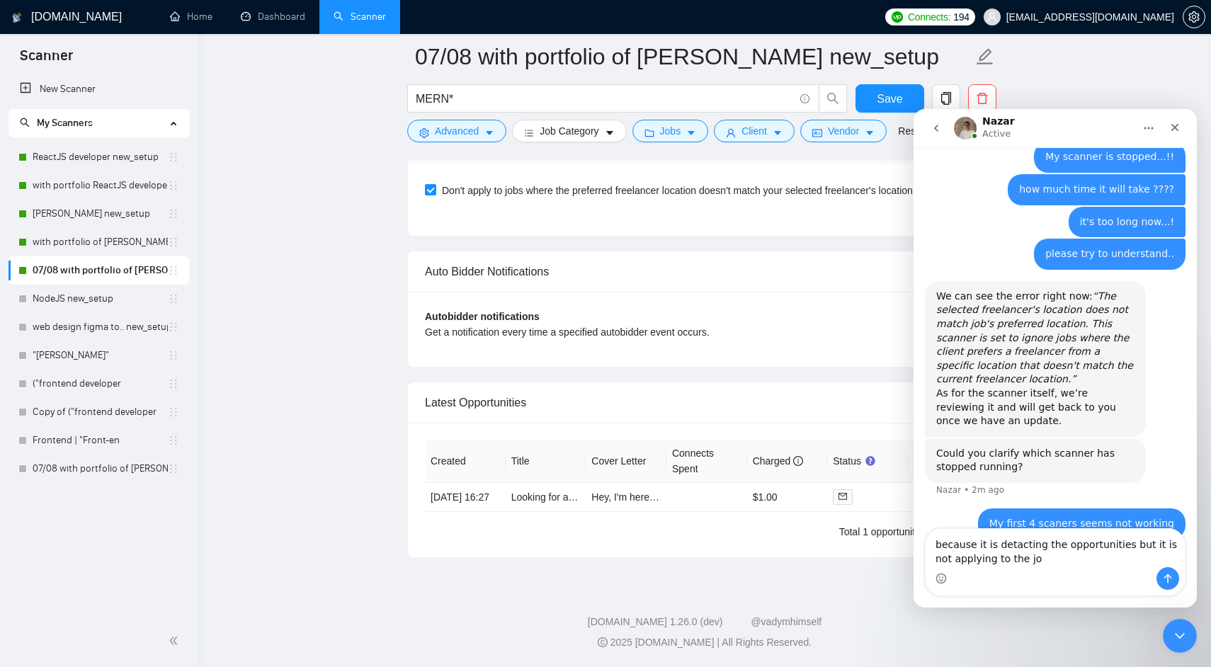
type textarea "because it is detacting the opportunities but it is not applying to the job"
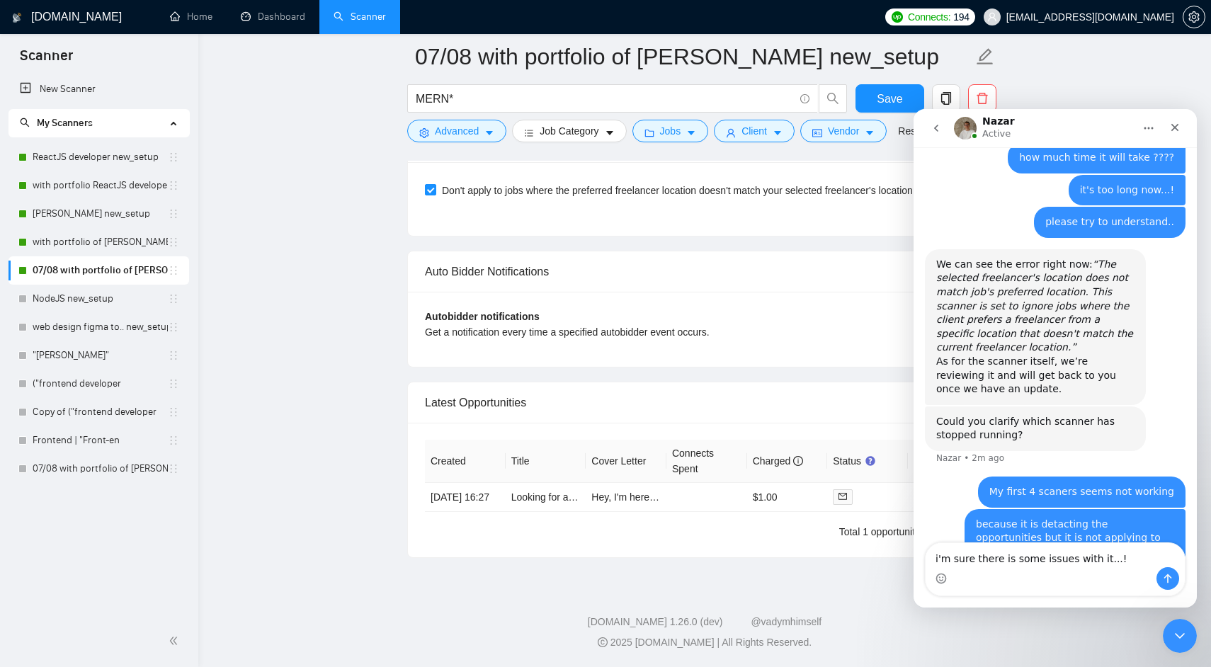
type textarea "i'm sure there is some issues with it...!!"
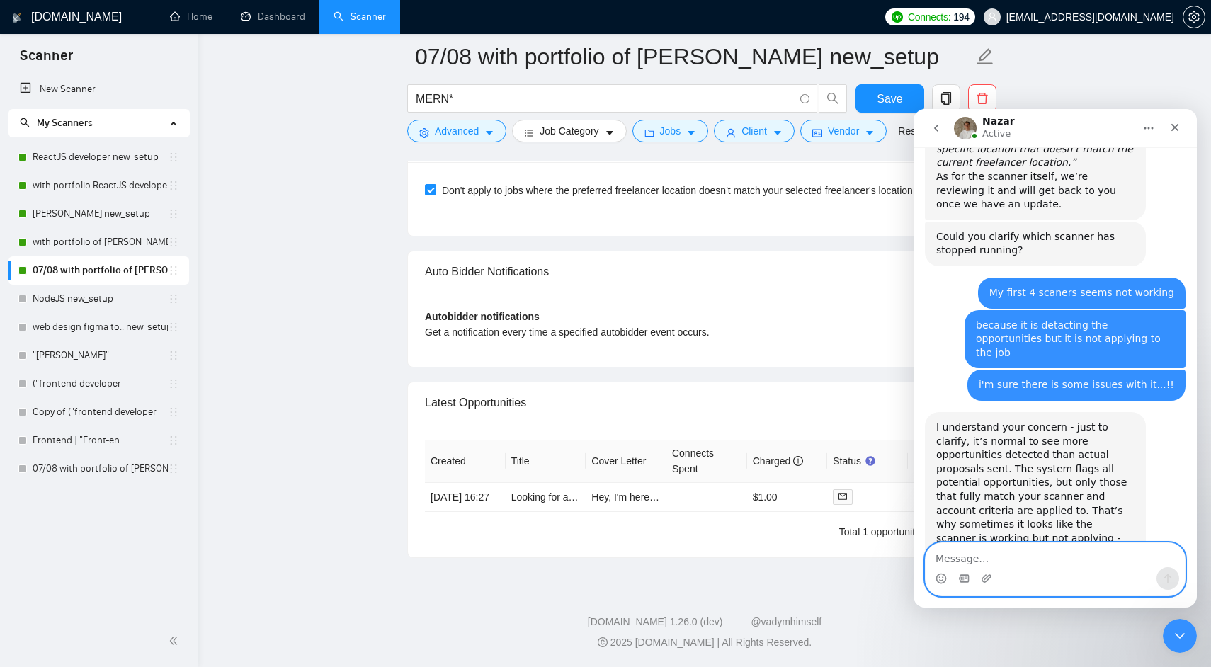
scroll to position [795, 0]
drag, startPoint x: 974, startPoint y: 414, endPoint x: 1088, endPoint y: 414, distance: 114.0
click at [1088, 420] on div "I understand your concern - just to clarify, it’s normal to see more opportunit…" at bounding box center [1035, 496] width 198 height 153
drag, startPoint x: 1002, startPoint y: 426, endPoint x: 1084, endPoint y: 426, distance: 82.1
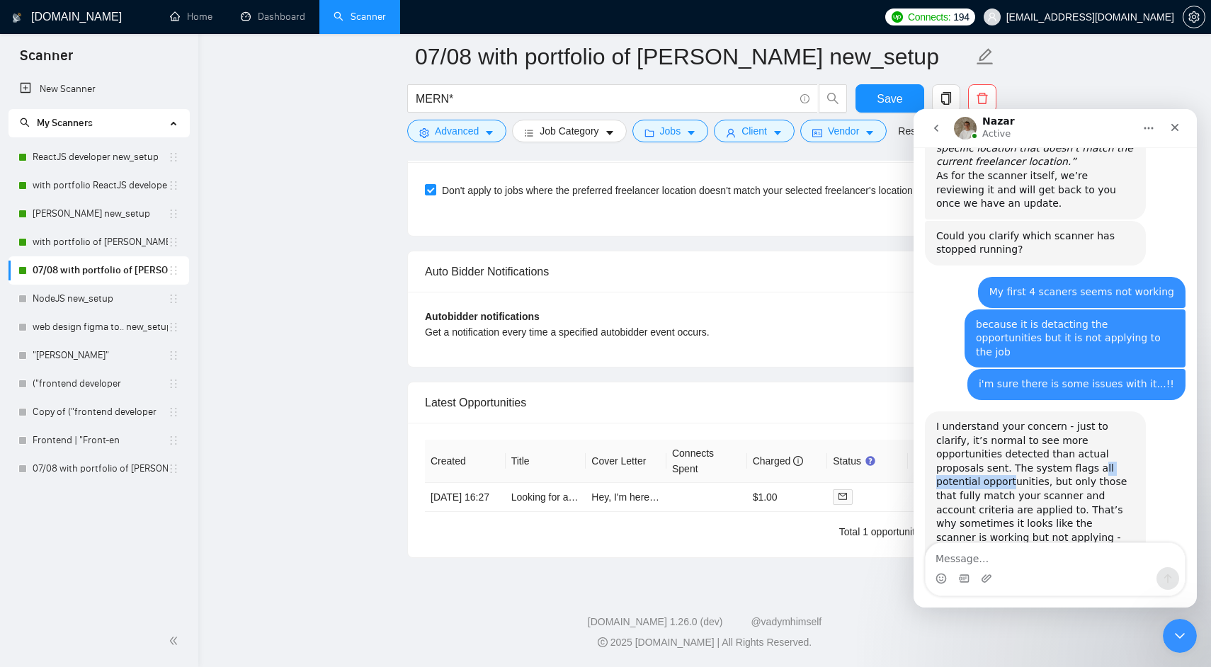
click at [1084, 426] on div "I understand your concern - just to clarify, it’s normal to see more opportunit…" at bounding box center [1035, 496] width 198 height 153
drag, startPoint x: 987, startPoint y: 437, endPoint x: 1045, endPoint y: 457, distance: 60.9
click at [1045, 457] on div "I understand your concern - just to clarify, it’s normal to see more opportunit…" at bounding box center [1035, 496] width 198 height 153
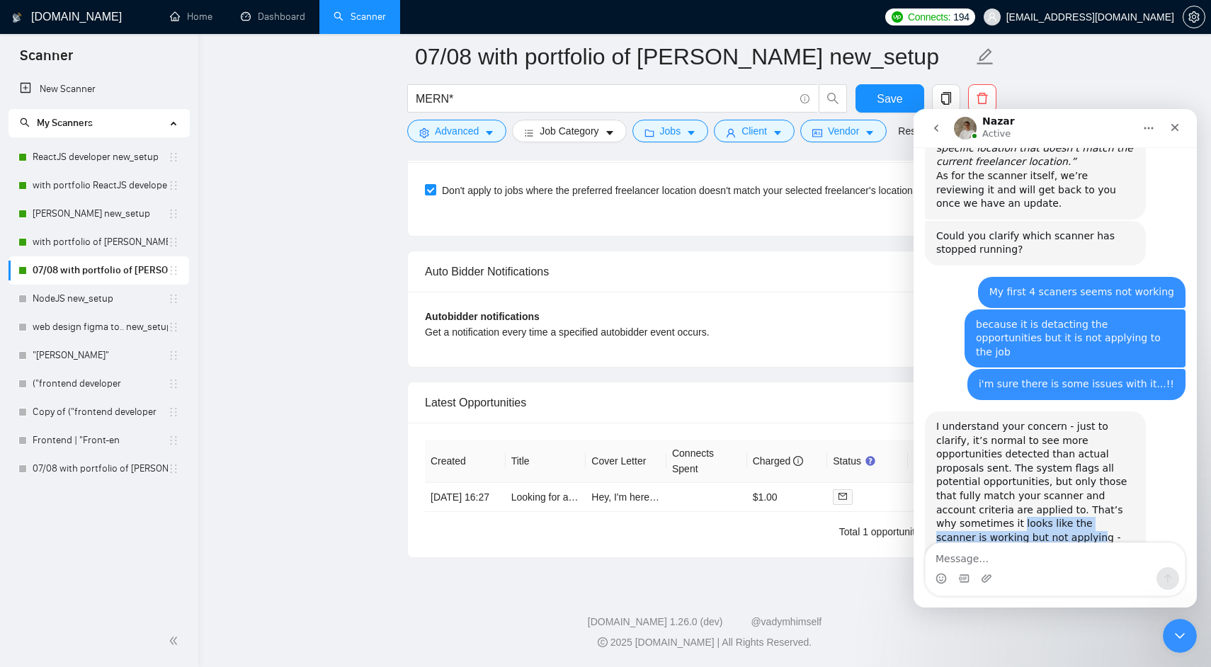
drag, startPoint x: 1018, startPoint y: 469, endPoint x: 1042, endPoint y: 482, distance: 28.2
click at [1042, 482] on div "I understand your concern - just to clarify, it’s normal to see more opportunit…" at bounding box center [1035, 496] width 198 height 153
click at [996, 552] on textarea "Message…" at bounding box center [1055, 555] width 259 height 24
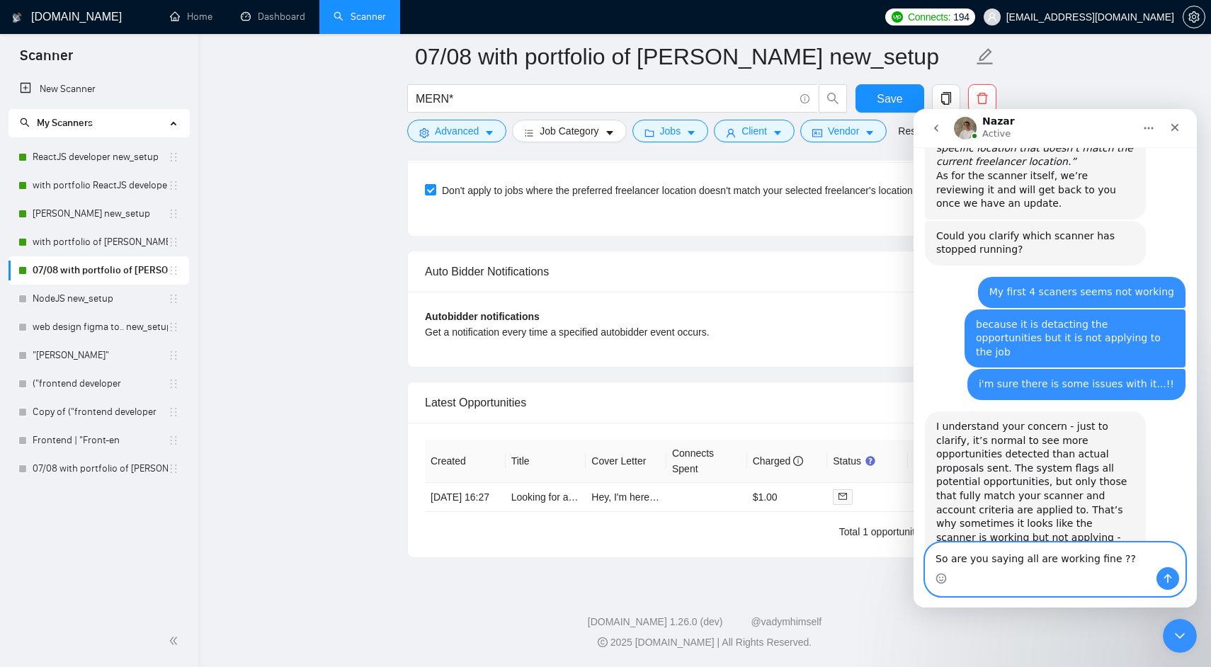
type textarea "So are you saying all are working fine ???"
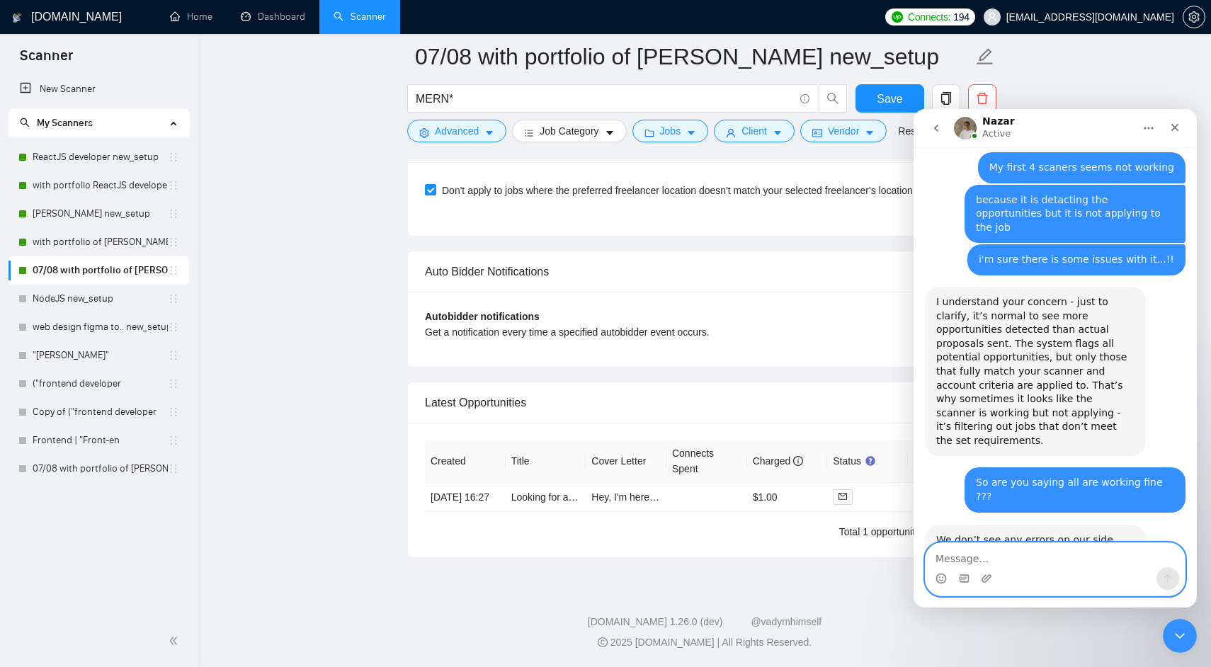
scroll to position [921, 0]
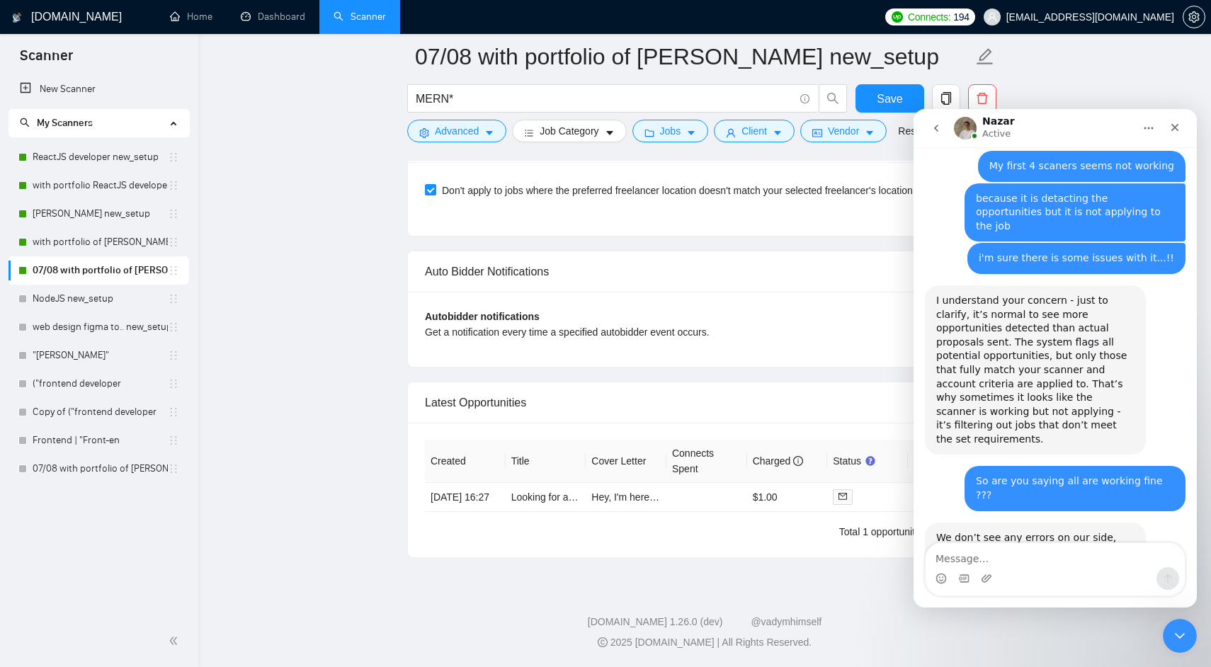
click at [1028, 531] on div "We don’t see any errors on our side, but if something looks off for you or isn’…" at bounding box center [1035, 565] width 198 height 69
click at [999, 531] on div "We don’t see any errors on our side, but if something looks off for you or isn’…" at bounding box center [1035, 565] width 198 height 69
click at [964, 531] on div "We don’t see any errors on our side, but if something looks off for you or isn’…" at bounding box center [1035, 565] width 198 height 69
drag, startPoint x: 964, startPoint y: 468, endPoint x: 1045, endPoint y: 468, distance: 81.4
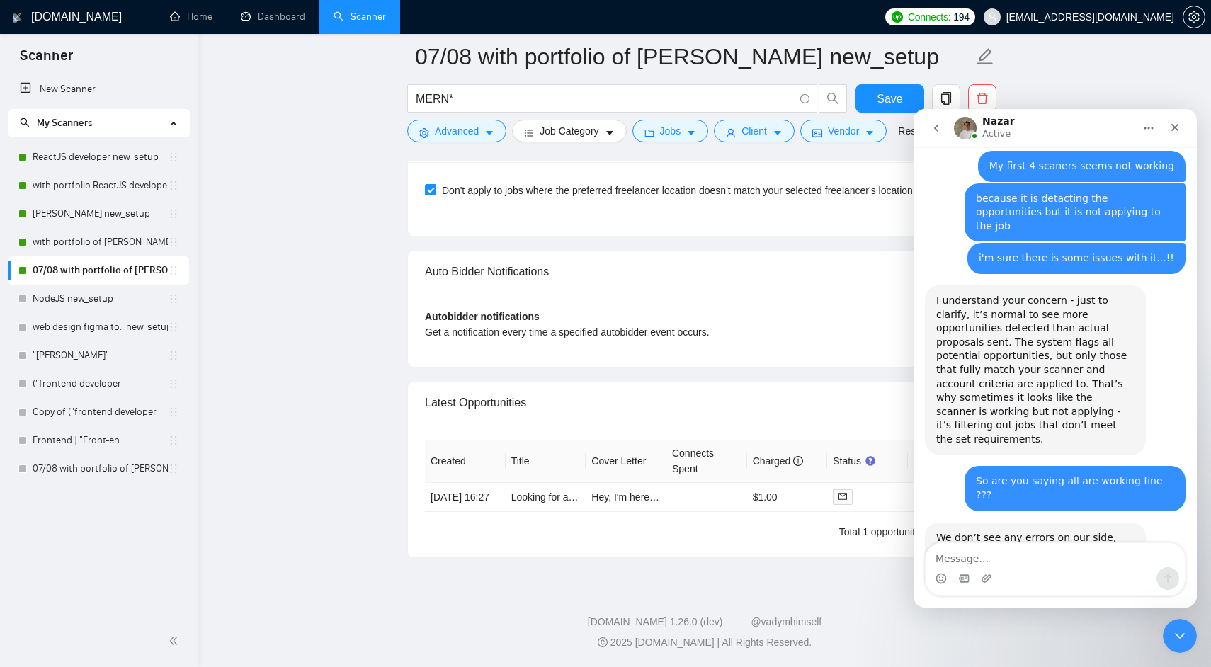
click at [1045, 531] on div "We don’t see any errors on our side, but if something looks off for you or isn’…" at bounding box center [1035, 565] width 198 height 69
click at [1033, 531] on div "We don’t see any errors on our side, but if something looks off for you or isn’…" at bounding box center [1035, 565] width 198 height 69
drag, startPoint x: 1033, startPoint y: 485, endPoint x: 1040, endPoint y: 485, distance: 7.8
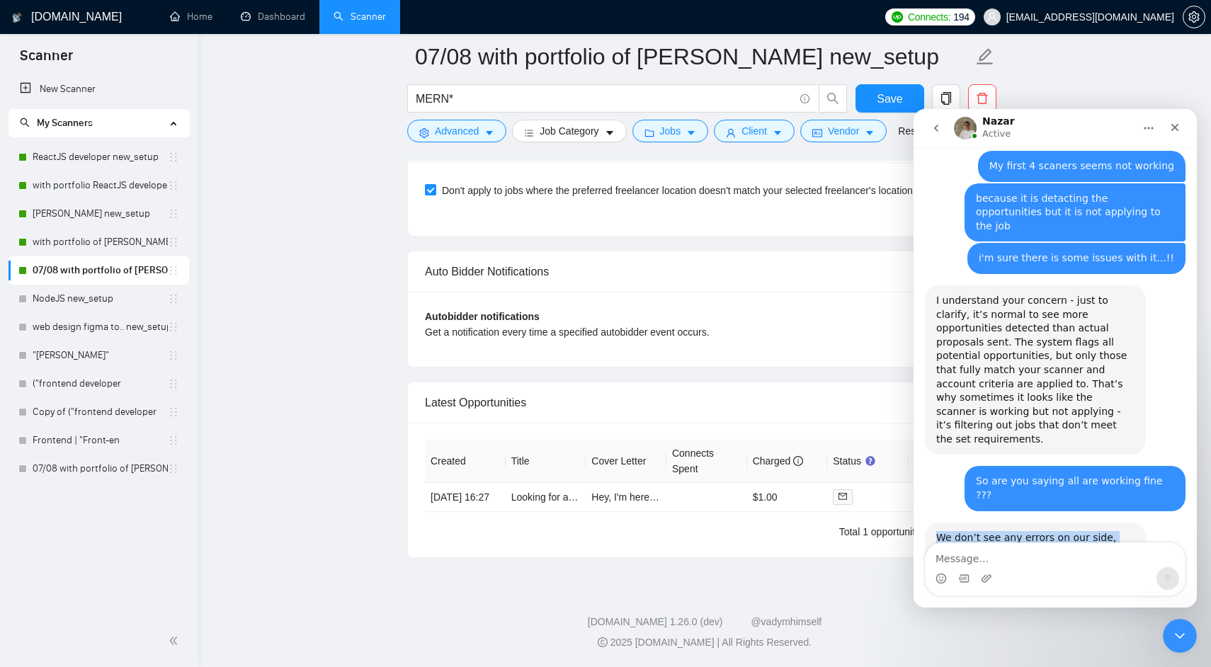
click at [1040, 531] on div "We don’t see any errors on our side, but if something looks off for you or isn’…" at bounding box center [1035, 565] width 198 height 69
click at [1051, 531] on div "We don’t see any errors on our side, but if something looks off for you or isn’…" at bounding box center [1035, 565] width 198 height 69
